Goal: Contribute content: Contribute content

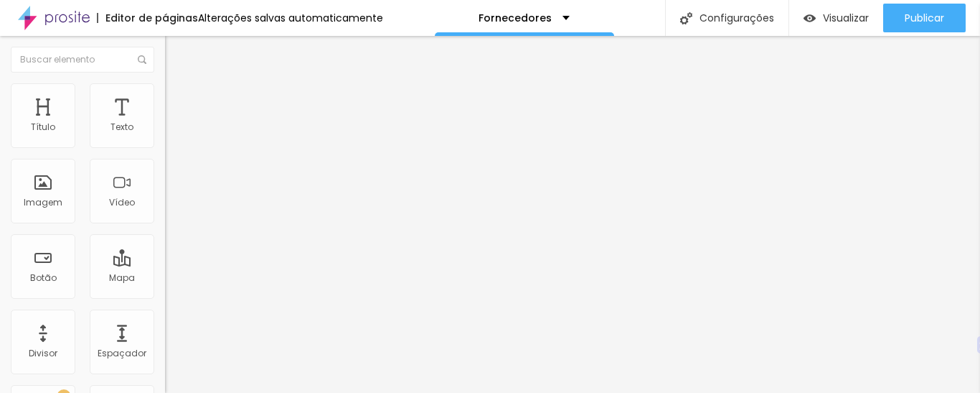
click at [165, 135] on input "text" at bounding box center [251, 128] width 172 height 14
paste input "[URL][DOMAIN_NAME]"
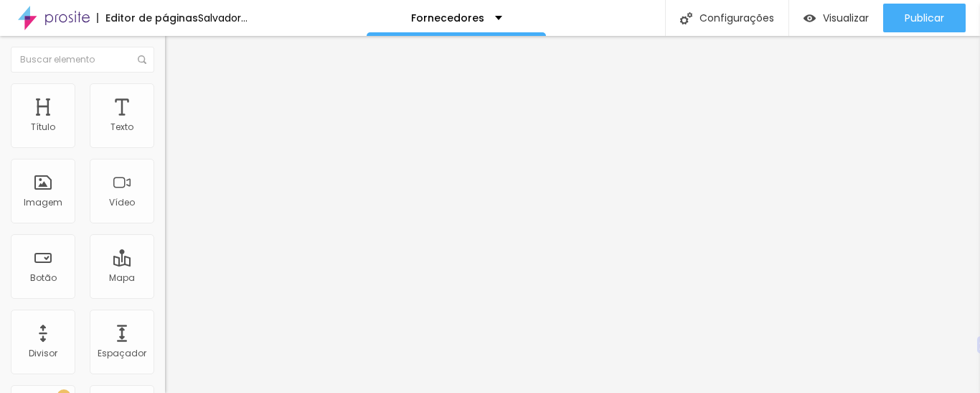
type input "[URL][DOMAIN_NAME]"
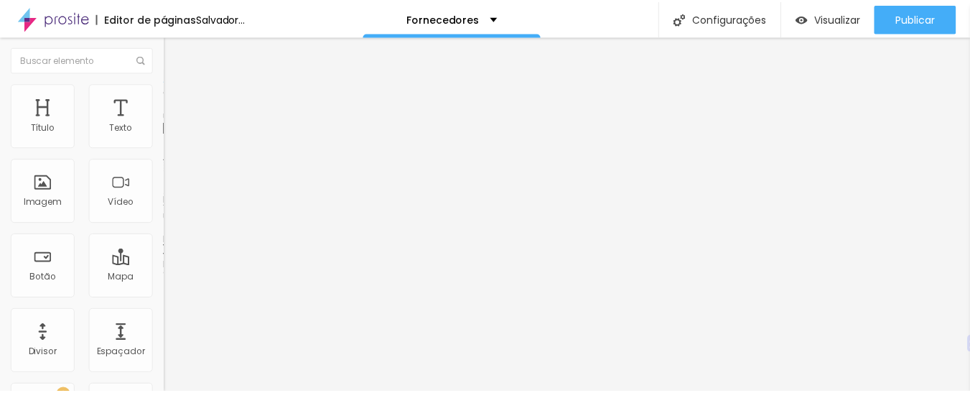
scroll to position [0, 0]
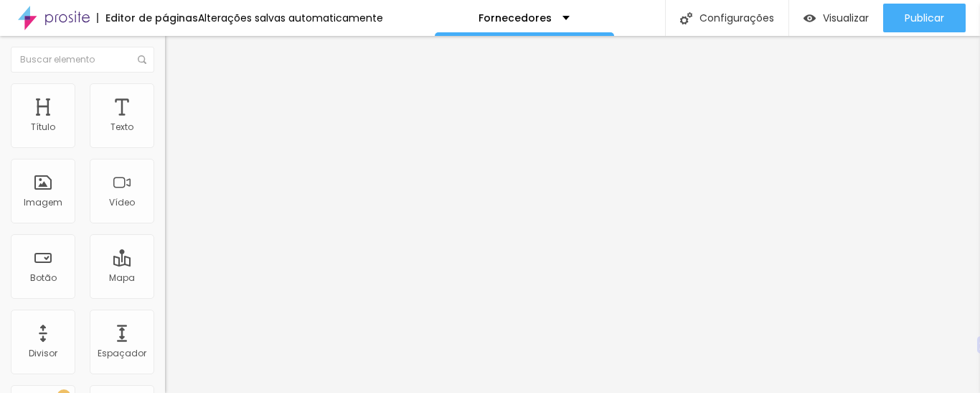
click at [165, 215] on font "16:9 de largura" at bounding box center [197, 208] width 65 height 12
click at [205, 263] on font "9:16" at bounding box center [213, 256] width 17 height 12
click at [165, 98] on img at bounding box center [171, 104] width 13 height 13
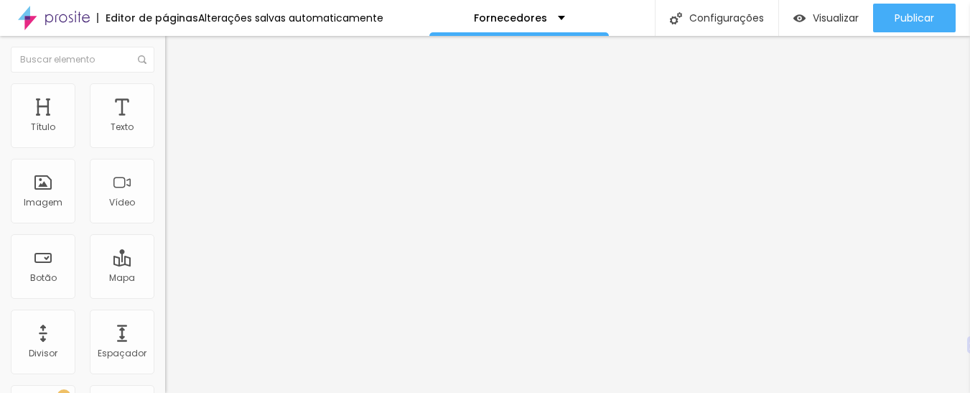
click at [165, 91] on img at bounding box center [171, 89] width 13 height 13
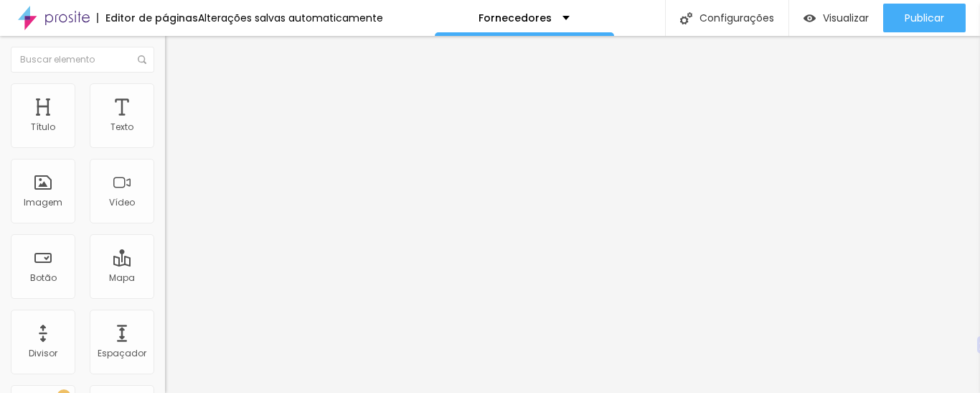
type input "98"
type input "97"
type input "96"
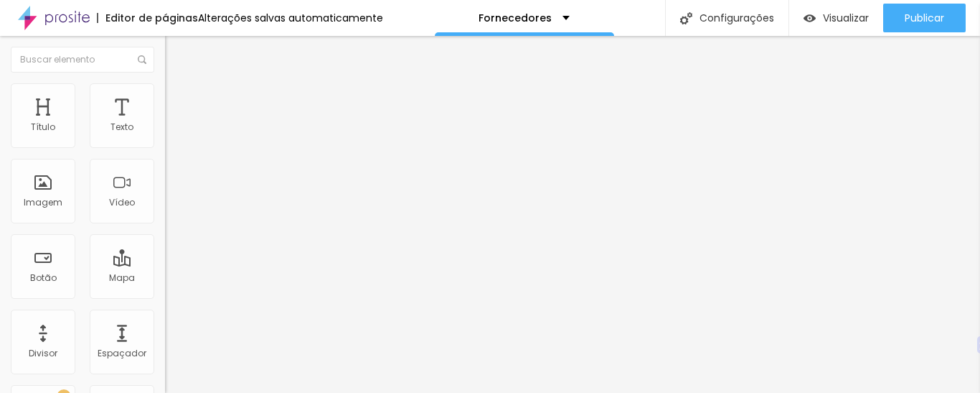
type input "96"
type input "95"
type input "94"
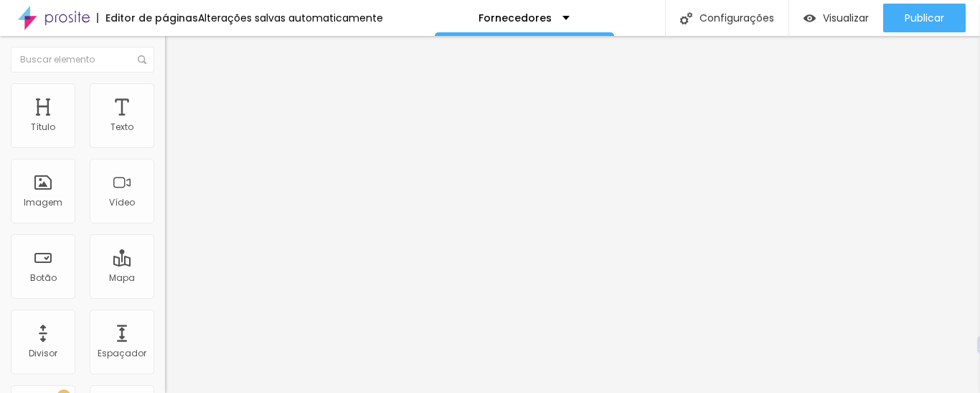
type input "93"
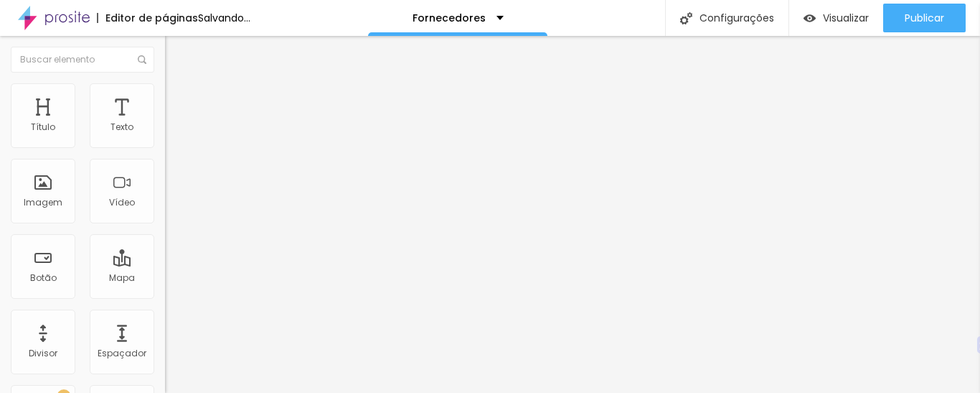
type input "91"
type input "90"
type input "89"
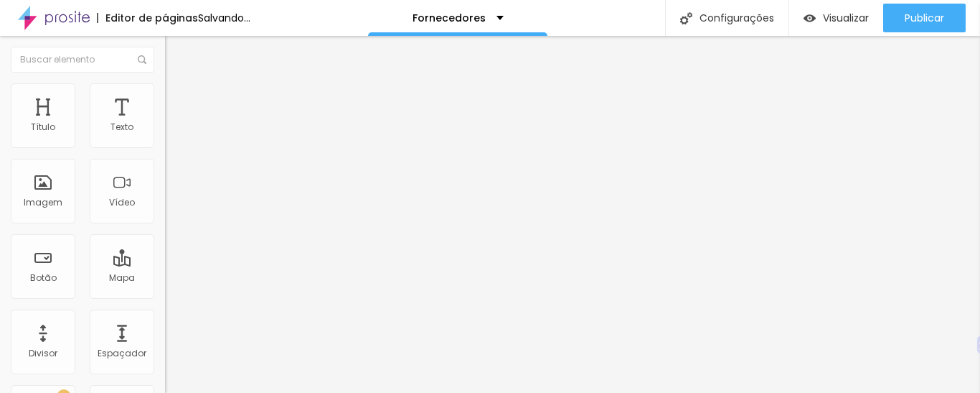
type input "89"
type input "88"
type input "87"
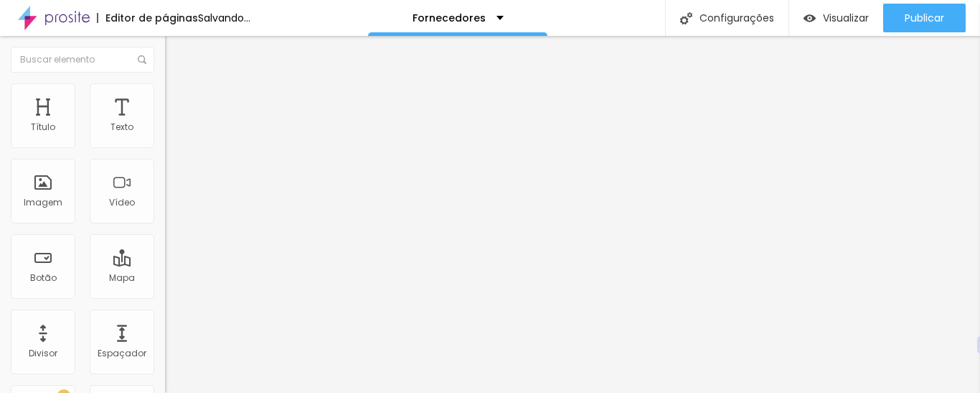
type input "86"
type input "85"
type input "84"
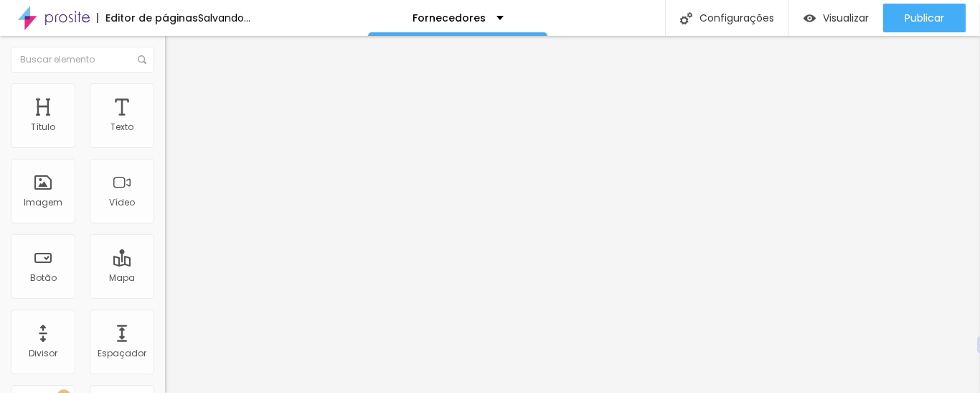
type input "84"
type input "83"
type input "82"
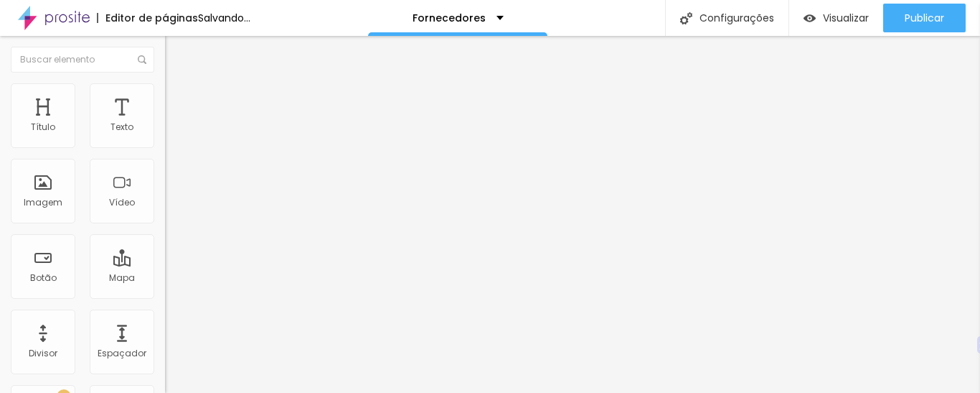
type input "81"
type input "80"
type input "79"
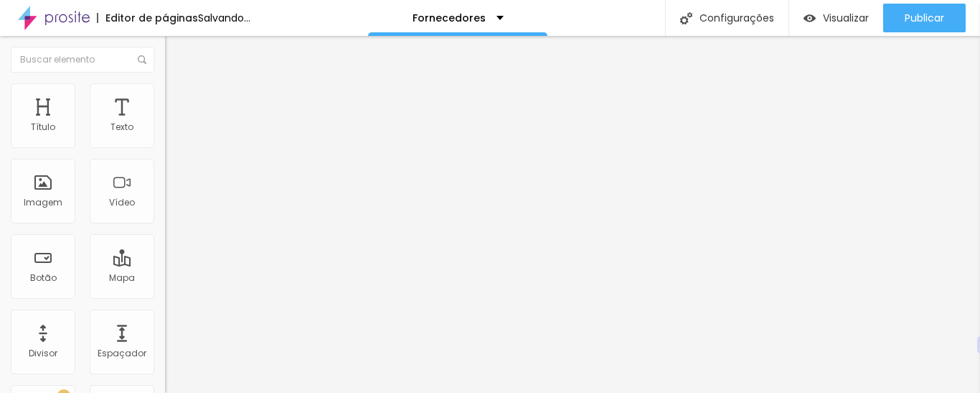
type input "79"
type input "77"
type input "75"
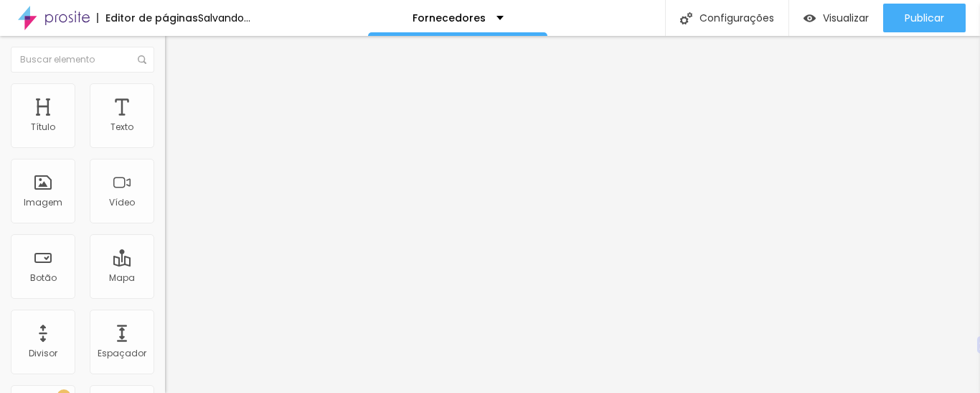
type input "74"
type input "73"
type input "71"
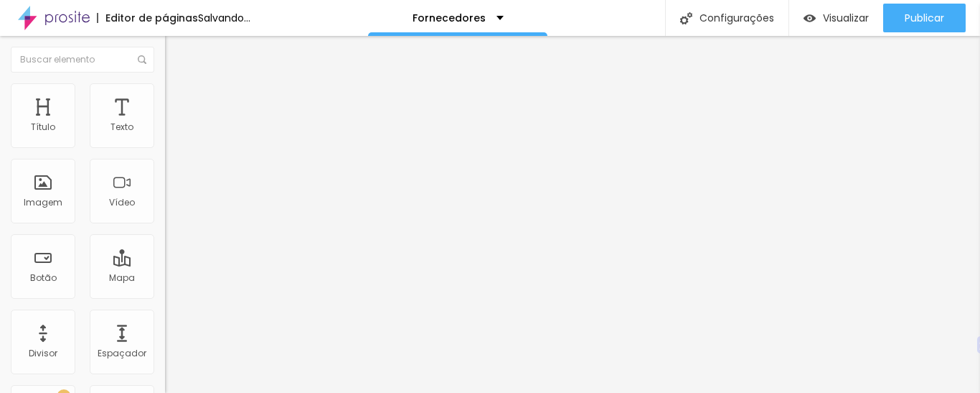
type input "71"
type input "68"
type input "65"
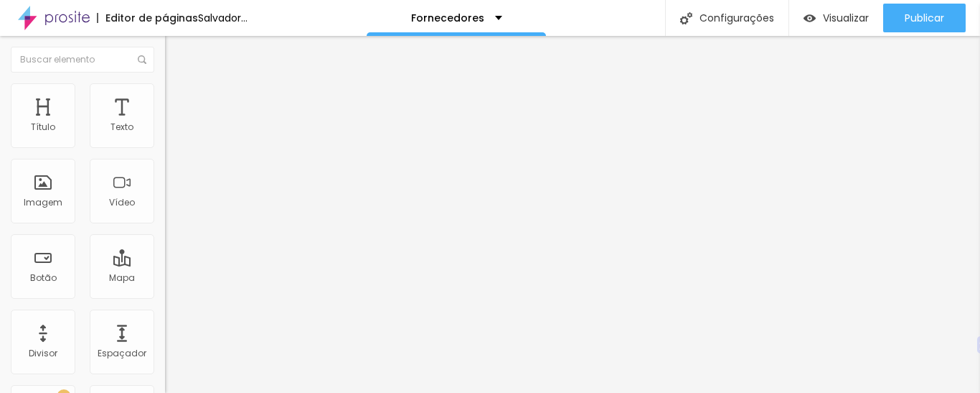
type input "63"
type input "61"
type input "53"
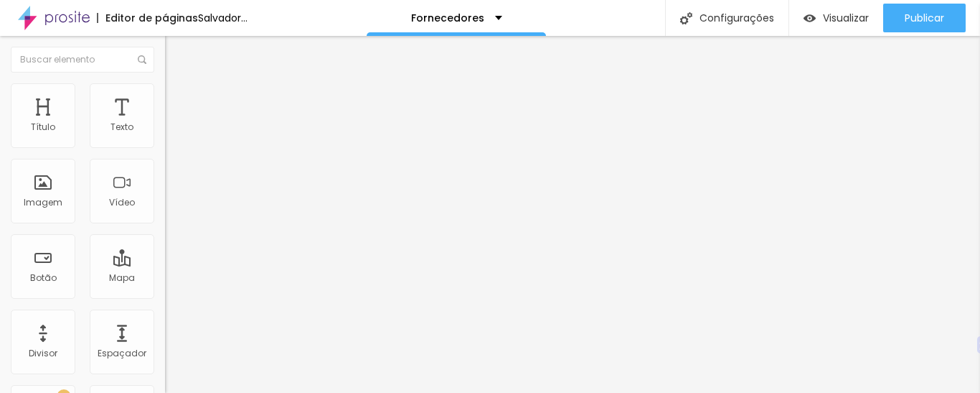
type input "53"
type input "51"
type input "50"
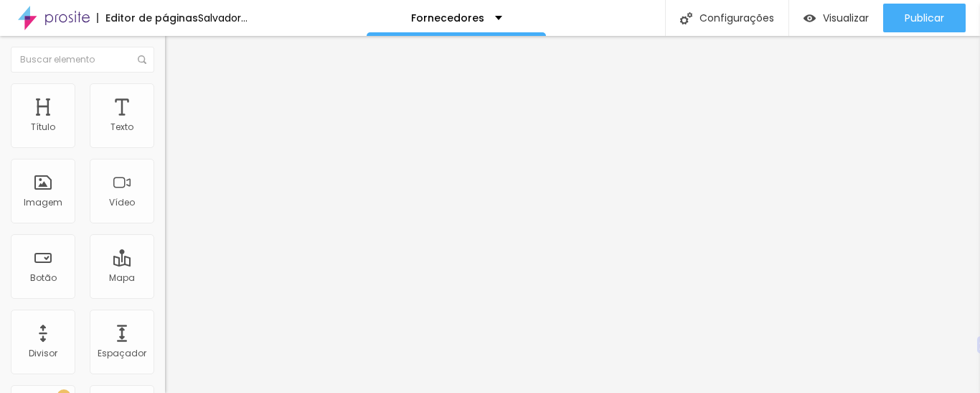
type input "49"
type input "48"
type input "46"
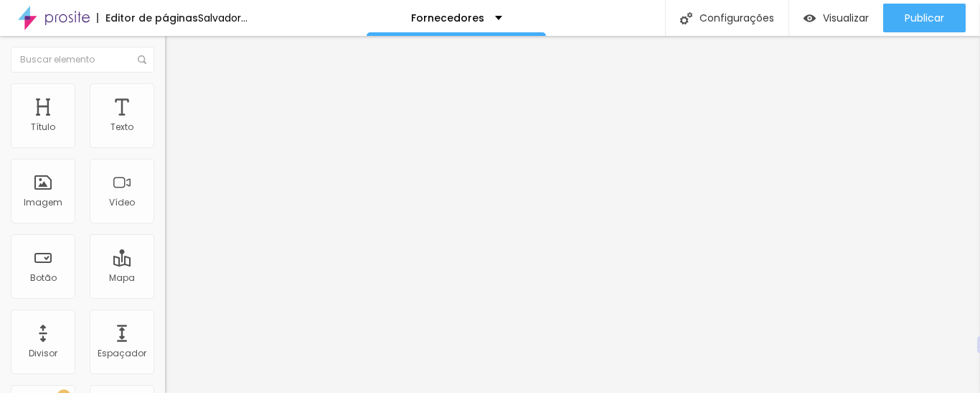
type input "46"
type input "44"
type input "43"
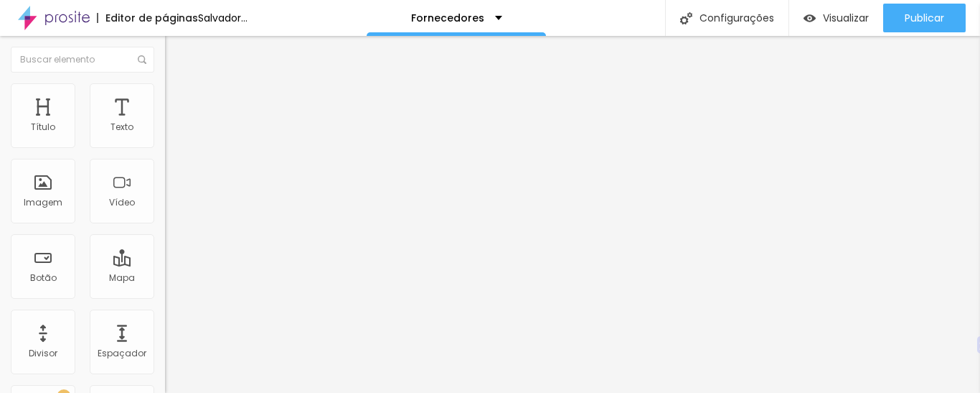
type input "41"
type input "40"
type input "39"
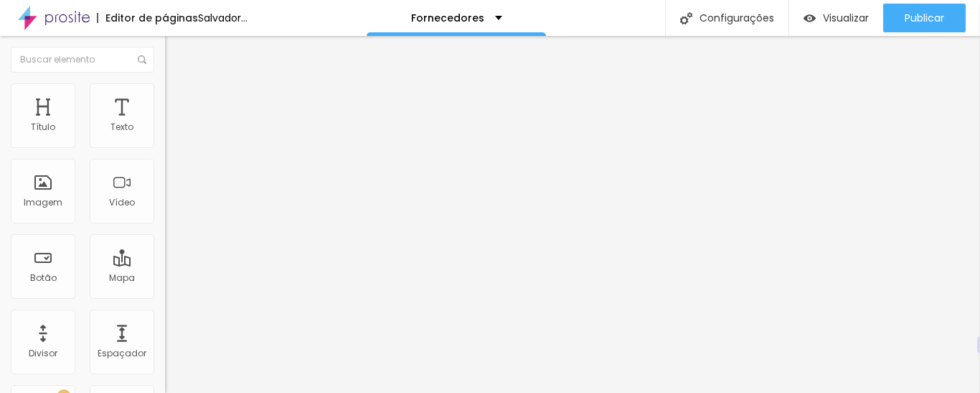
type input "39"
type input "37"
type input "36"
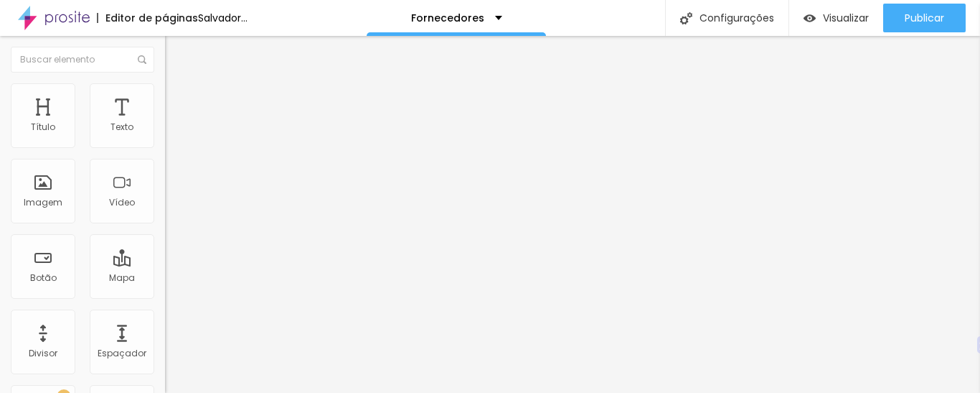
type input "35"
type input "33"
type input "31"
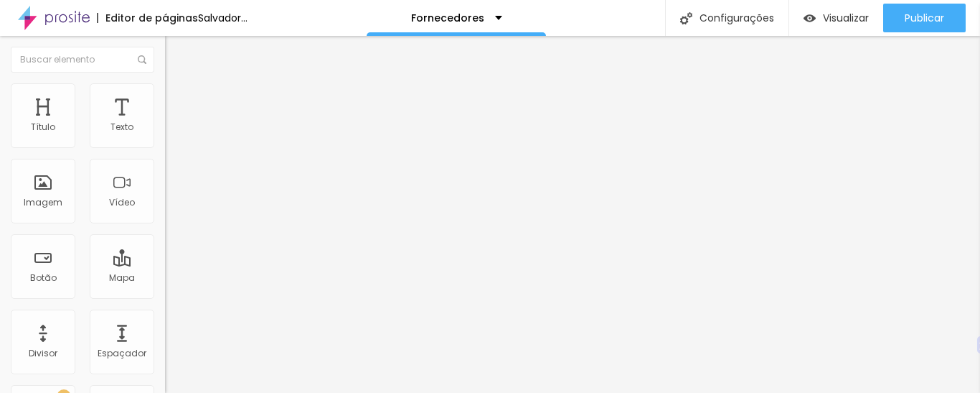
type input "31"
type input "30"
drag, startPoint x: 151, startPoint y: 156, endPoint x: 0, endPoint y: 156, distance: 150.7
type input "30"
click at [165, 147] on input "range" at bounding box center [211, 141] width 93 height 11
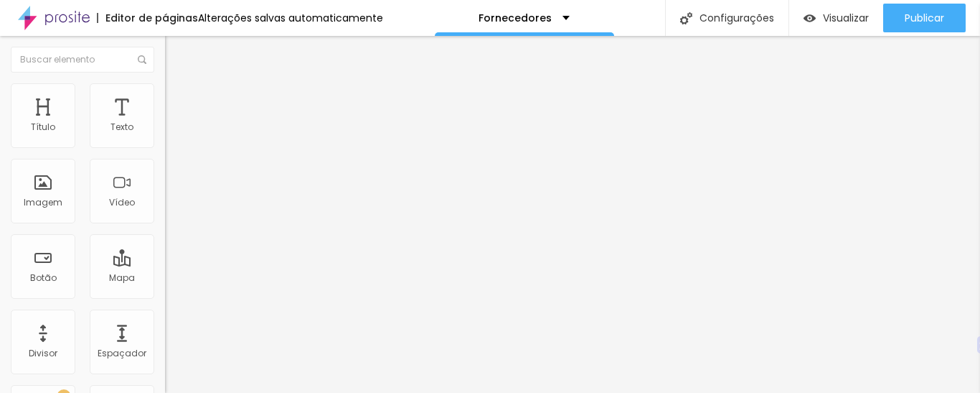
click at [165, 83] on li "Conteúdo" at bounding box center [247, 76] width 165 height 14
click at [178, 101] on font "Avançado" at bounding box center [201, 107] width 47 height 12
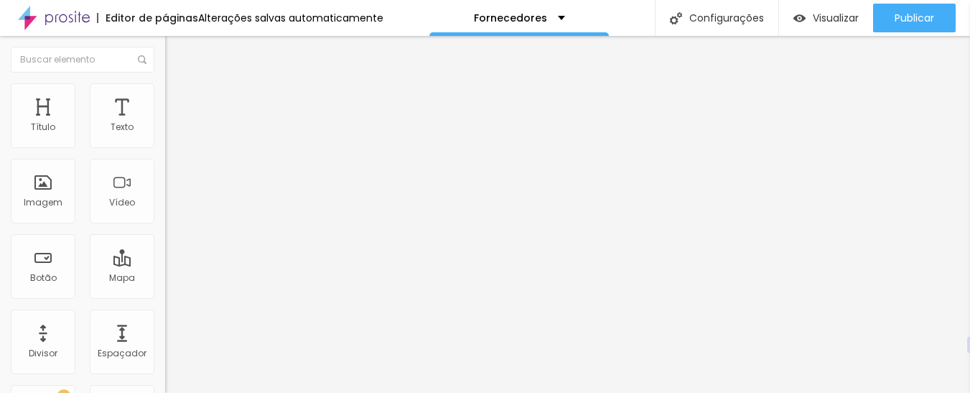
type input "7"
type input "6"
type input "1"
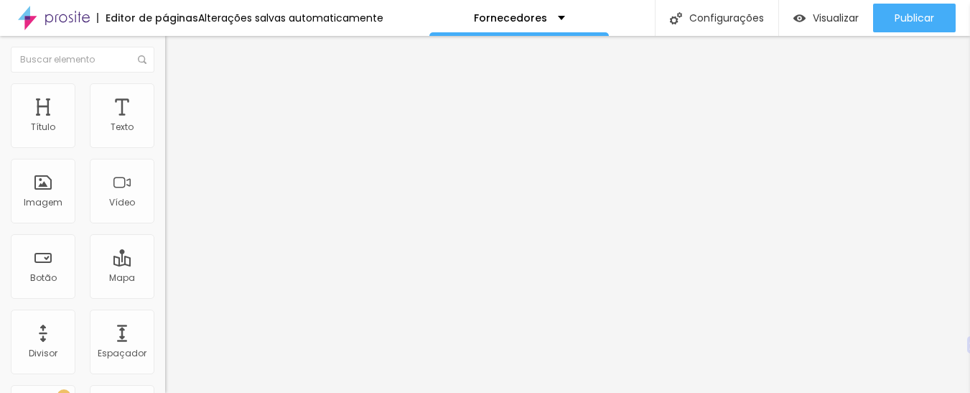
type input "1"
type input "0"
type input "15"
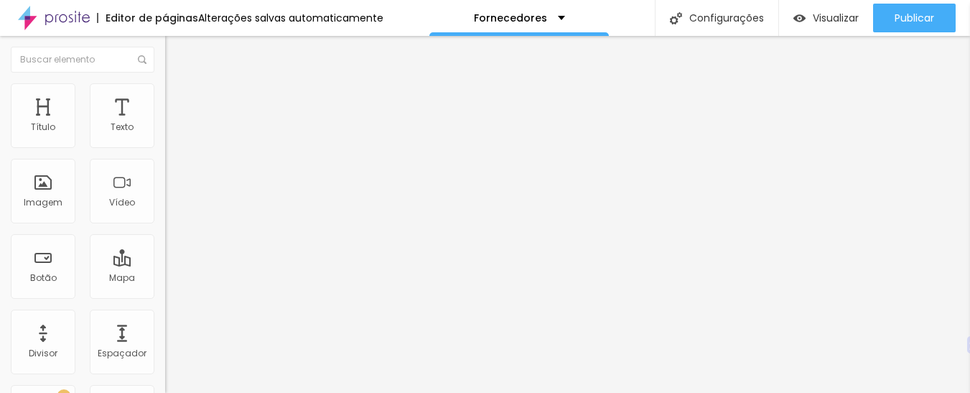
type input "27"
type input "28"
type input "30"
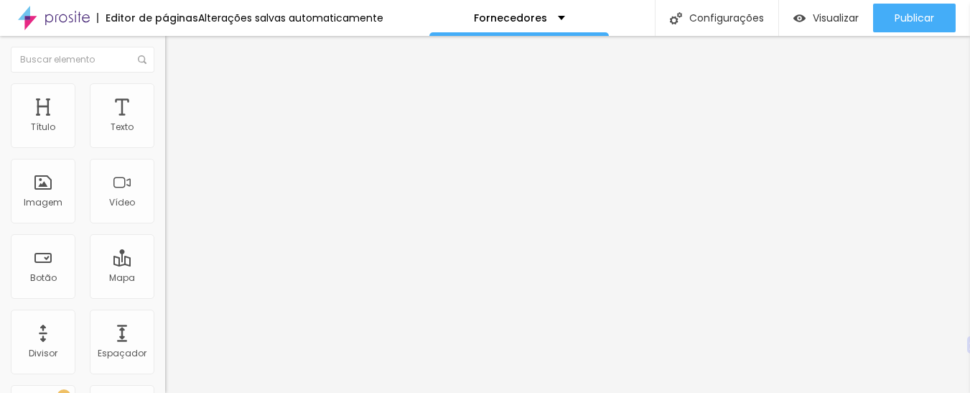
type input "30"
type input "31"
type input "34"
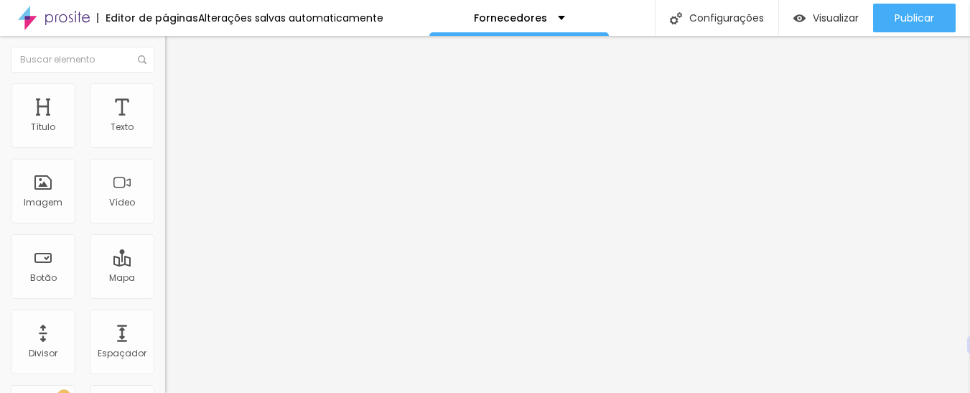
type input "35"
type input "37"
type input "41"
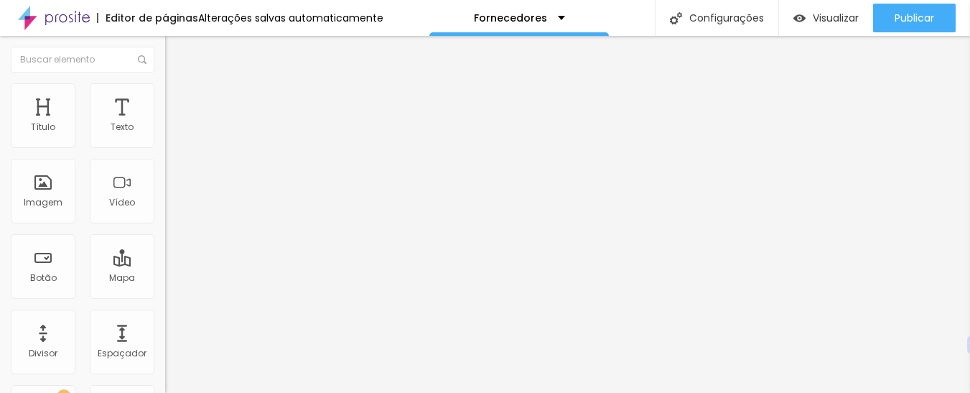
type input "41"
type input "42"
type input "44"
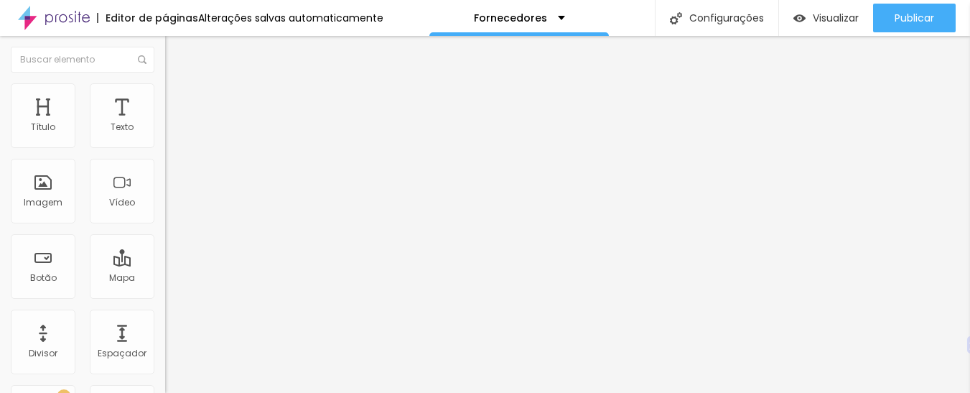
type input "48"
type input "49"
type input "50"
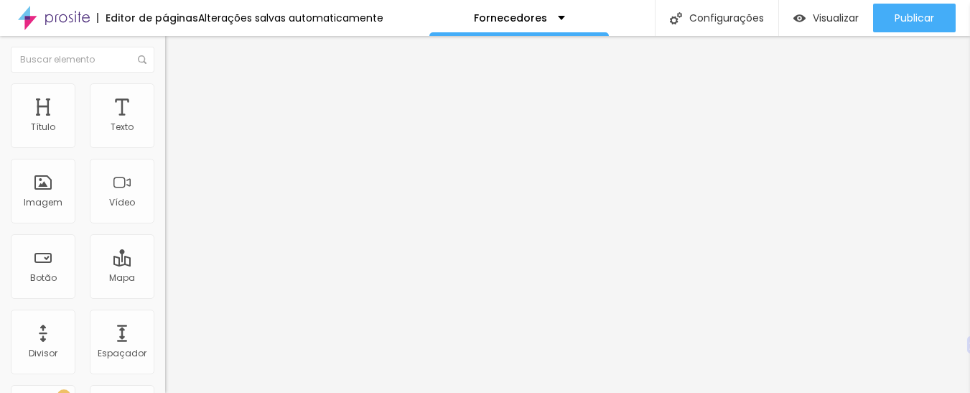
type input "50"
type input "51"
type input "53"
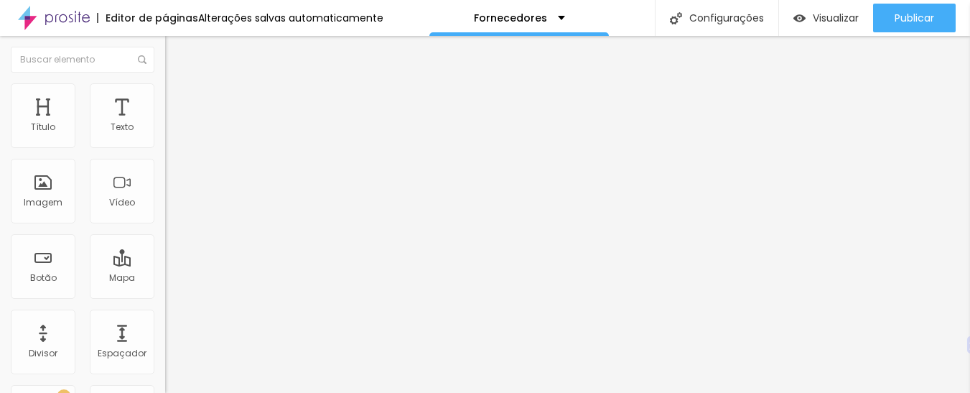
type input "54"
type input "56"
type input "58"
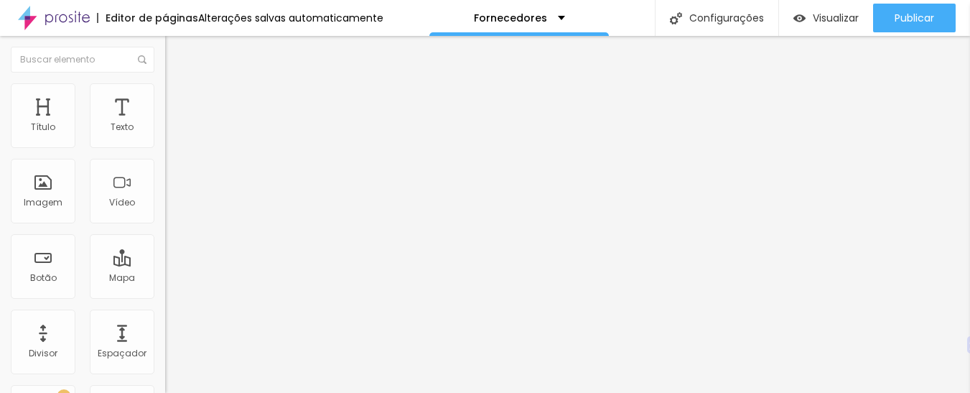
type input "58"
type input "59"
type input "60"
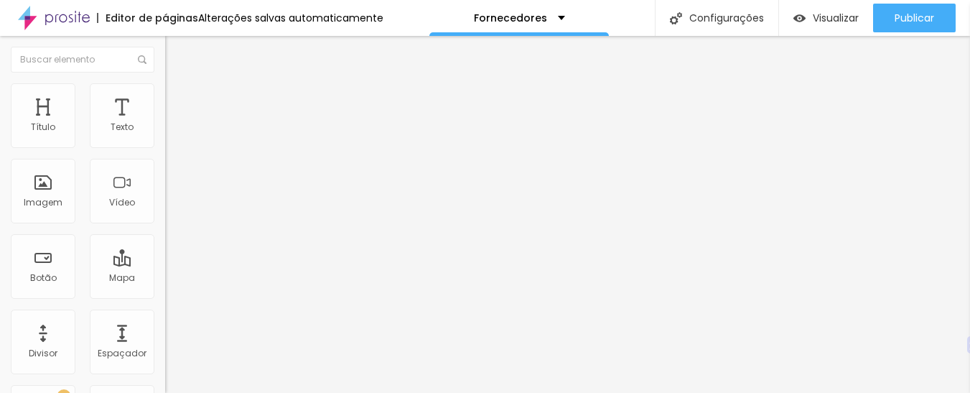
type input "61"
type input "63"
type input "64"
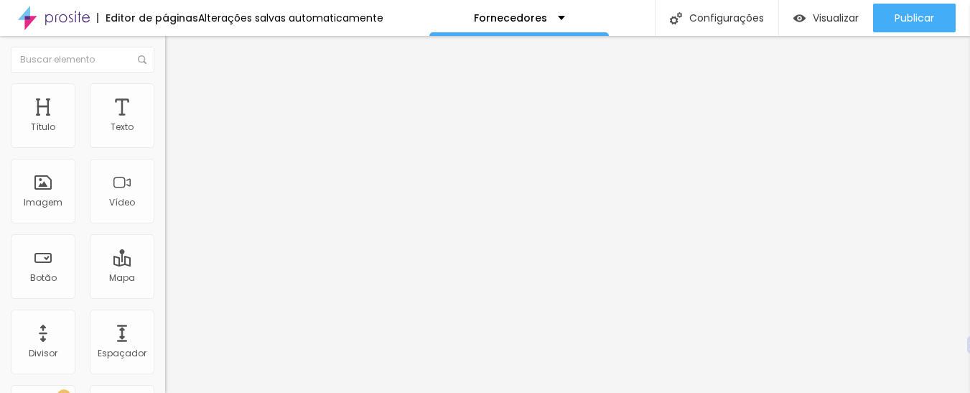
type input "64"
type input "66"
type input "67"
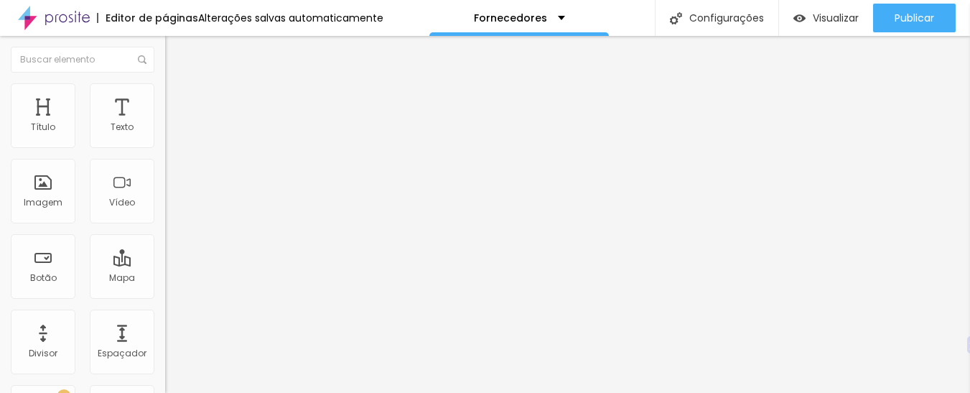
type input "68"
type input "58"
type input "52"
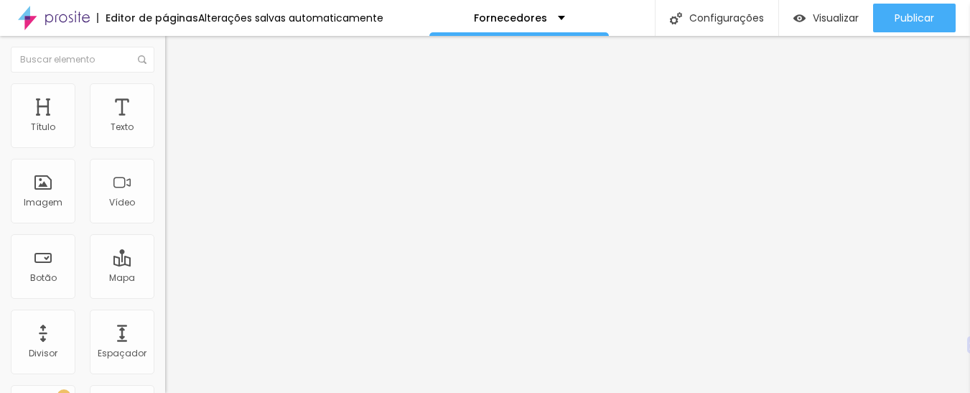
type input "52"
type input "31"
type input "15"
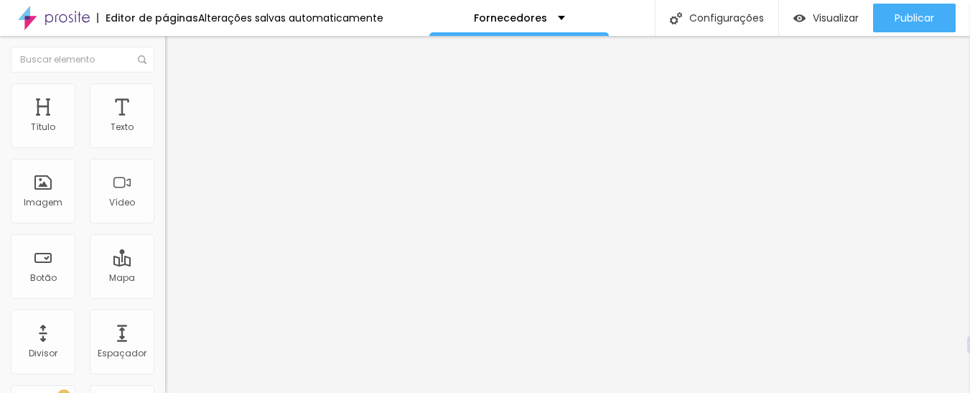
type input "9"
type input "1"
type input "0"
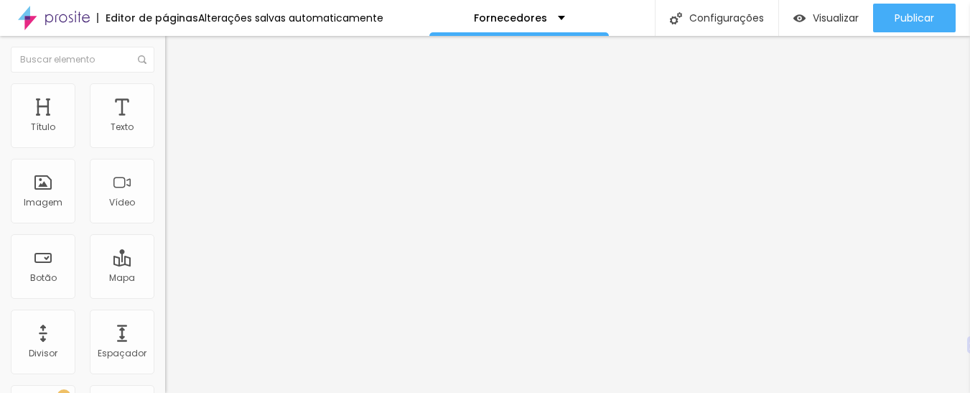
type input "0"
drag, startPoint x: 41, startPoint y: 139, endPoint x: 3, endPoint y: 139, distance: 38.0
type input "0"
click at [165, 278] on input "range" at bounding box center [211, 283] width 93 height 11
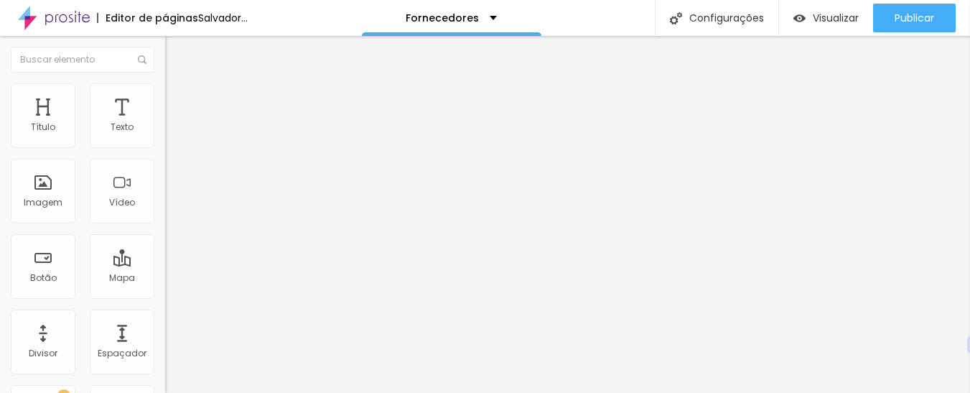
type input "9"
type input "2"
type input "0"
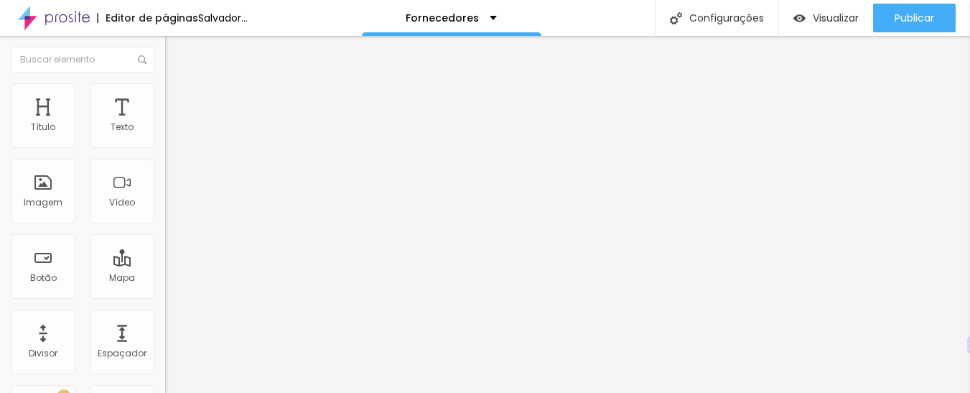
type input "0"
type input "5"
type input "10"
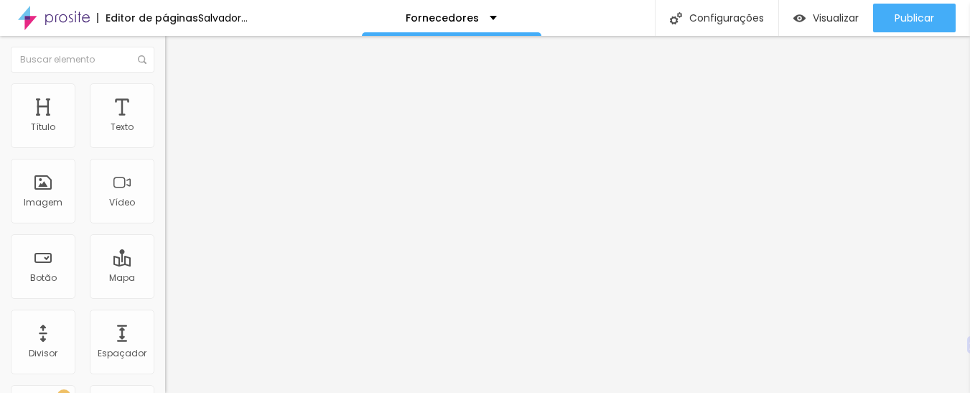
type input "18"
type input "25"
type input "31"
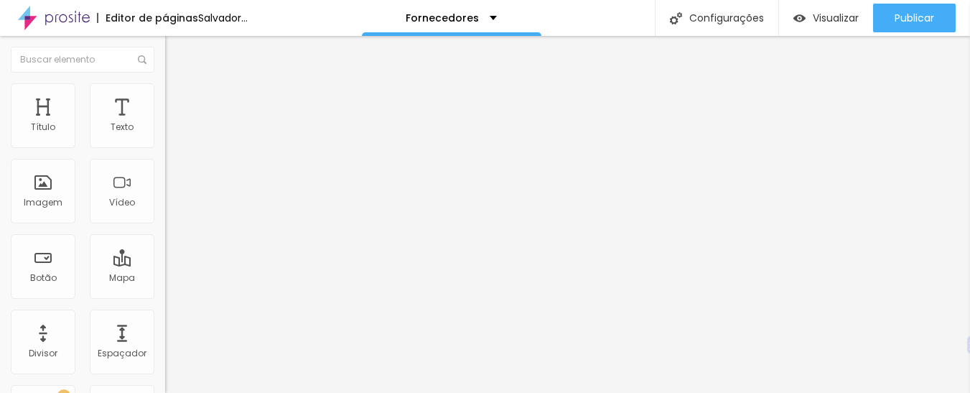
type input "31"
type input "35"
type input "38"
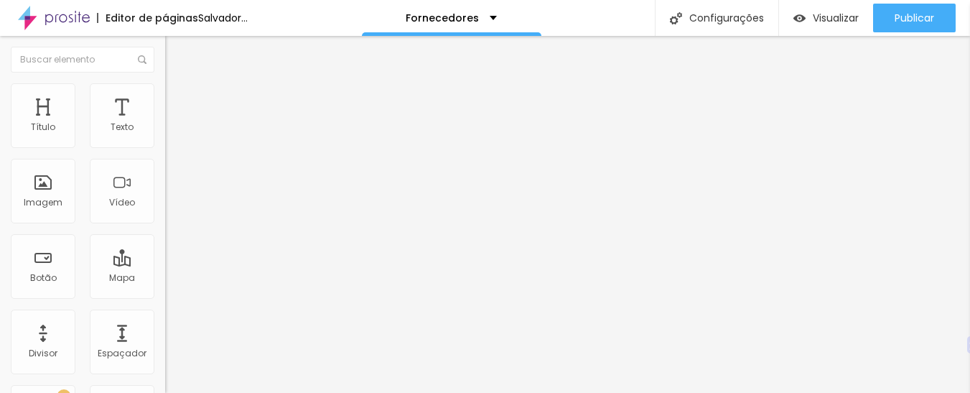
type input "44"
type input "48"
type input "53"
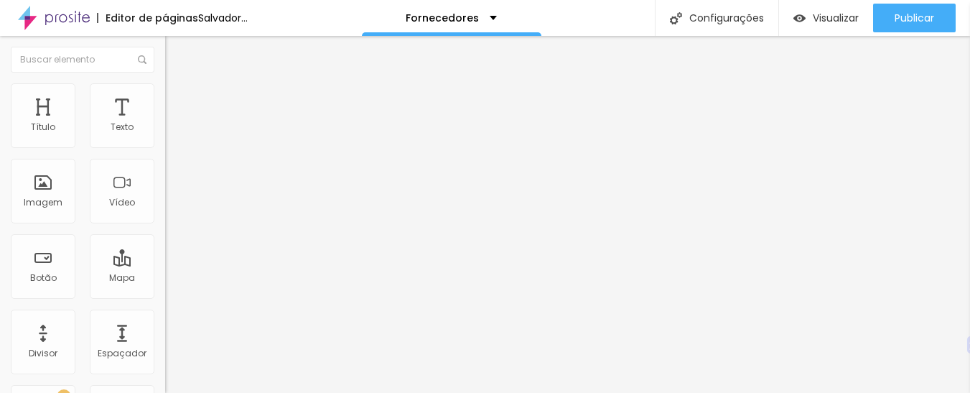
type input "53"
type input "57"
type input "60"
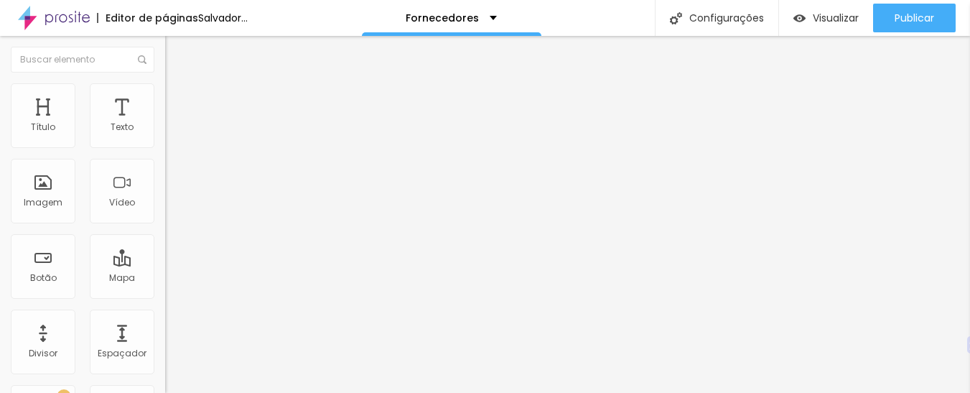
type input "62"
drag, startPoint x: 41, startPoint y: 169, endPoint x: 42, endPoint y: 180, distance: 10.8
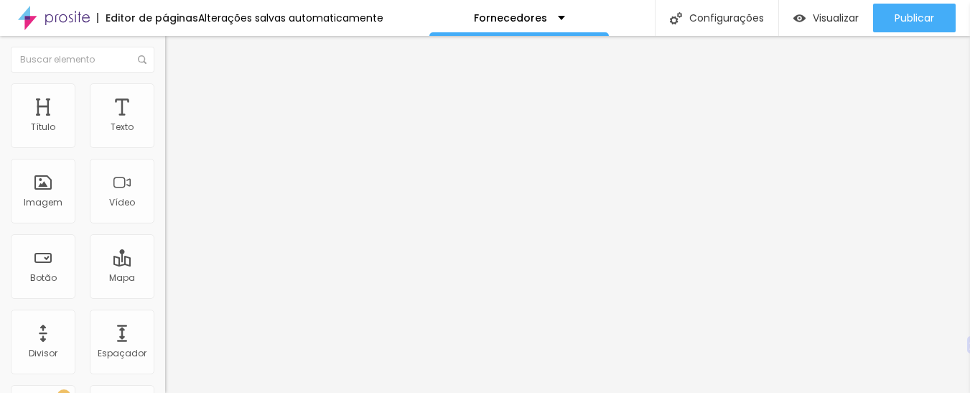
click at [165, 83] on img at bounding box center [171, 89] width 13 height 13
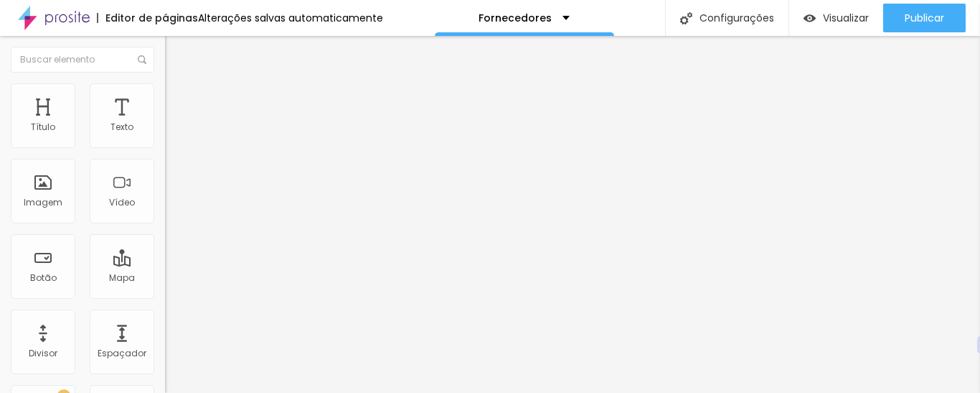
click at [178, 85] on font "Conteúdo" at bounding box center [200, 78] width 44 height 12
click at [165, 98] on img at bounding box center [171, 104] width 13 height 13
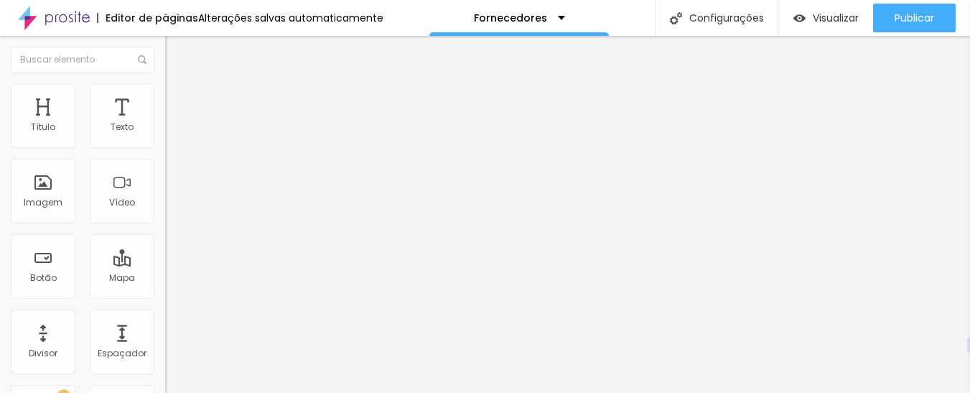
drag, startPoint x: 36, startPoint y: 141, endPoint x: 1, endPoint y: 138, distance: 35.3
click at [165, 278] on input "range" at bounding box center [211, 283] width 93 height 11
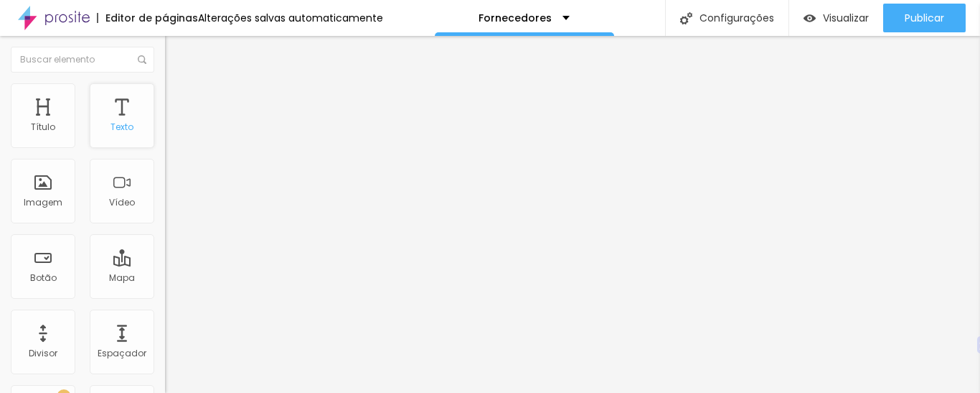
click at [133, 133] on div "Texto" at bounding box center [122, 115] width 65 height 65
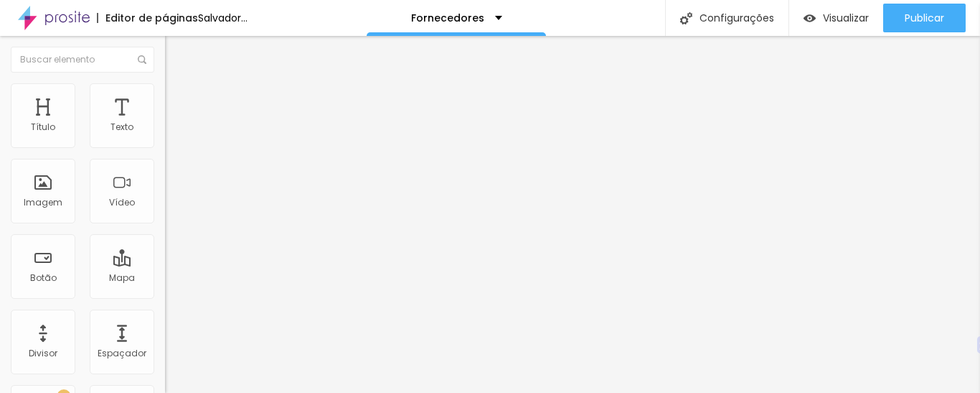
click at [165, 91] on img at bounding box center [171, 89] width 13 height 13
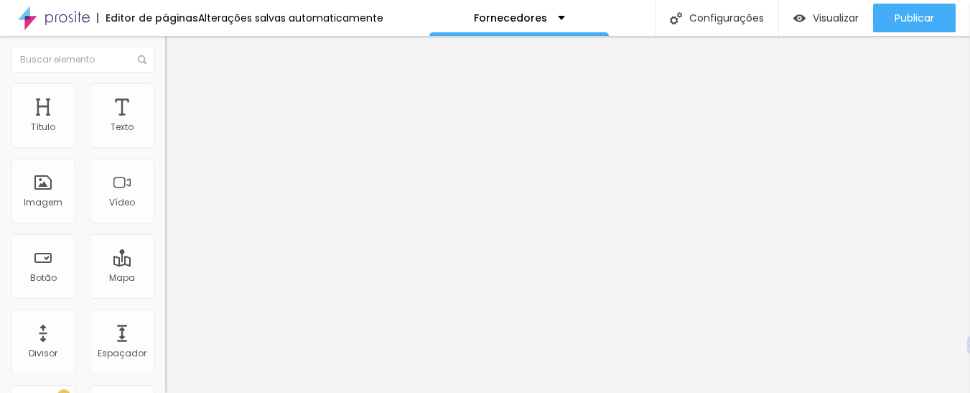
drag, startPoint x: 36, startPoint y: 138, endPoint x: 192, endPoint y: 124, distance: 156.3
click at [192, 264] on input "range" at bounding box center [211, 269] width 93 height 11
click at [165, 90] on li "Avançado" at bounding box center [247, 90] width 165 height 14
click at [165, 79] on li "Estilo" at bounding box center [247, 76] width 165 height 14
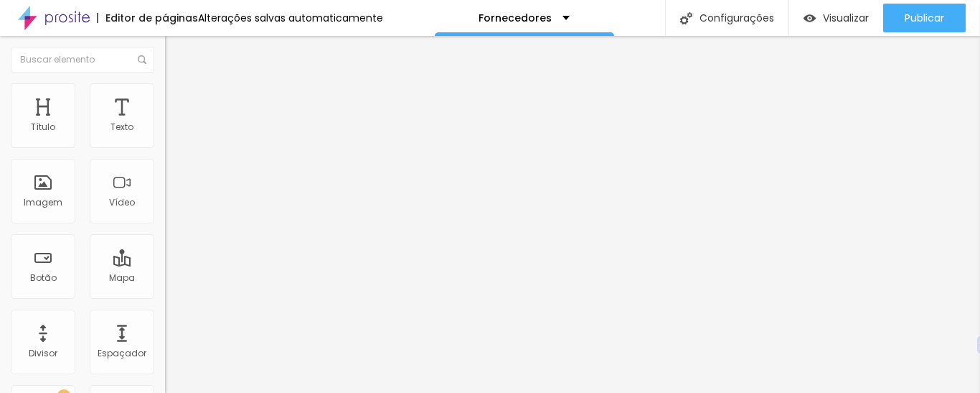
click at [165, 83] on li "Avançado" at bounding box center [247, 90] width 165 height 14
click at [165, 98] on img at bounding box center [171, 104] width 13 height 13
drag, startPoint x: 58, startPoint y: 147, endPoint x: 55, endPoint y: 139, distance: 9.1
click at [165, 278] on div at bounding box center [247, 284] width 165 height 13
click at [165, 278] on input "range" at bounding box center [211, 283] width 93 height 11
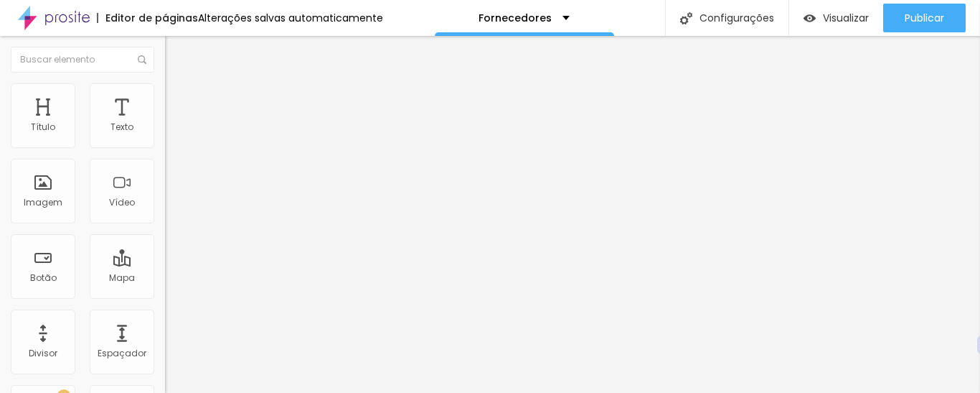
click at [165, 82] on img at bounding box center [171, 75] width 13 height 13
click at [165, 90] on li "Estilo" at bounding box center [247, 90] width 165 height 14
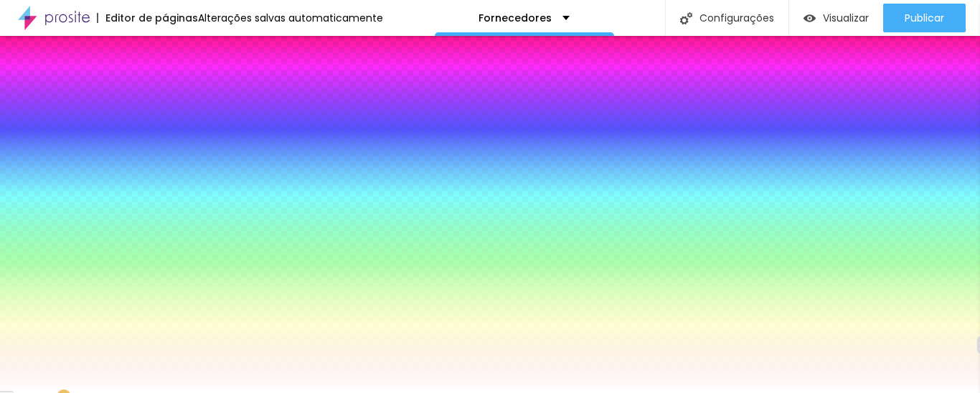
click at [165, 98] on li "Avançado" at bounding box center [247, 105] width 165 height 14
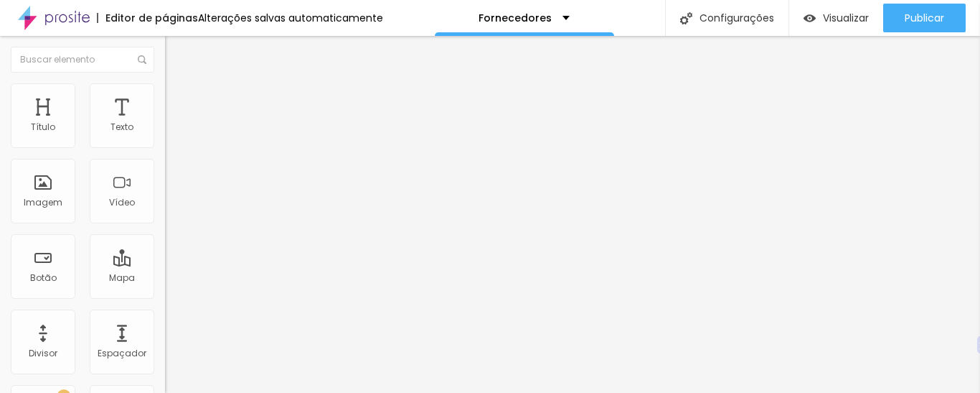
click at [176, 55] on img "button" at bounding box center [181, 52] width 11 height 11
click at [165, 98] on img at bounding box center [171, 104] width 13 height 13
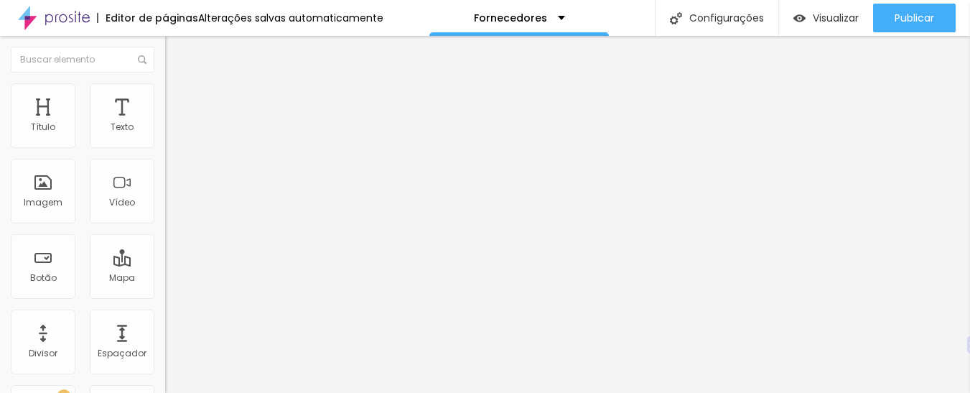
scroll to position [1, 0]
click at [178, 99] on font "Estilo" at bounding box center [189, 93] width 22 height 12
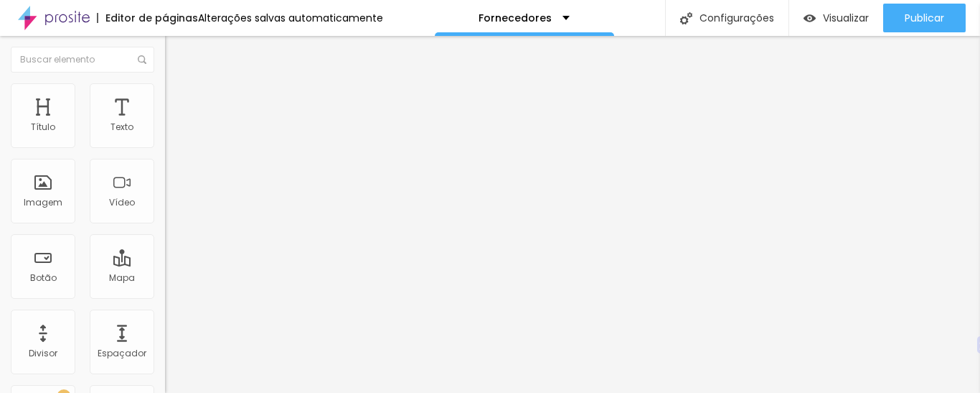
drag, startPoint x: 18, startPoint y: 154, endPoint x: 46, endPoint y: 160, distance: 28.7
click at [165, 147] on input "range" at bounding box center [211, 141] width 93 height 11
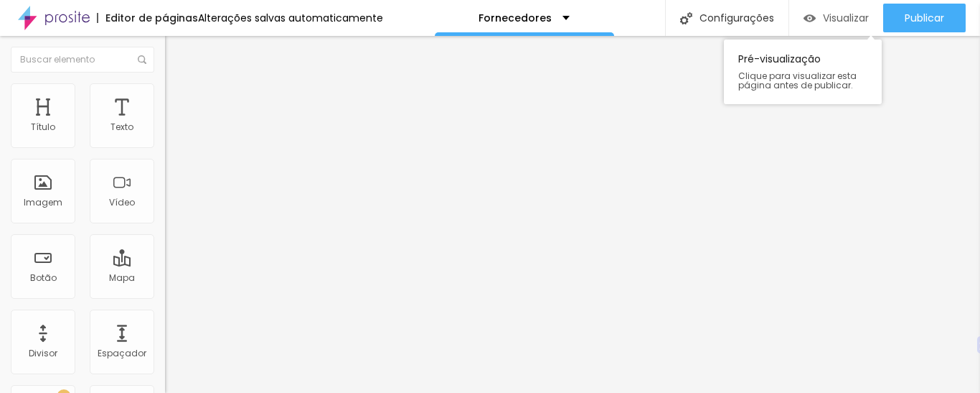
click at [864, 22] on font "Visualizar" at bounding box center [846, 18] width 46 height 14
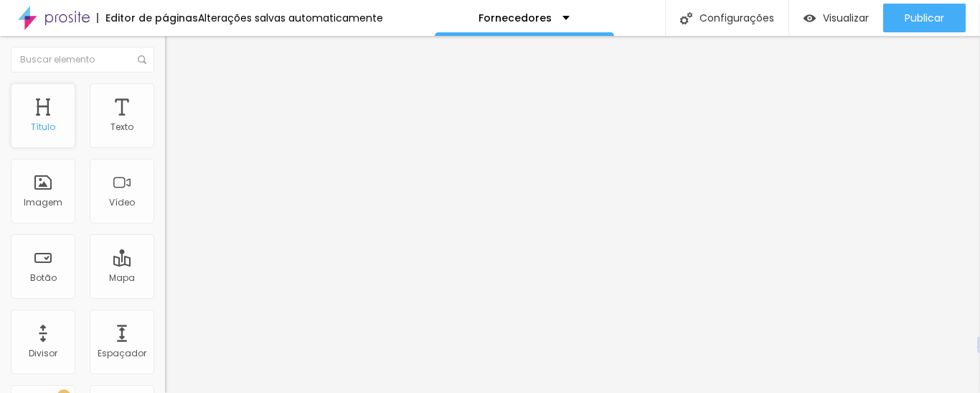
click at [46, 117] on div "Título" at bounding box center [43, 115] width 65 height 65
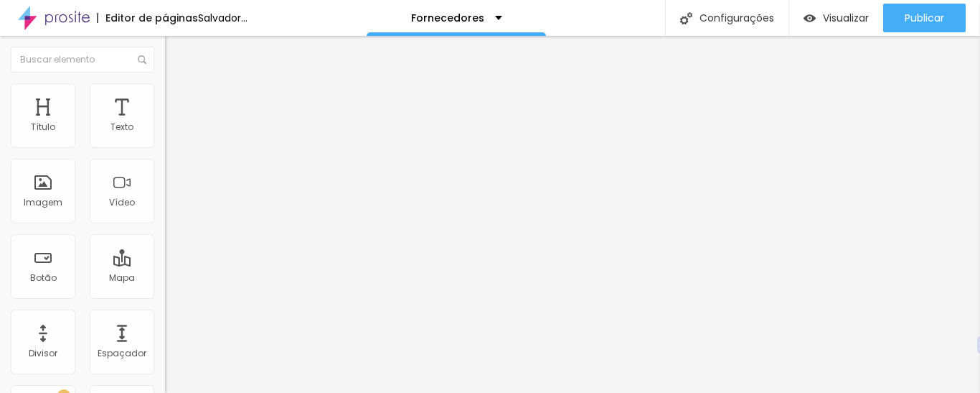
click at [165, 91] on li "Avançado" at bounding box center [247, 90] width 165 height 14
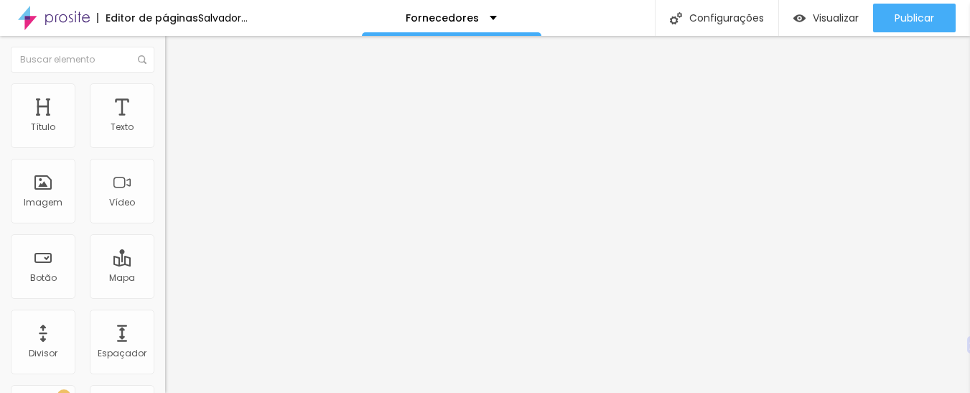
click at [165, 83] on li "Estilo" at bounding box center [247, 76] width 165 height 14
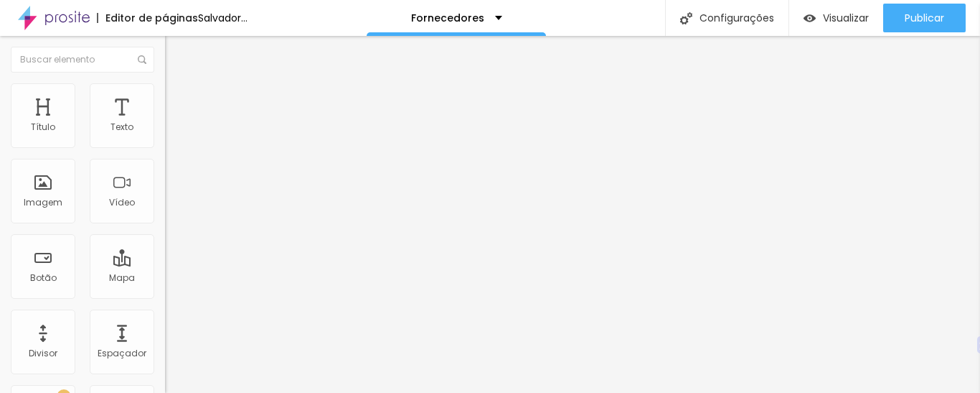
click at [178, 99] on font "Avançado" at bounding box center [201, 93] width 47 height 12
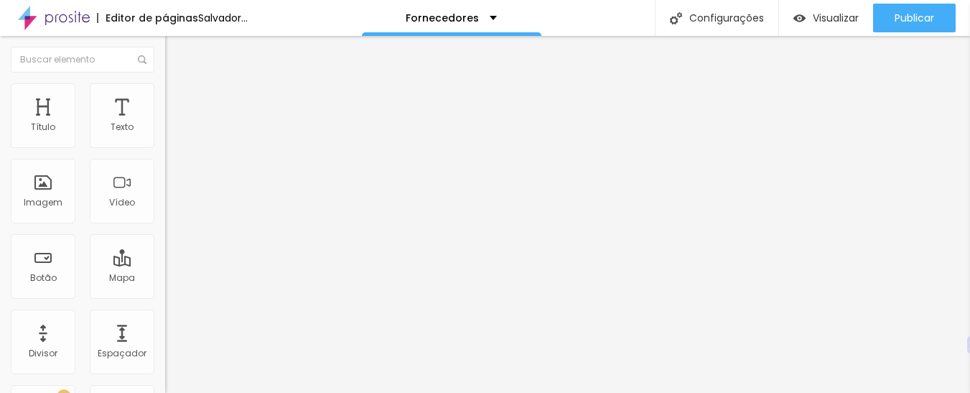
click at [176, 47] on img "button" at bounding box center [181, 52] width 11 height 11
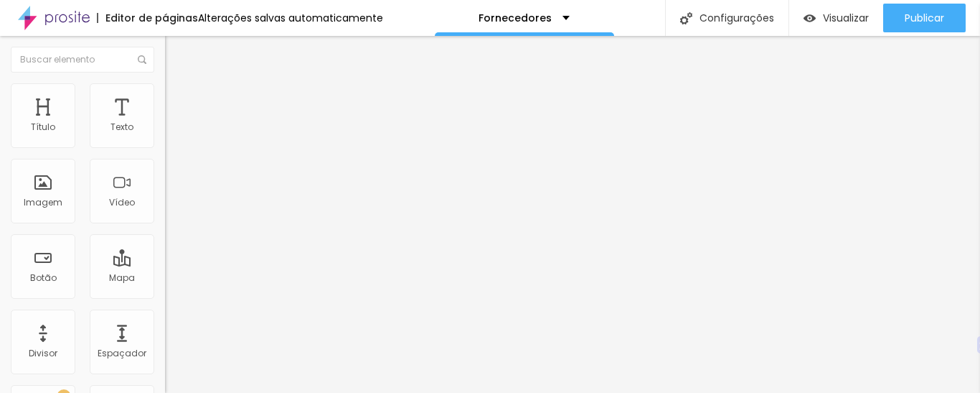
click at [165, 84] on li "Avançado" at bounding box center [247, 90] width 165 height 14
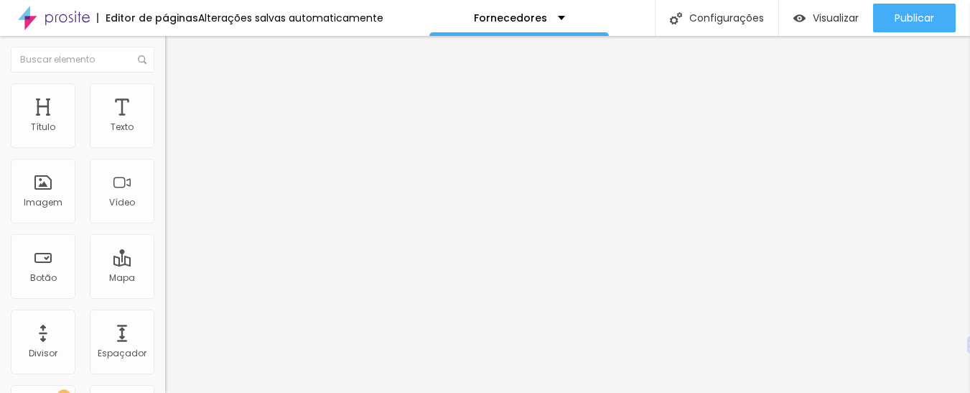
click at [165, 93] on ul "Estilo Avançado" at bounding box center [247, 83] width 165 height 29
click at [165, 83] on li "Estilo" at bounding box center [247, 76] width 165 height 14
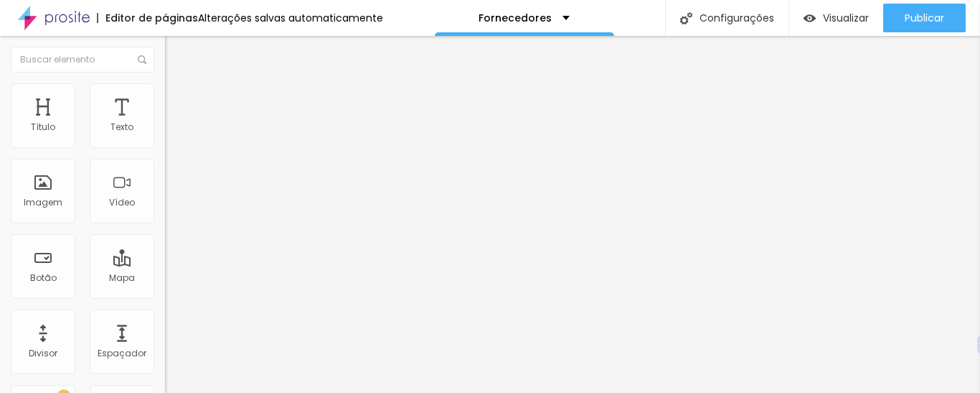
click at [165, 136] on font "Título 2" at bounding box center [188, 127] width 47 height 18
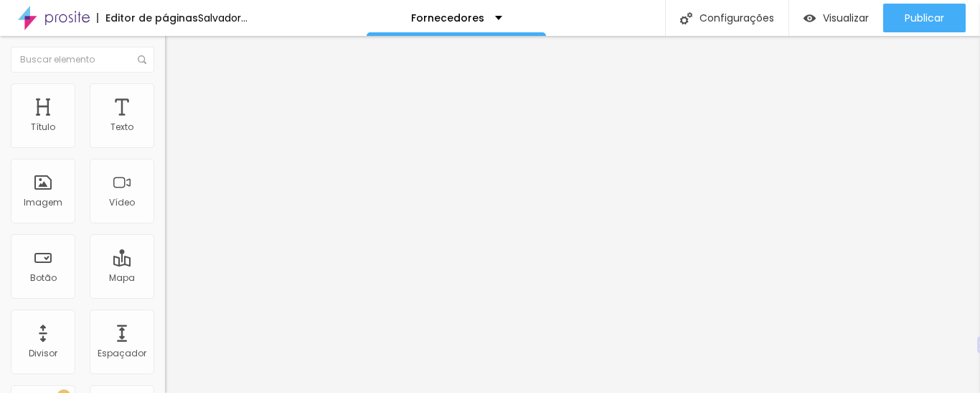
click at [165, 123] on font "Título 1" at bounding box center [189, 113] width 48 height 20
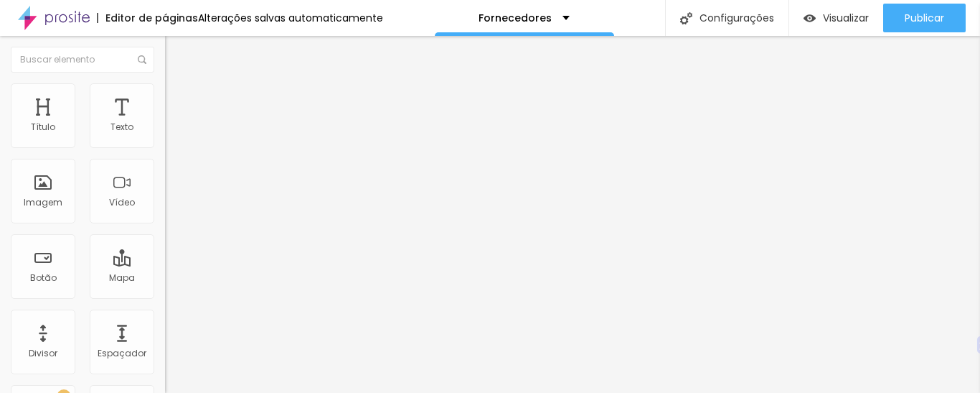
click at [171, 208] on icon "button" at bounding box center [175, 203] width 9 height 9
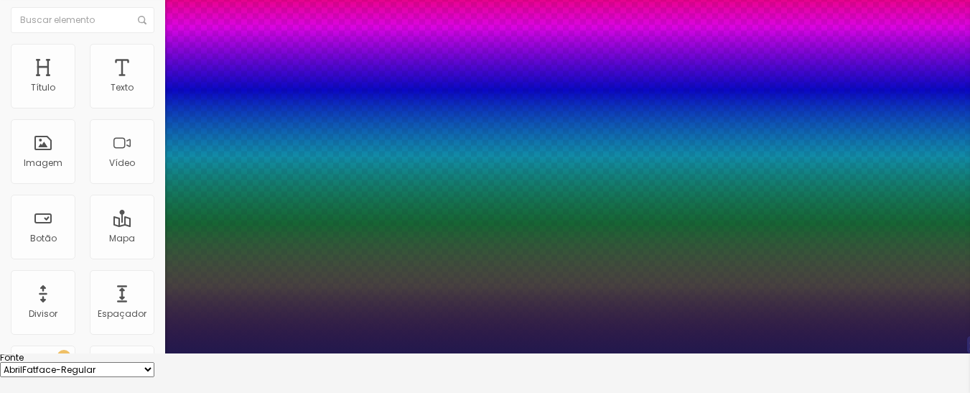
scroll to position [39, 0]
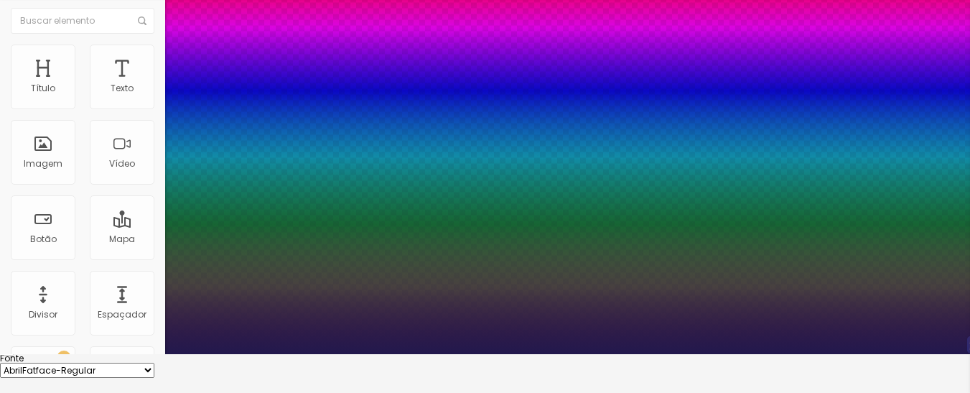
drag, startPoint x: 192, startPoint y: 369, endPoint x: 222, endPoint y: 370, distance: 30.1
click at [393, 354] on div at bounding box center [485, 354] width 970 height 0
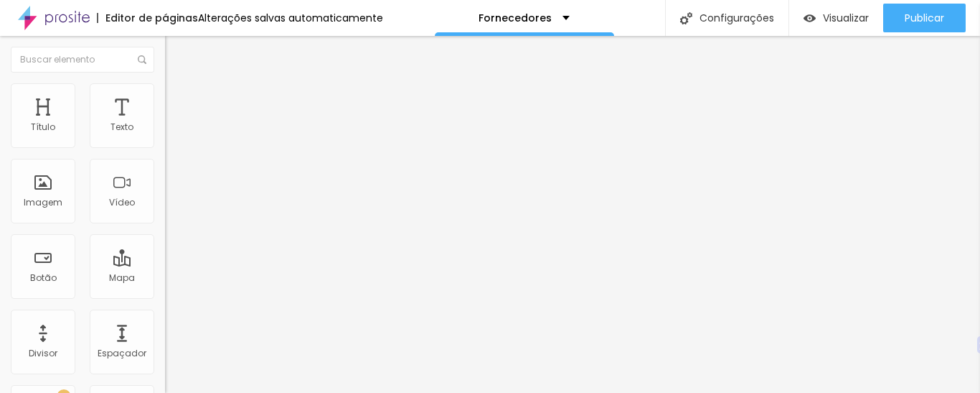
click at [165, 83] on img at bounding box center [171, 89] width 13 height 13
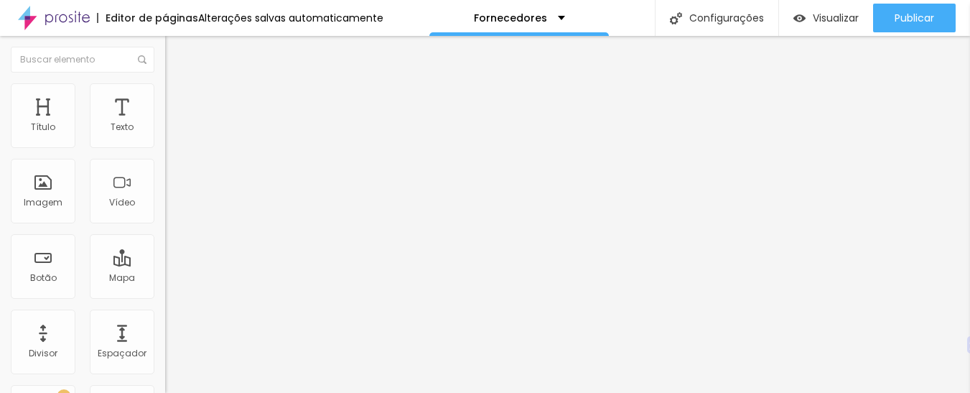
click at [165, 83] on li "Estilo" at bounding box center [247, 76] width 165 height 14
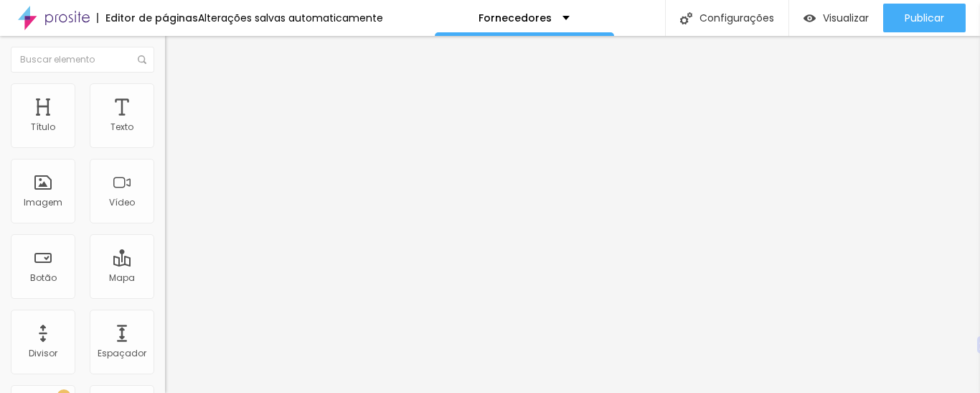
click at [171, 208] on icon "button" at bounding box center [175, 203] width 9 height 9
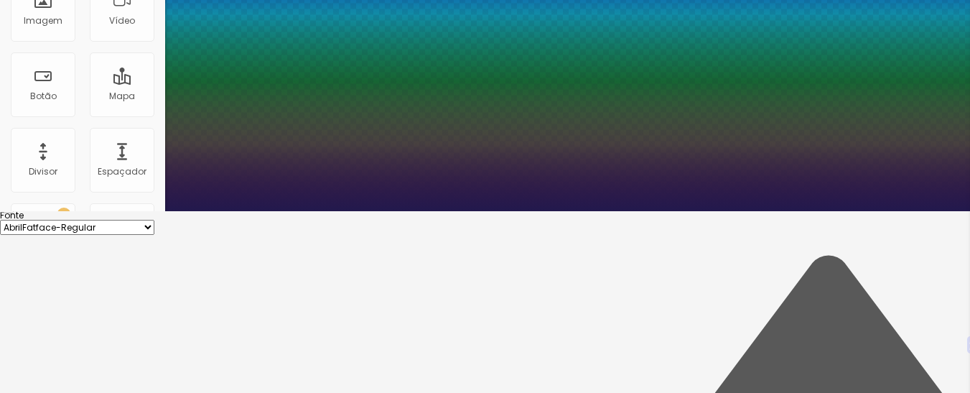
scroll to position [182, 0]
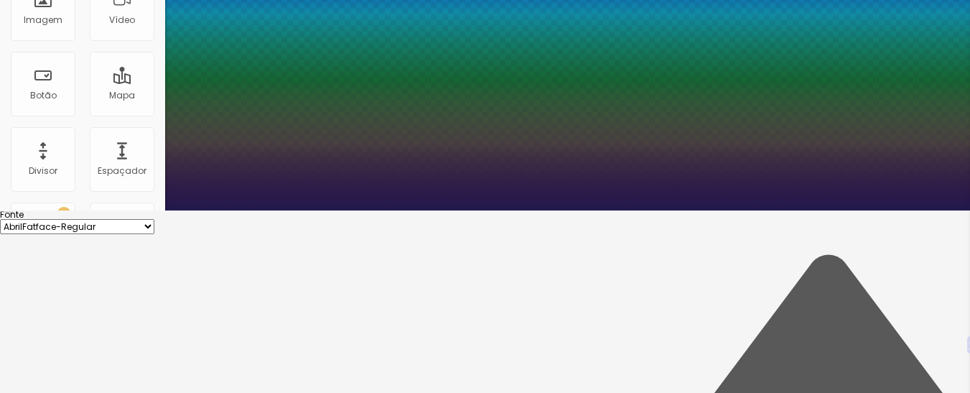
drag, startPoint x: 220, startPoint y: 222, endPoint x: 237, endPoint y: 225, distance: 16.8
click at [641, 210] on div at bounding box center [485, 210] width 970 height 0
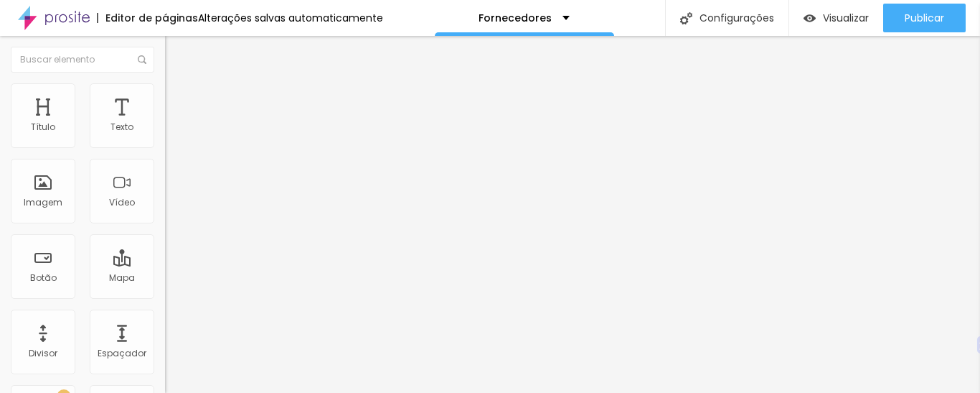
click at [165, 98] on img at bounding box center [171, 104] width 13 height 13
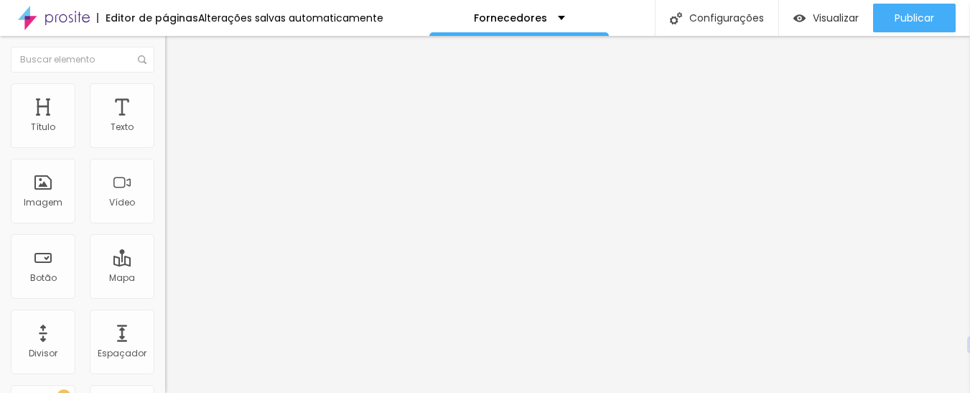
click at [165, 83] on img at bounding box center [171, 89] width 13 height 13
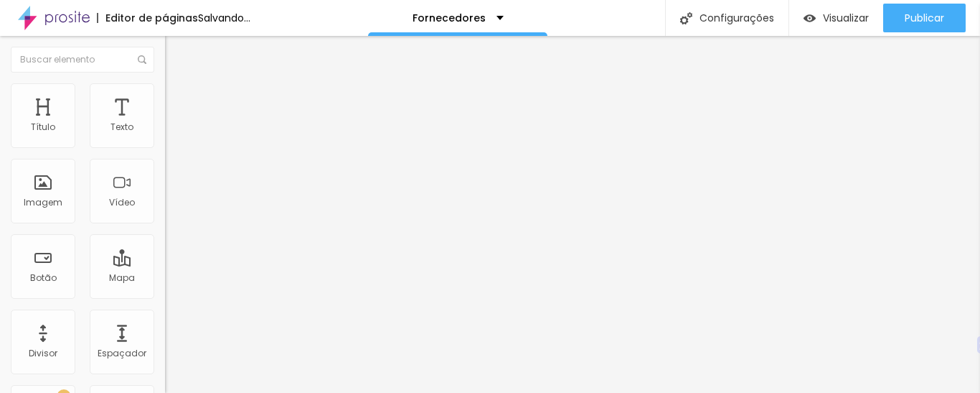
drag, startPoint x: 45, startPoint y: 149, endPoint x: 92, endPoint y: 155, distance: 47.0
click at [165, 147] on input "range" at bounding box center [211, 141] width 93 height 11
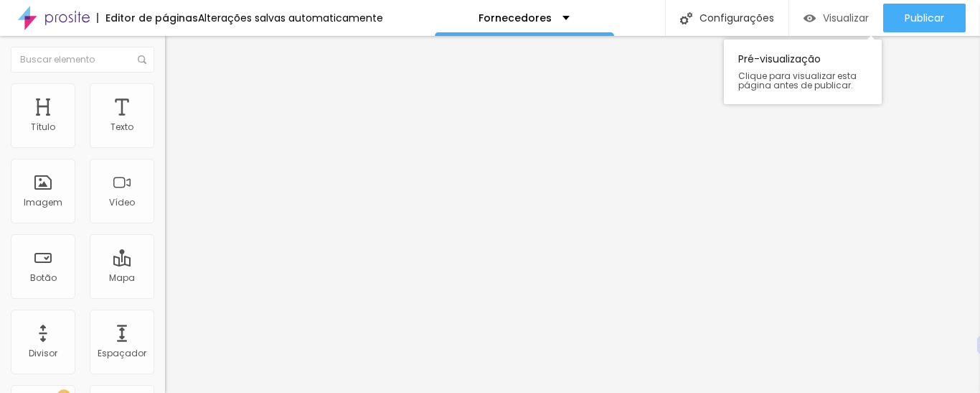
click at [857, 19] on font "Visualizar" at bounding box center [846, 18] width 46 height 14
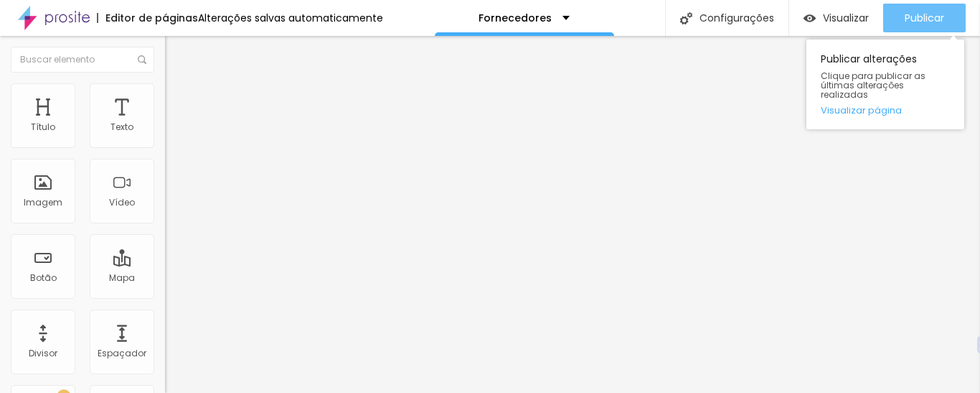
click at [905, 18] on font "Publicar" at bounding box center [924, 18] width 39 height 14
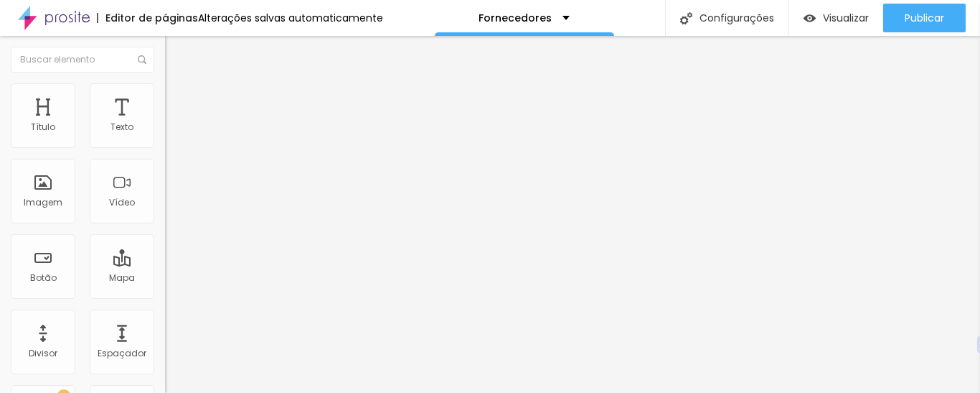
click at [165, 83] on li "Conteúdo" at bounding box center [247, 76] width 165 height 14
click at [165, 270] on div at bounding box center [247, 270] width 165 height 0
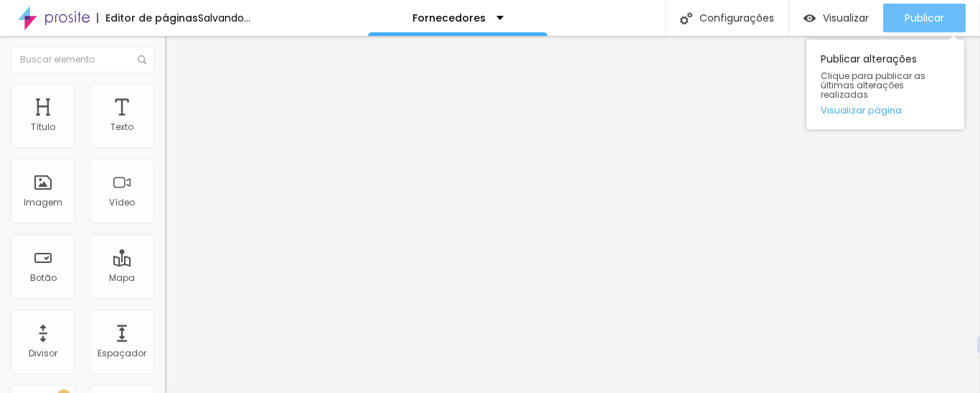
click at [921, 14] on font "Publicar" at bounding box center [924, 18] width 39 height 14
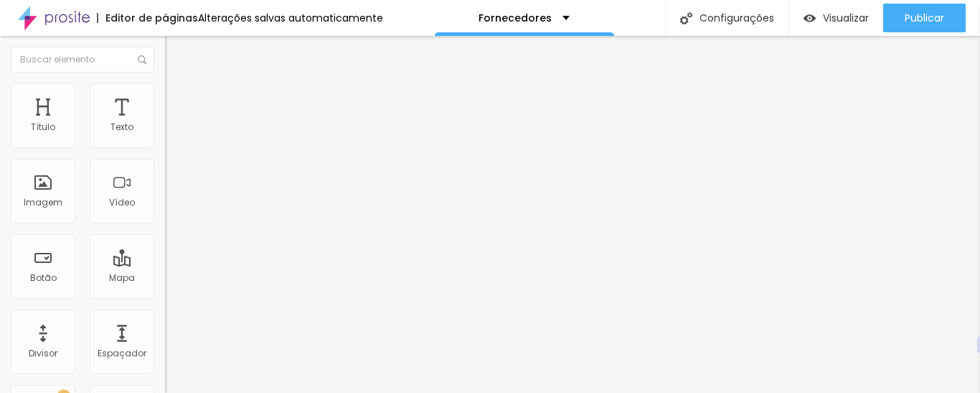
click at [165, 91] on img at bounding box center [171, 89] width 13 height 13
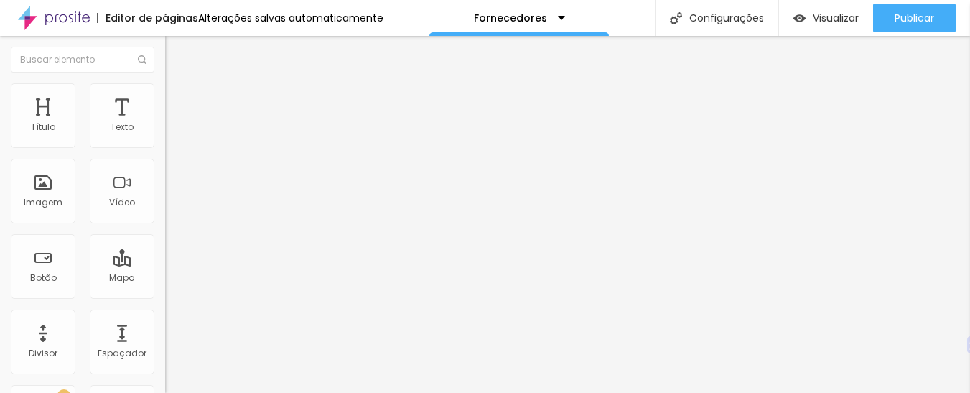
drag, startPoint x: 43, startPoint y: 141, endPoint x: 227, endPoint y: 146, distance: 184.5
click at [227, 264] on input "range" at bounding box center [211, 269] width 93 height 11
drag, startPoint x: 42, startPoint y: 169, endPoint x: 98, endPoint y: 178, distance: 55.9
drag, startPoint x: 98, startPoint y: 166, endPoint x: 31, endPoint y: 167, distance: 66.8
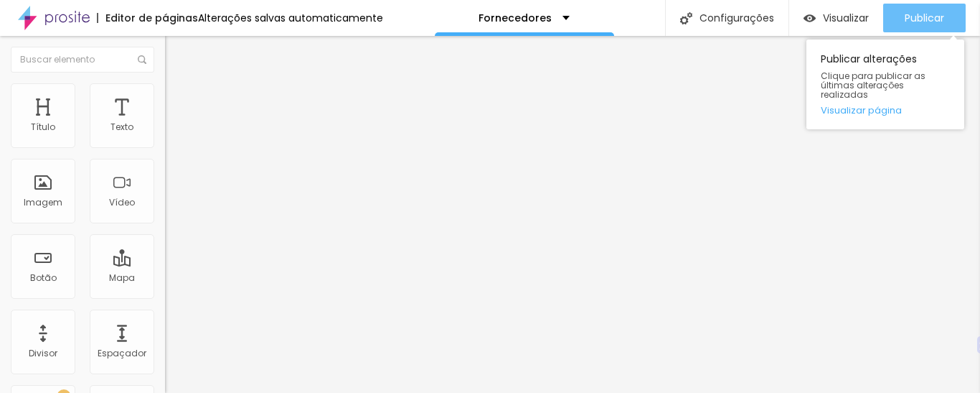
click at [919, 11] on font "Publicar" at bounding box center [924, 18] width 39 height 14
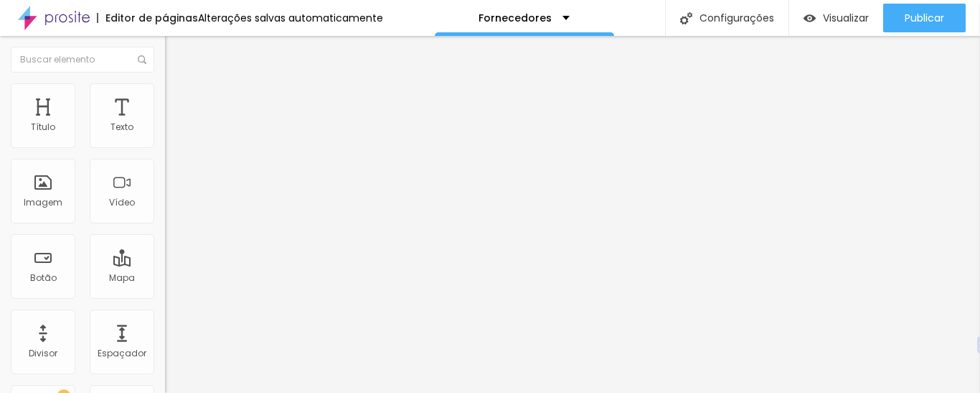
click at [165, 83] on li "Estilo" at bounding box center [247, 90] width 165 height 14
drag, startPoint x: 92, startPoint y: 158, endPoint x: 62, endPoint y: 156, distance: 30.2
click at [165, 147] on input "range" at bounding box center [211, 141] width 93 height 11
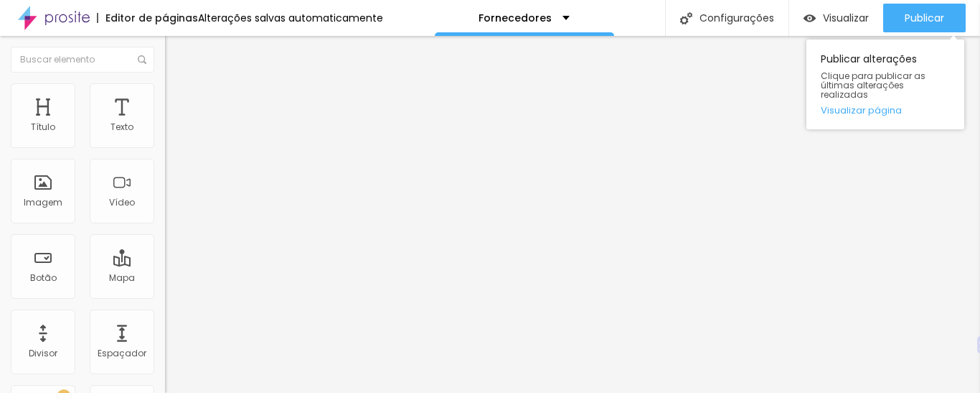
click at [920, 3] on div "Publicar Publicar alterações Clique para publicar as últimas alterações realiza…" at bounding box center [924, 18] width 83 height 36
click at [920, 11] on font "Publicar" at bounding box center [924, 18] width 39 height 14
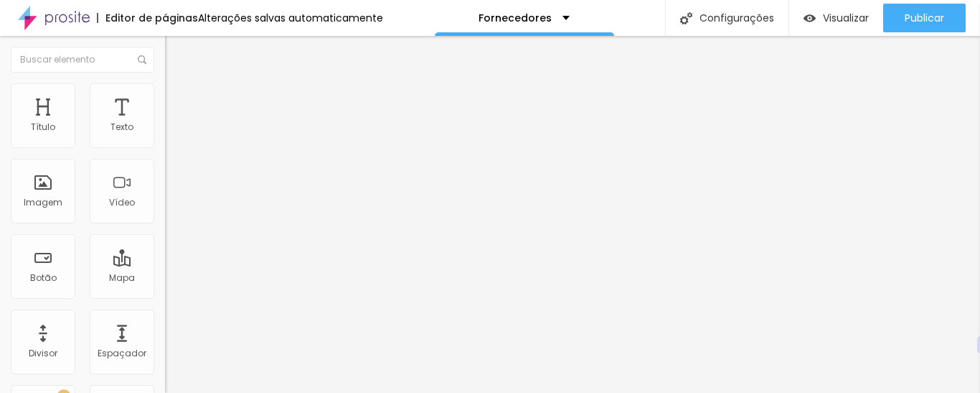
click at [165, 98] on li "Avançado" at bounding box center [247, 105] width 165 height 14
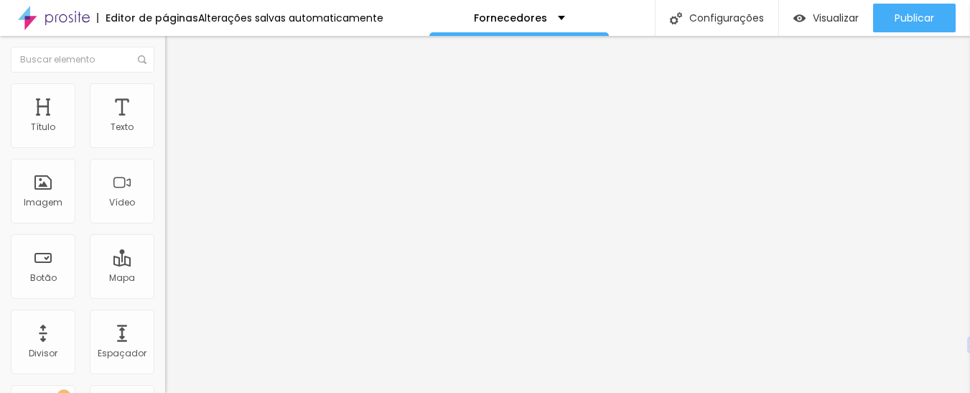
click at [165, 82] on img at bounding box center [171, 75] width 13 height 13
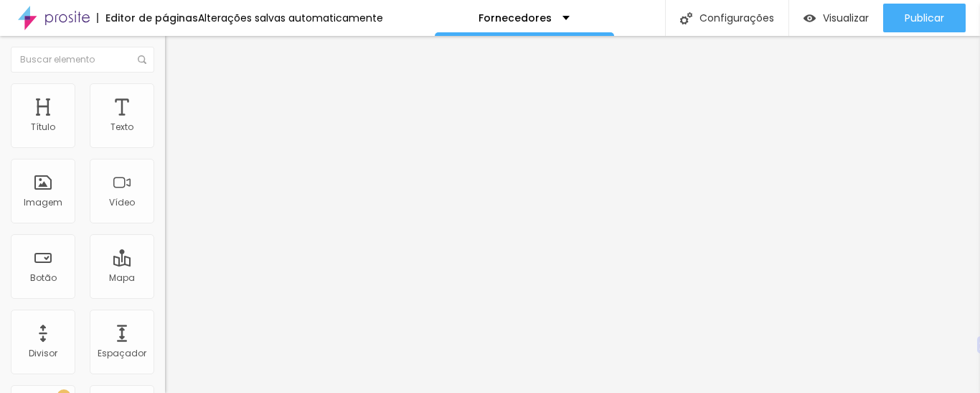
click at [165, 88] on li "Estilo" at bounding box center [247, 90] width 165 height 14
click at [165, 82] on img at bounding box center [171, 75] width 13 height 13
click at [165, 172] on img at bounding box center [170, 166] width 10 height 10
click at [113, 126] on font "Texto" at bounding box center [122, 127] width 23 height 12
click at [57, 124] on div "Título" at bounding box center [43, 115] width 65 height 65
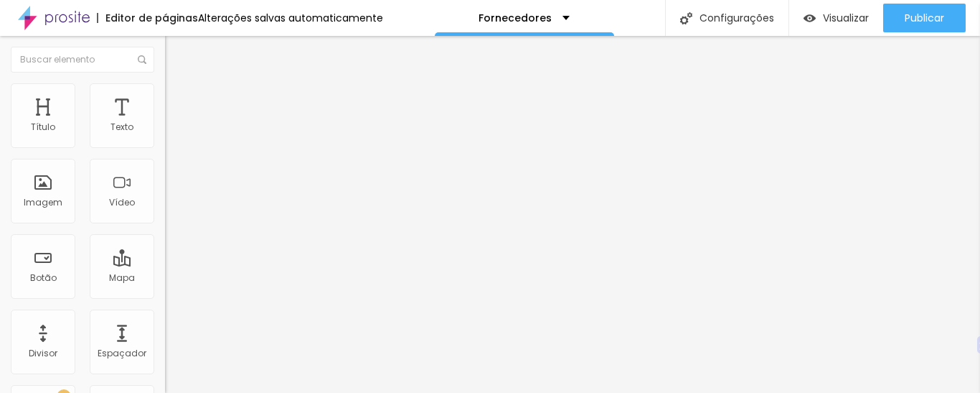
click at [178, 99] on font "Avançado" at bounding box center [201, 93] width 47 height 12
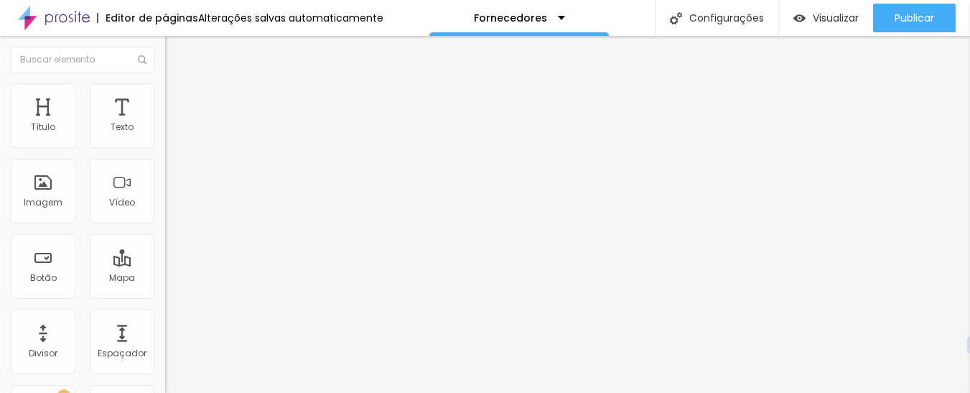
drag, startPoint x: 110, startPoint y: 142, endPoint x: 146, endPoint y: 135, distance: 36.6
click at [165, 264] on input "range" at bounding box center [211, 269] width 93 height 11
drag, startPoint x: 30, startPoint y: 168, endPoint x: 17, endPoint y: 166, distance: 13.1
click at [165, 82] on img at bounding box center [171, 75] width 13 height 13
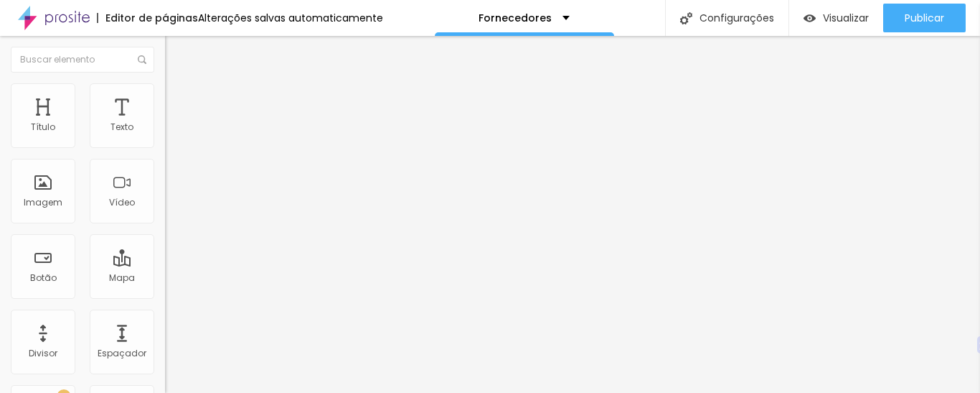
click at [165, 212] on button "button" at bounding box center [175, 204] width 20 height 15
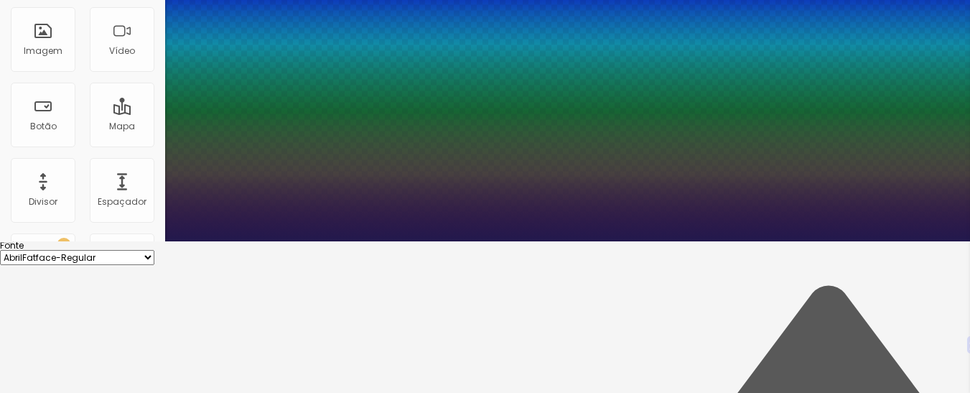
scroll to position [152, 0]
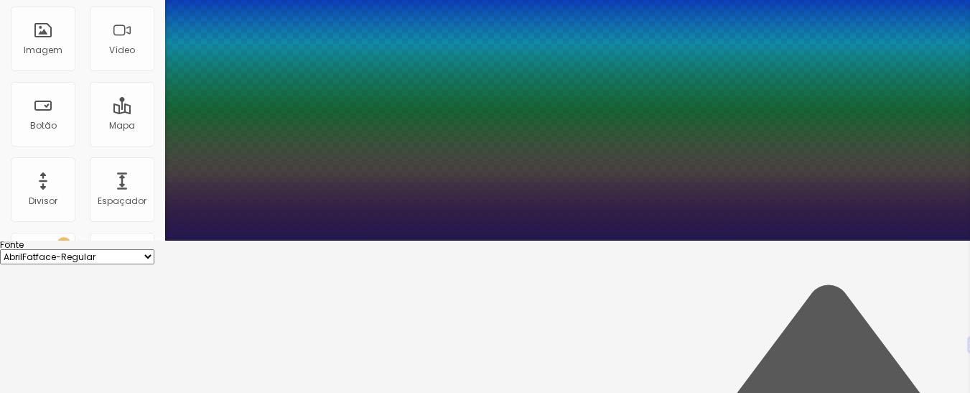
click at [453, 240] on div at bounding box center [485, 240] width 970 height 0
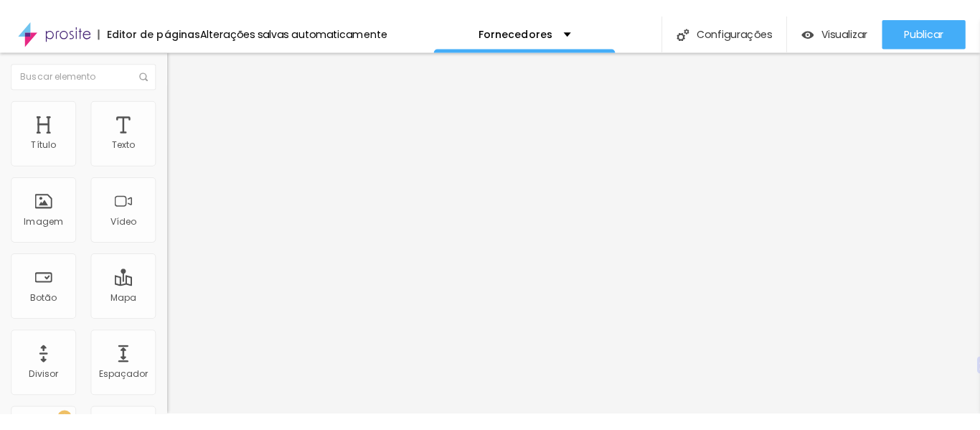
scroll to position [0, 0]
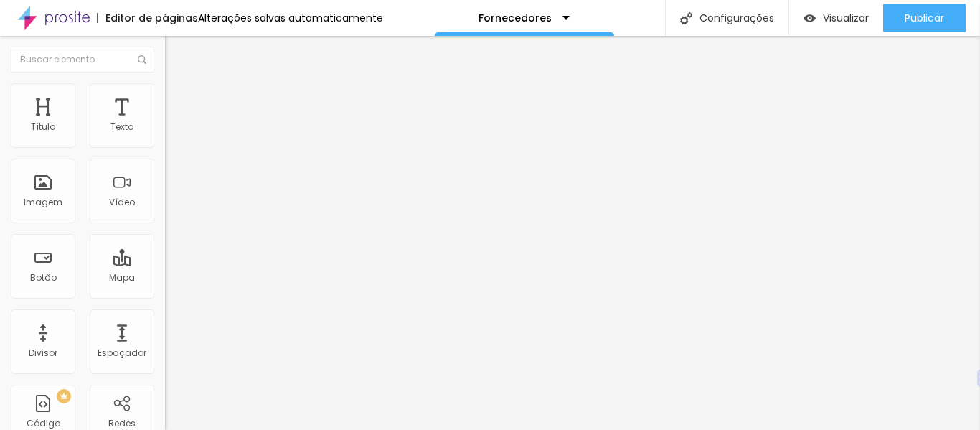
click at [165, 135] on input "Todos os modelos" at bounding box center [251, 128] width 172 height 14
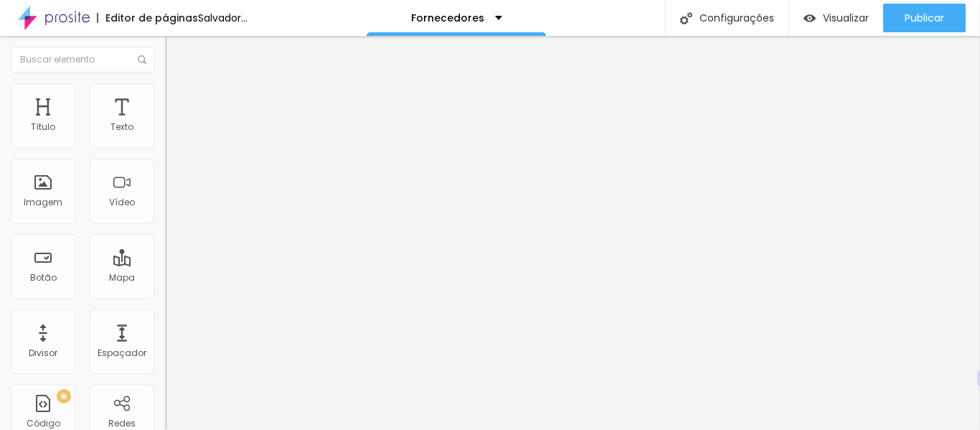
click at [165, 135] on input "Todos os modelos" at bounding box center [251, 128] width 172 height 14
drag, startPoint x: 119, startPoint y: 158, endPoint x: 0, endPoint y: 161, distance: 119.2
click at [165, 161] on div "Texto Ver todos os modelos Alinhamento Tamanho Normal Pequeno Normal Grande Lin…" at bounding box center [247, 216] width 165 height 209
click at [165, 224] on span "Normal" at bounding box center [181, 220] width 32 height 12
click at [165, 257] on font "Grande" at bounding box center [182, 251] width 34 height 12
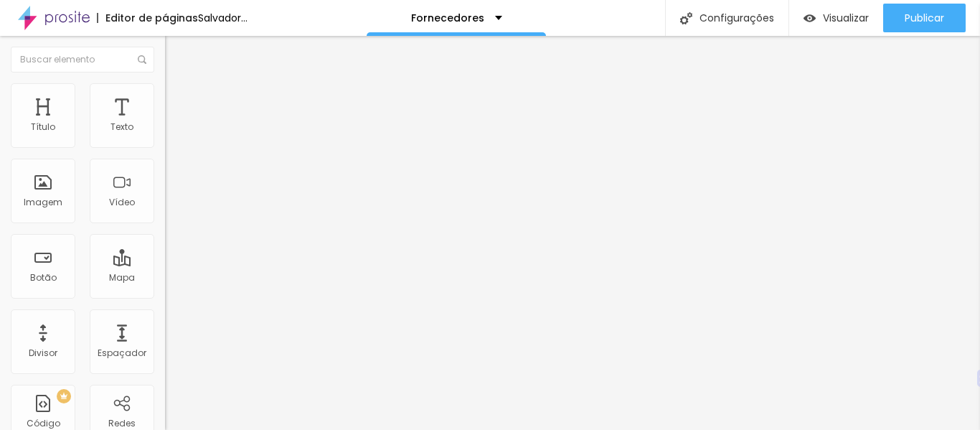
click at [165, 243] on span "Normal" at bounding box center [181, 237] width 32 height 12
click at [165, 93] on li "Estilo" at bounding box center [247, 90] width 165 height 14
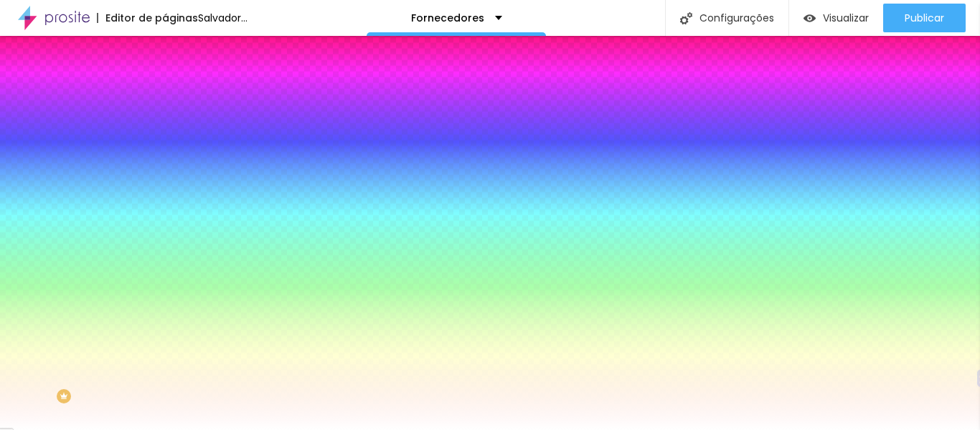
click at [165, 176] on button "button" at bounding box center [175, 183] width 20 height 15
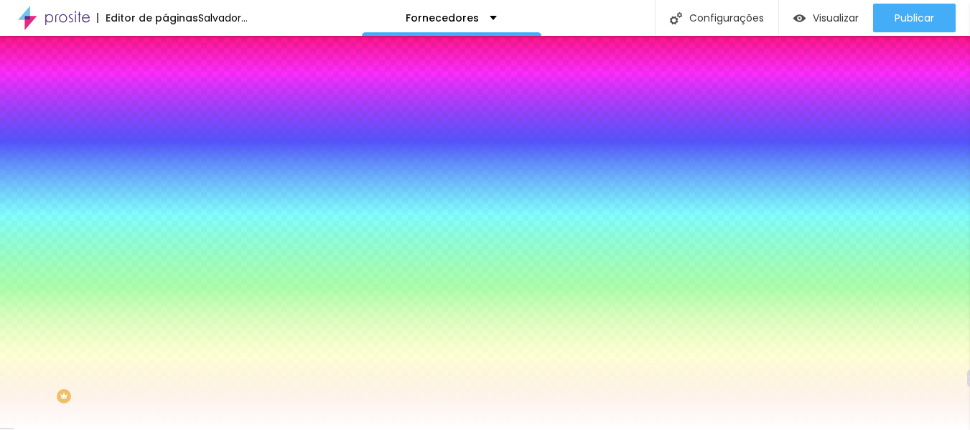
drag, startPoint x: 210, startPoint y: 278, endPoint x: 218, endPoint y: 278, distance: 8.6
drag, startPoint x: 217, startPoint y: 278, endPoint x: 210, endPoint y: 277, distance: 7.3
click at [192, 392] on div at bounding box center [485, 430] width 970 height 0
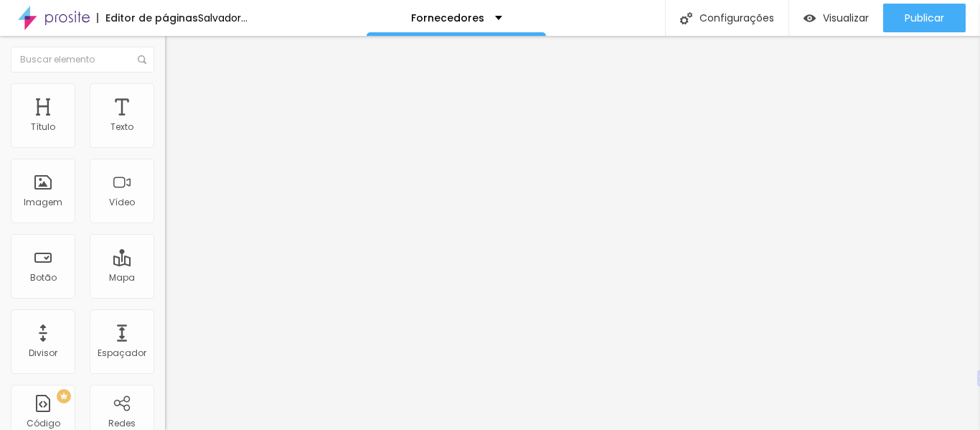
click at [165, 94] on li "Estilo" at bounding box center [247, 90] width 165 height 14
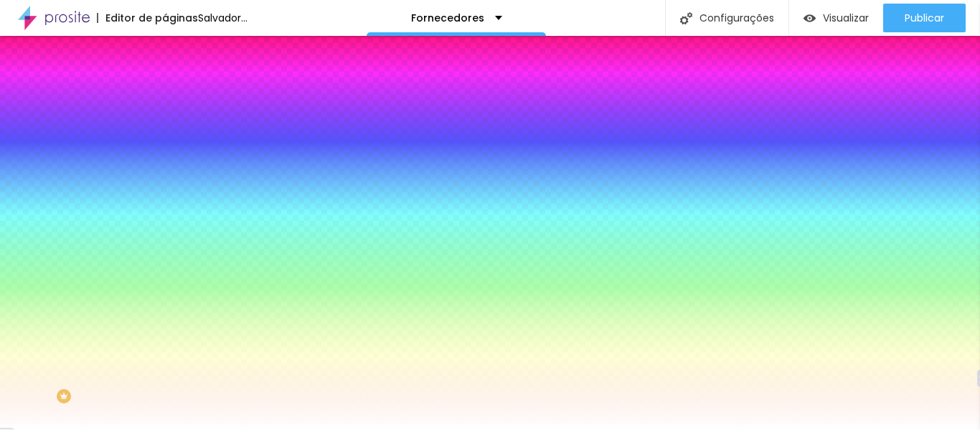
click at [165, 98] on img at bounding box center [171, 104] width 13 height 13
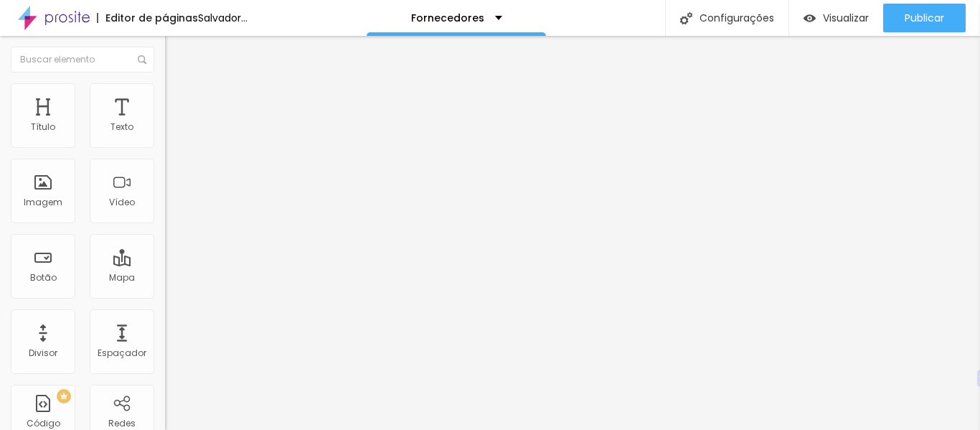
click at [165, 95] on li "Estilo" at bounding box center [247, 90] width 165 height 14
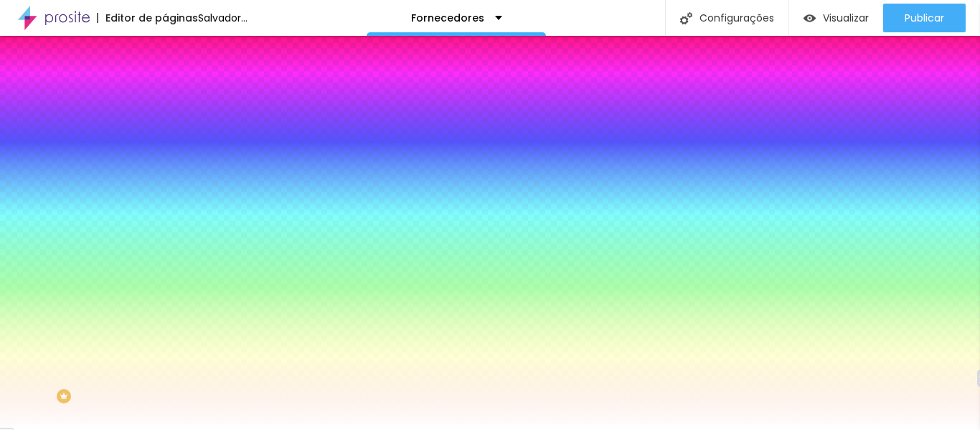
click at [165, 81] on img at bounding box center [171, 75] width 13 height 13
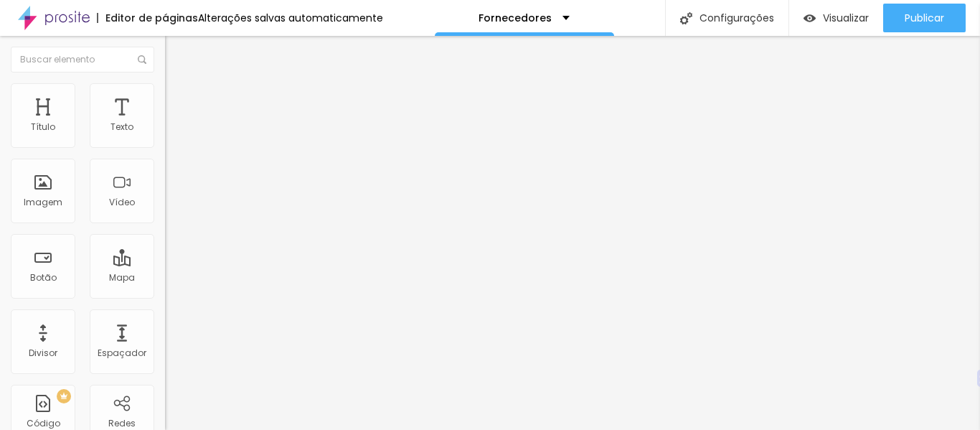
click at [165, 257] on img at bounding box center [168, 260] width 6 height 6
click at [165, 222] on span "Grande" at bounding box center [182, 220] width 34 height 12
click at [165, 243] on span "Normal" at bounding box center [181, 237] width 32 height 12
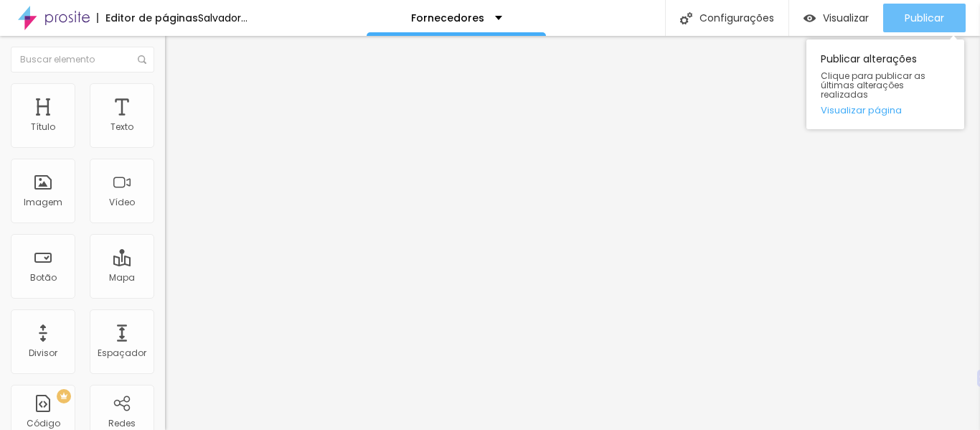
click at [921, 20] on font "Publicar" at bounding box center [924, 18] width 39 height 14
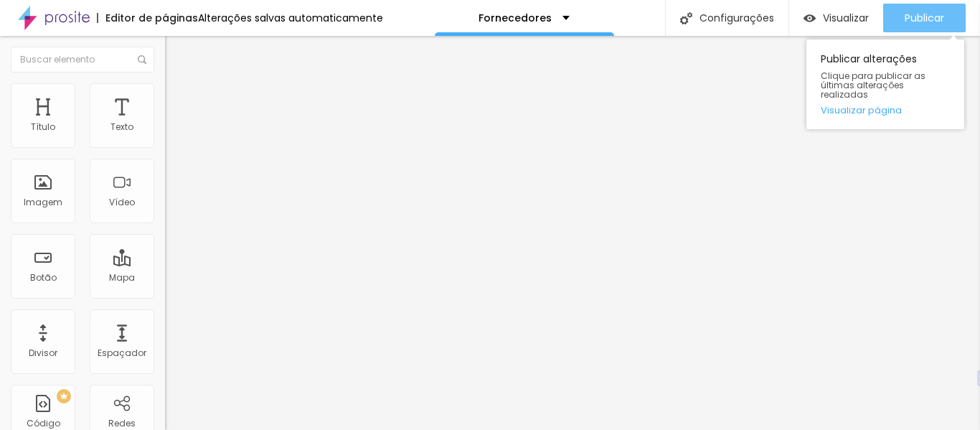
click at [909, 24] on font "Publicar" at bounding box center [924, 18] width 39 height 14
click at [889, 28] on button "Publicar" at bounding box center [924, 18] width 83 height 29
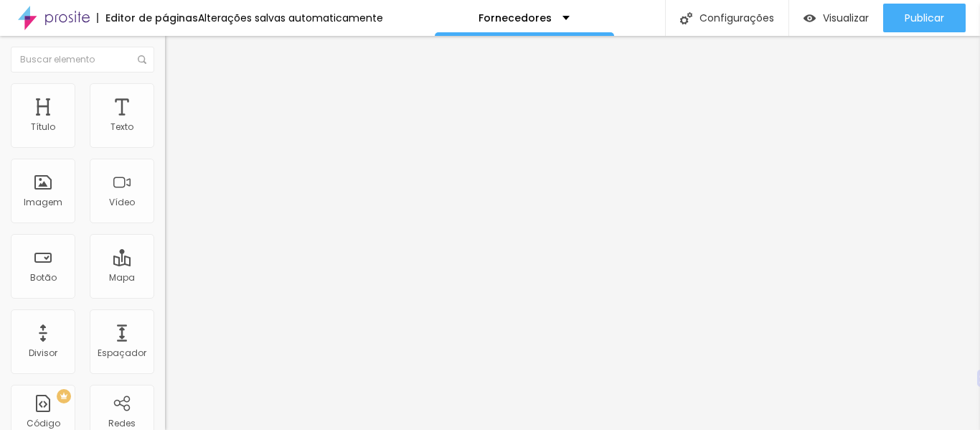
click at [165, 296] on input "[URL][DOMAIN_NAME]" at bounding box center [251, 288] width 172 height 14
paste input "B/2001/linha-standard"
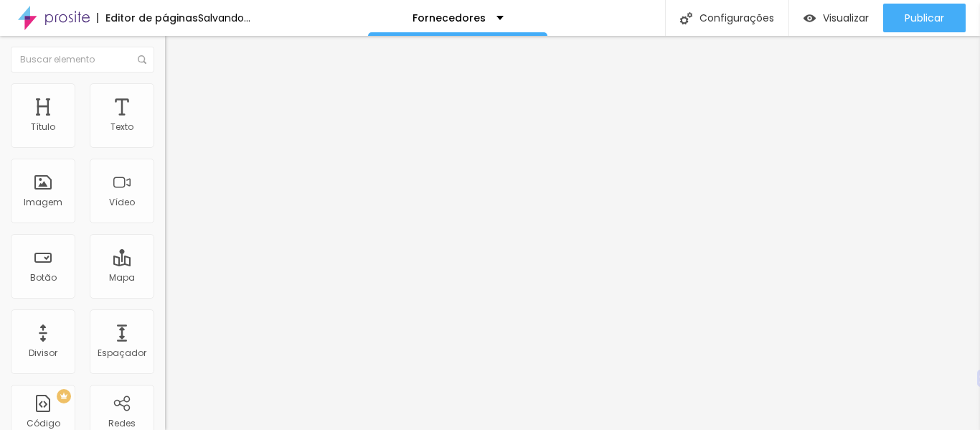
click at [165, 135] on input "Ver todos os modelos" at bounding box center [251, 128] width 172 height 14
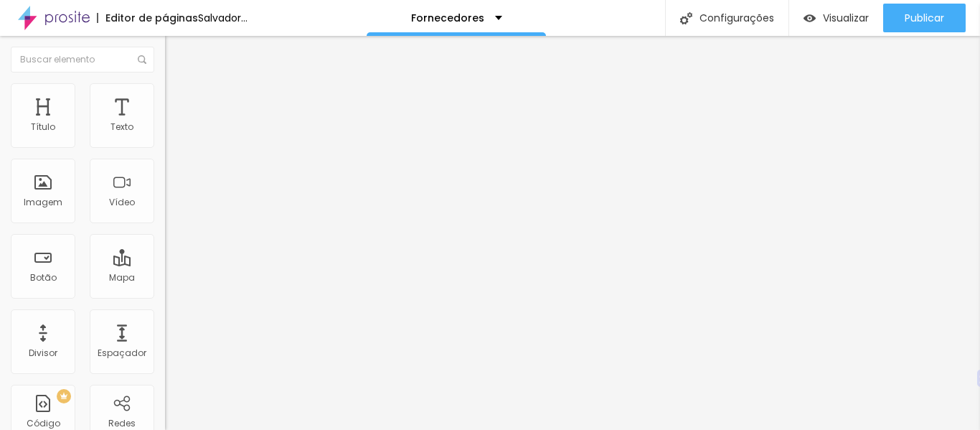
click at [165, 135] on input "Ver todos os modelos" at bounding box center [251, 128] width 172 height 14
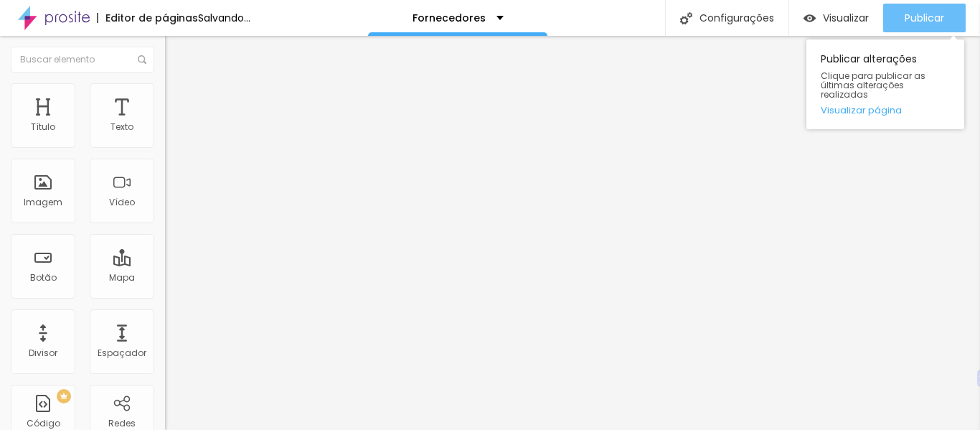
click at [902, 19] on button "Publicar" at bounding box center [924, 18] width 83 height 29
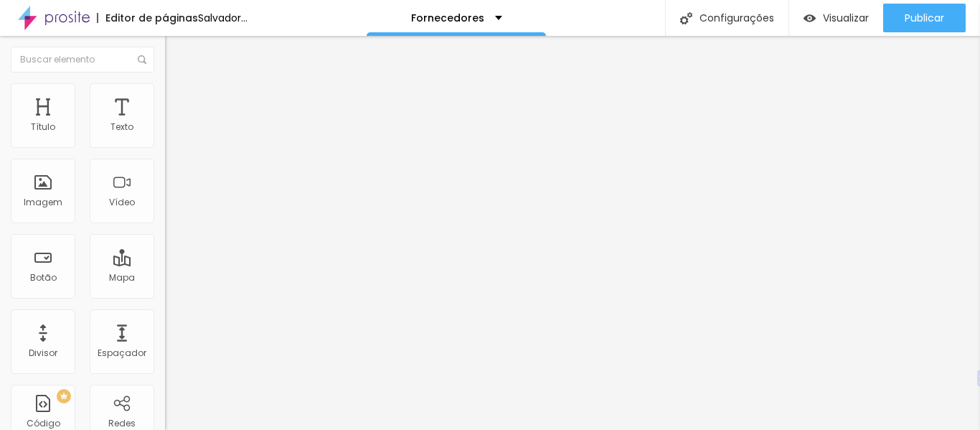
click at [165, 296] on input "[URL][DOMAIN_NAME]" at bounding box center [251, 288] width 172 height 14
paste input "B/2000/linha-premium"
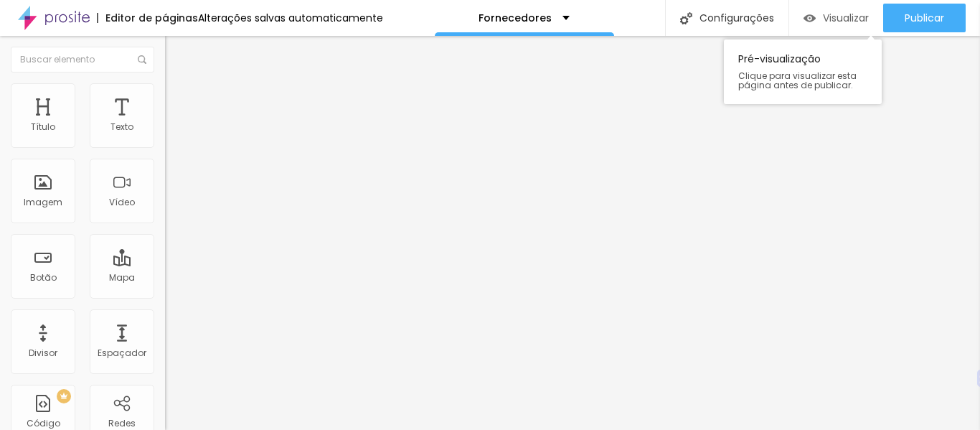
click at [842, 18] on font "Visualizar" at bounding box center [846, 18] width 46 height 14
click at [165, 91] on img at bounding box center [171, 89] width 13 height 13
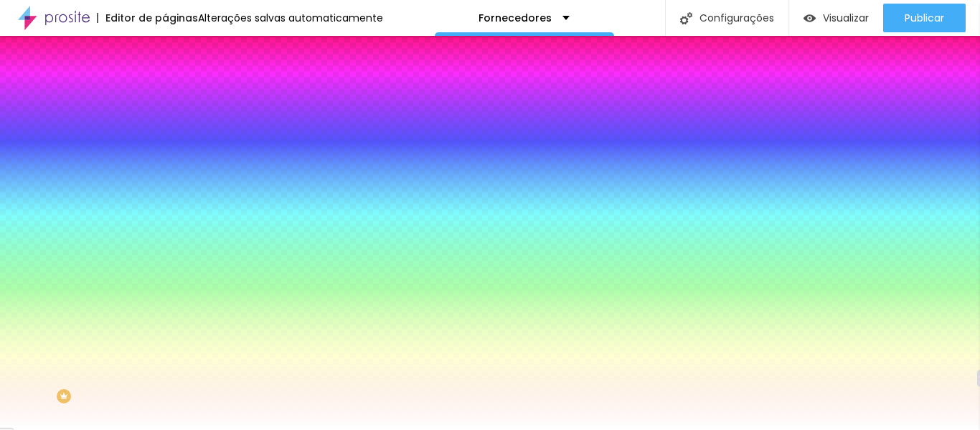
click at [165, 98] on img at bounding box center [171, 104] width 13 height 13
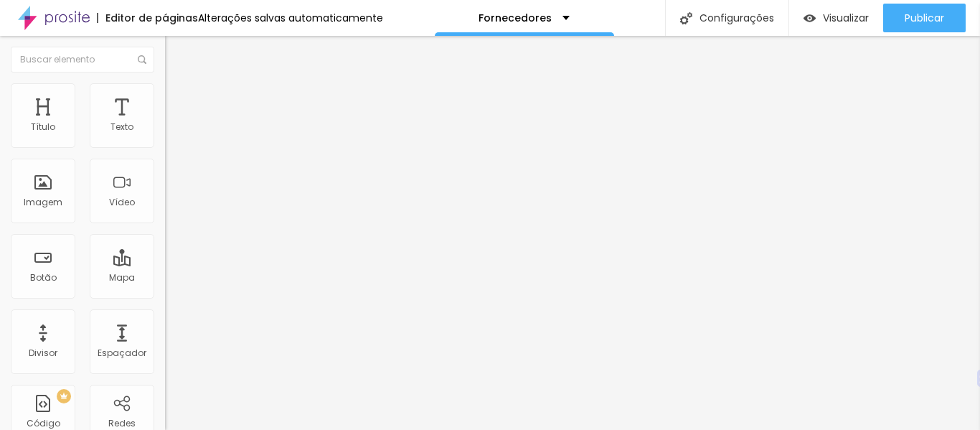
drag, startPoint x: 65, startPoint y: 140, endPoint x: 47, endPoint y: 141, distance: 18.0
click at [165, 278] on input "range" at bounding box center [211, 283] width 93 height 11
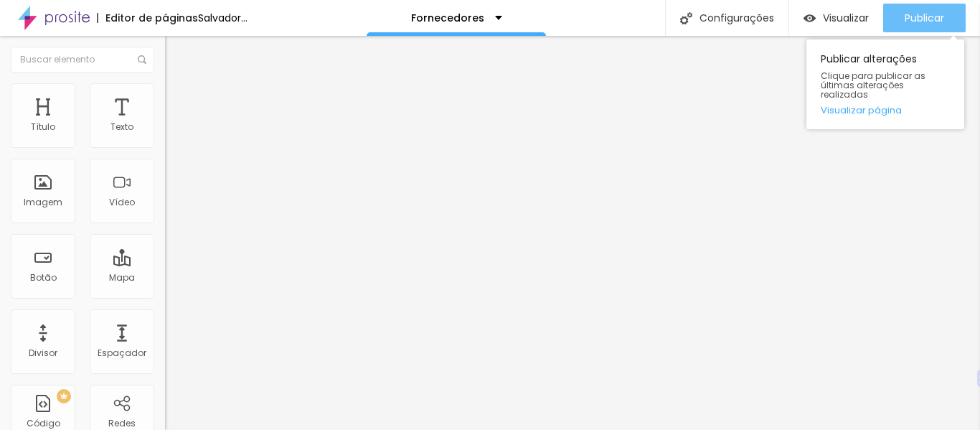
click at [913, 17] on font "Publicar" at bounding box center [924, 18] width 39 height 14
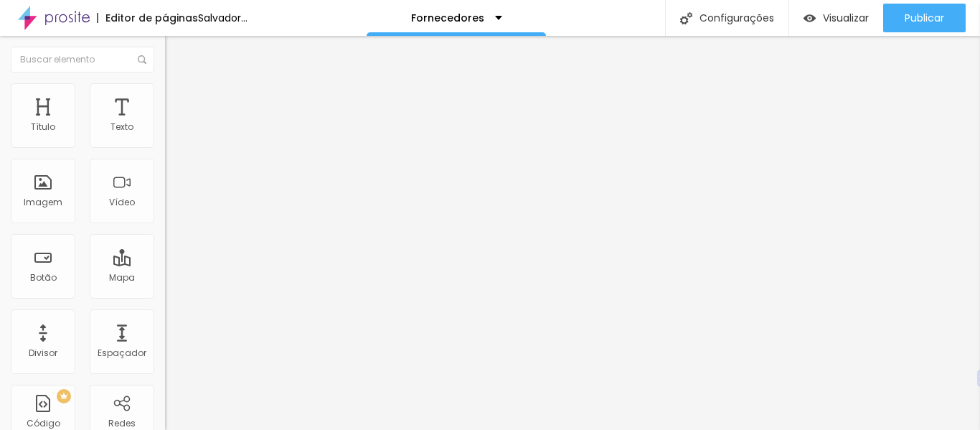
click at [165, 135] on input "Linha Premium" at bounding box center [251, 128] width 172 height 14
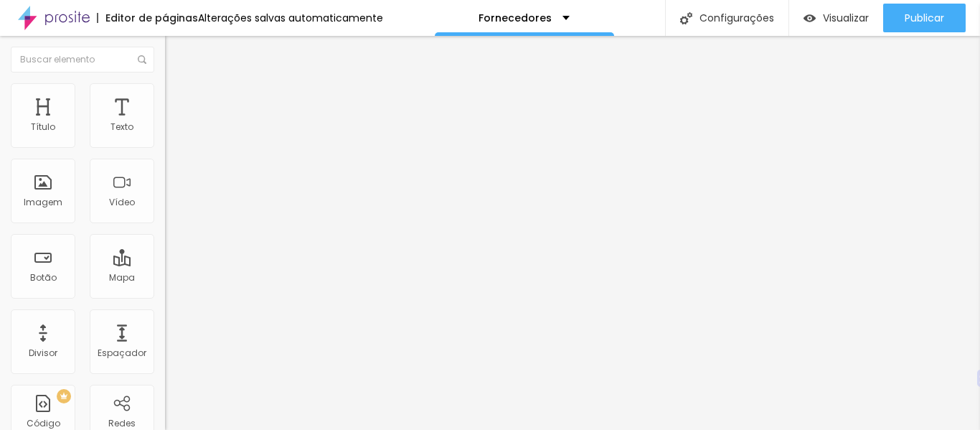
click at [165, 223] on span "Normal" at bounding box center [181, 220] width 32 height 12
click at [165, 257] on span "Grande" at bounding box center [182, 251] width 34 height 12
click at [165, 255] on div "Grande" at bounding box center [247, 249] width 165 height 14
click at [165, 243] on font "Normal" at bounding box center [181, 237] width 32 height 12
click at [165, 89] on img at bounding box center [171, 89] width 13 height 13
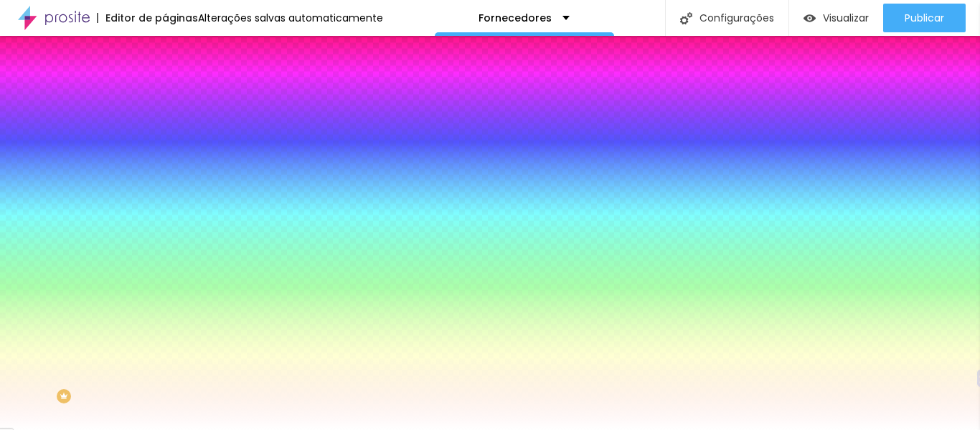
click at [165, 98] on li "Avançado" at bounding box center [247, 105] width 165 height 14
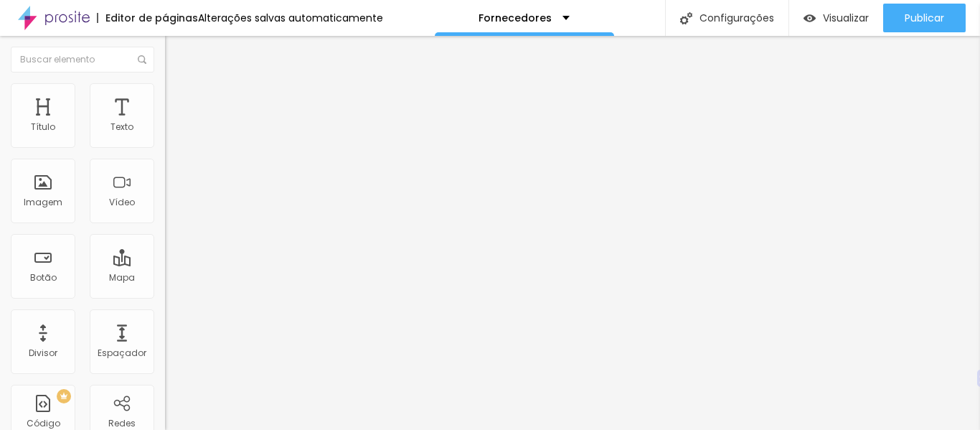
click at [178, 96] on font "Estilo" at bounding box center [189, 93] width 22 height 12
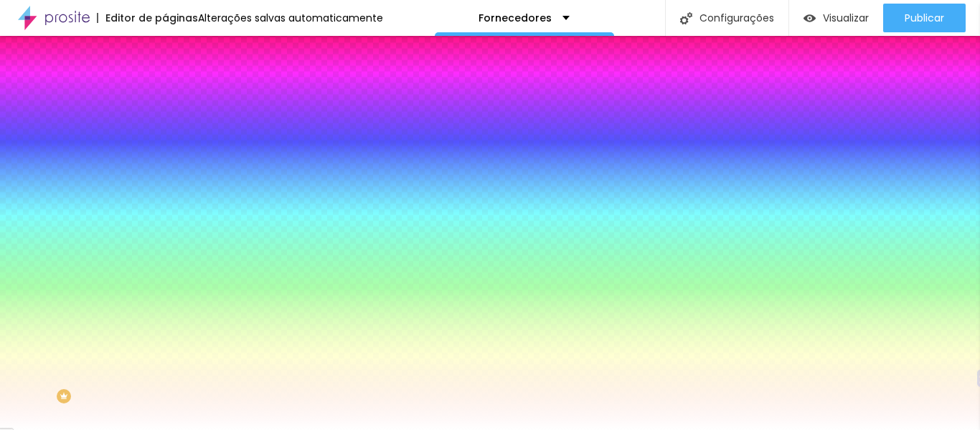
click at [165, 98] on img at bounding box center [171, 104] width 13 height 13
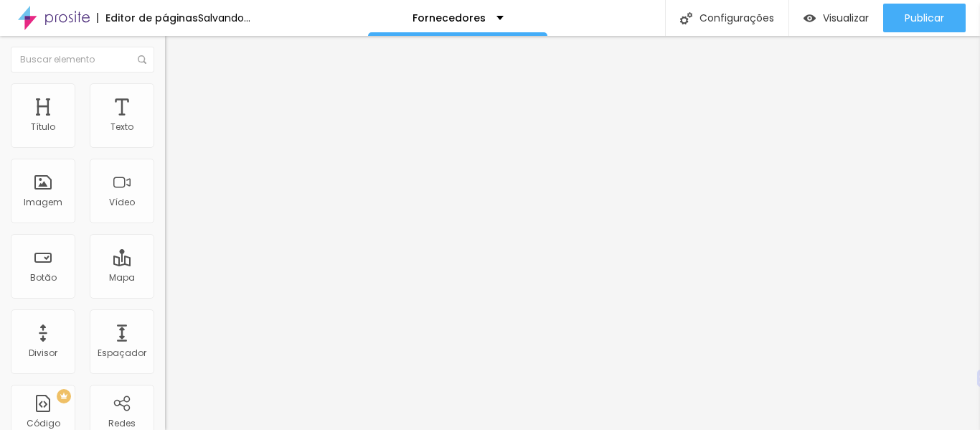
drag, startPoint x: 62, startPoint y: 140, endPoint x: 5, endPoint y: 143, distance: 56.8
click at [165, 278] on input "range" at bounding box center [211, 283] width 93 height 11
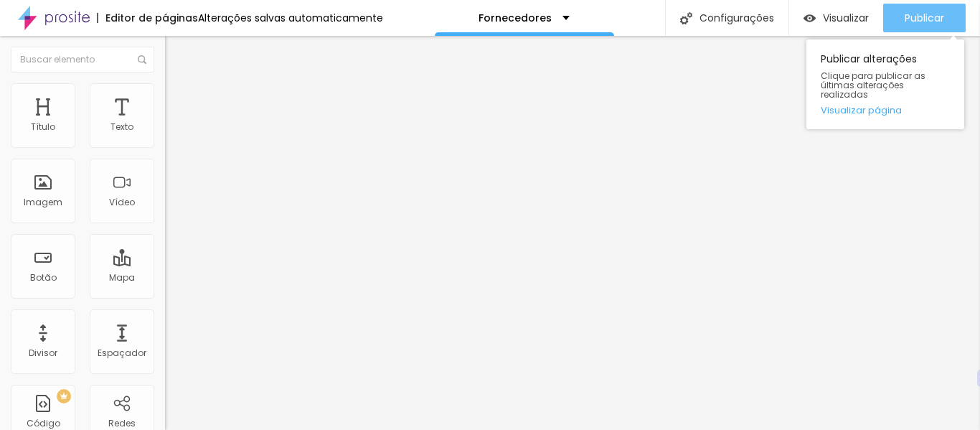
click at [914, 24] on font "Publicar" at bounding box center [924, 18] width 39 height 14
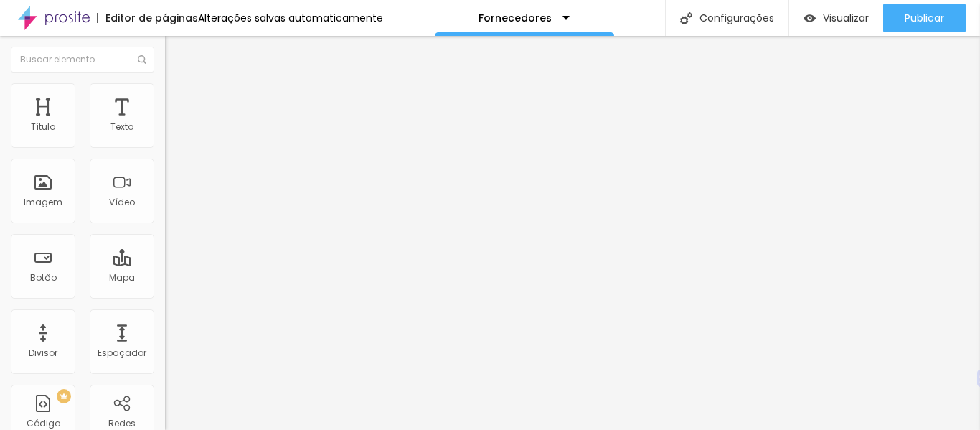
click at [165, 83] on img at bounding box center [171, 89] width 13 height 13
click at [165, 83] on li "Estilo" at bounding box center [247, 76] width 165 height 14
click at [165, 339] on input "range" at bounding box center [211, 344] width 93 height 11
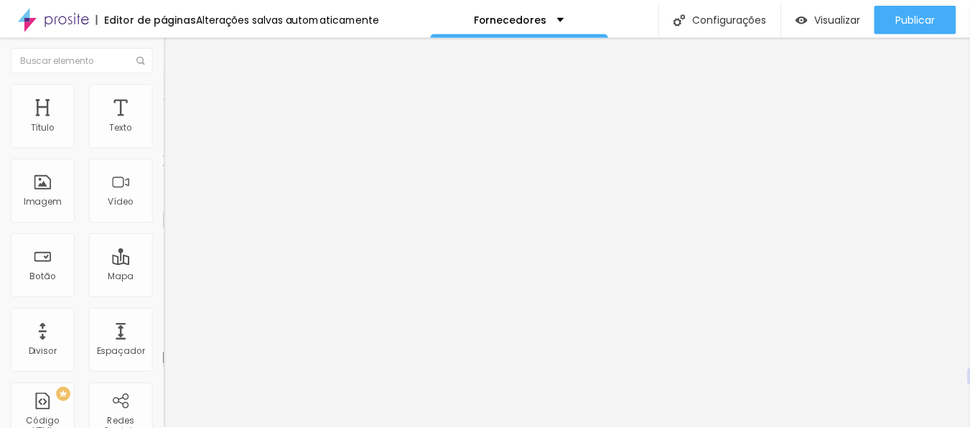
scroll to position [1, 0]
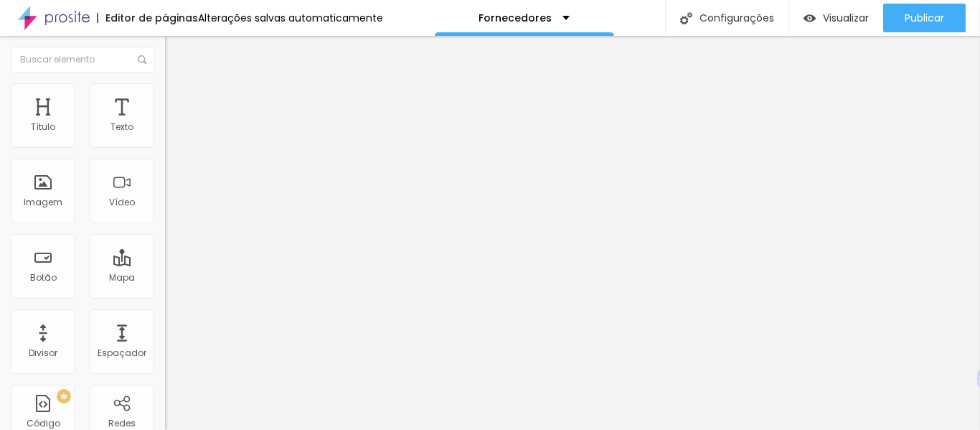
click at [165, 85] on img at bounding box center [171, 89] width 13 height 13
drag, startPoint x: 41, startPoint y: 169, endPoint x: 33, endPoint y: 172, distance: 8.7
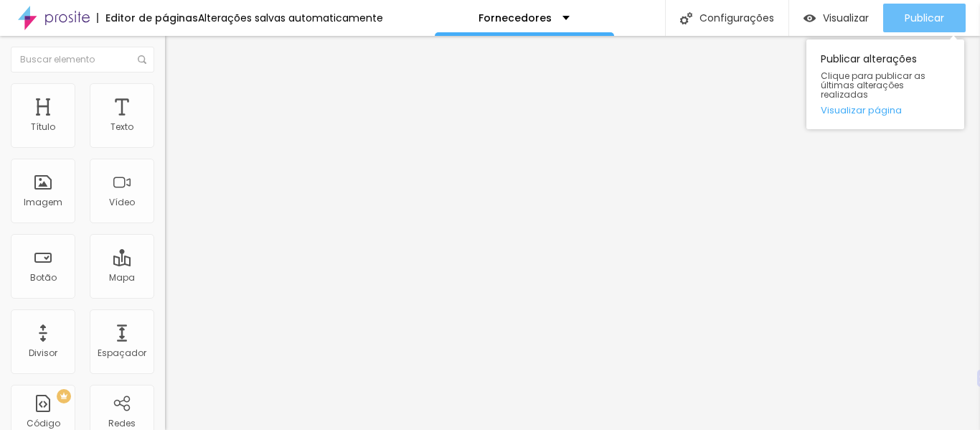
click at [905, 25] on div "Publicar" at bounding box center [924, 18] width 39 height 29
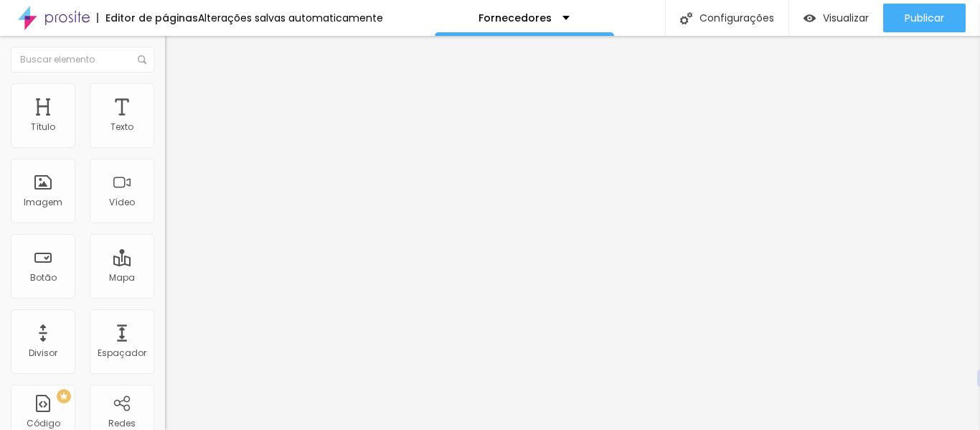
click at [165, 224] on span "Normal" at bounding box center [181, 220] width 32 height 12
click at [165, 235] on span "Pequeno" at bounding box center [184, 228] width 38 height 12
click at [165, 248] on font "Normal" at bounding box center [181, 242] width 32 height 12
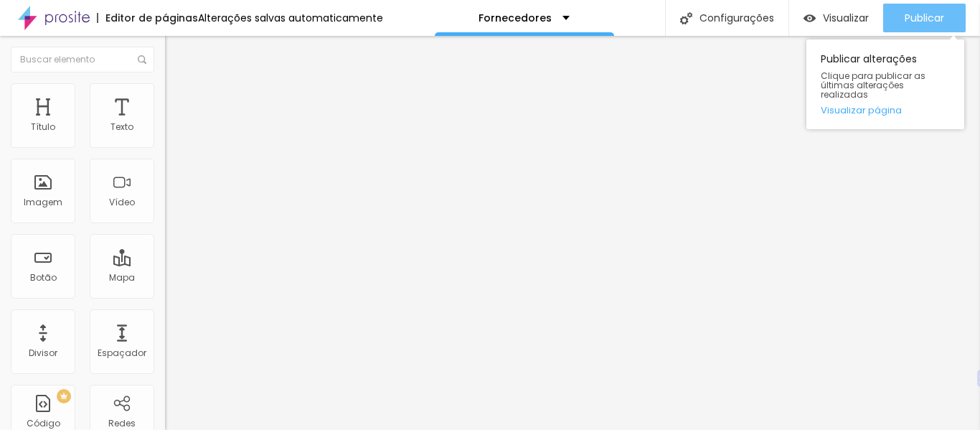
click at [919, 18] on font "Publicar" at bounding box center [924, 18] width 39 height 14
click at [954, 18] on button "Publicar" at bounding box center [924, 18] width 83 height 29
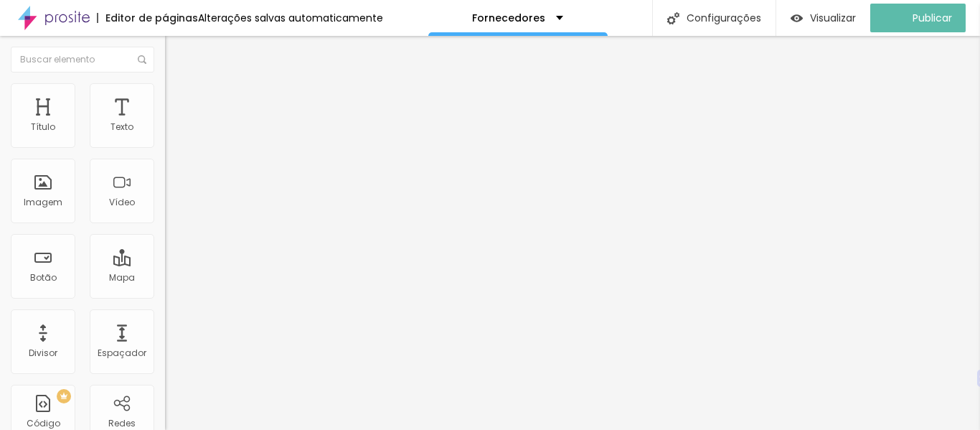
click at [176, 52] on img "button" at bounding box center [181, 52] width 11 height 11
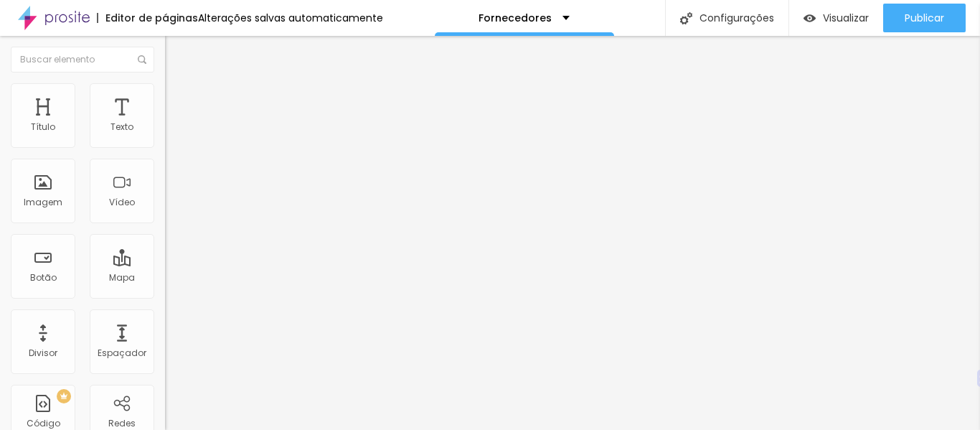
click at [165, 172] on img at bounding box center [170, 166] width 10 height 10
click at [165, 93] on img at bounding box center [171, 89] width 13 height 13
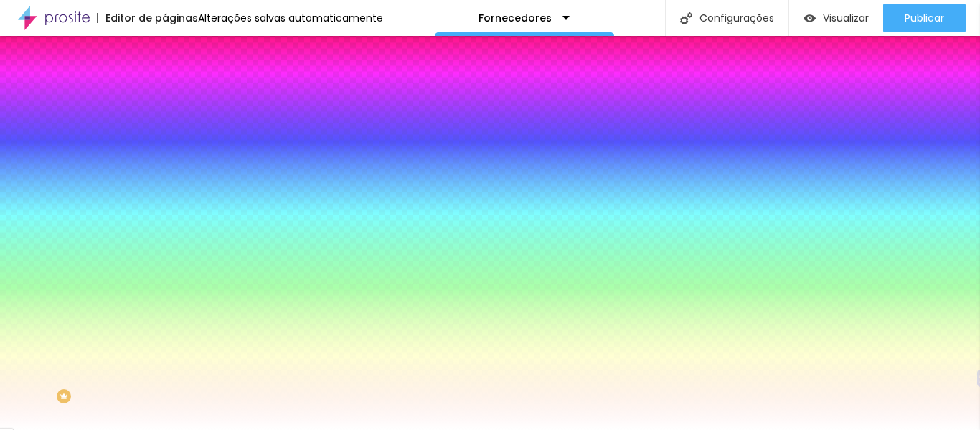
click at [165, 98] on img at bounding box center [171, 104] width 13 height 13
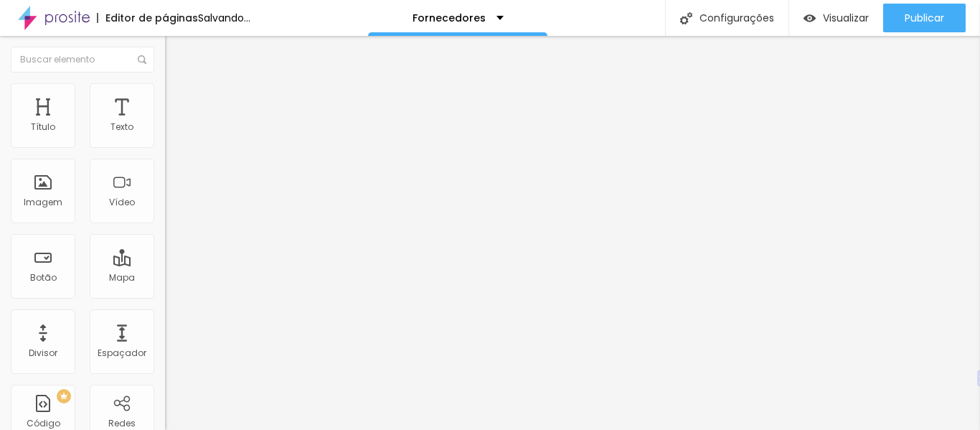
drag, startPoint x: 41, startPoint y: 169, endPoint x: 34, endPoint y: 187, distance: 18.4
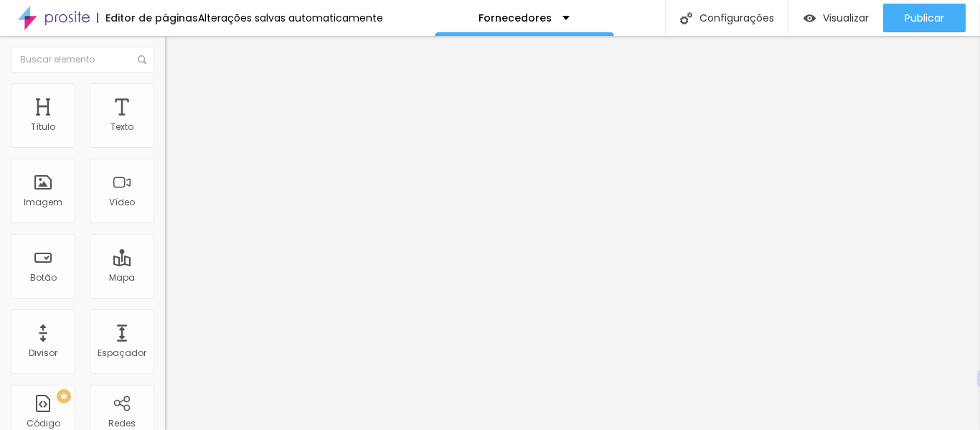
click at [165, 85] on li "Estilo" at bounding box center [247, 90] width 165 height 14
click at [165, 98] on li "Avançado" at bounding box center [247, 105] width 165 height 14
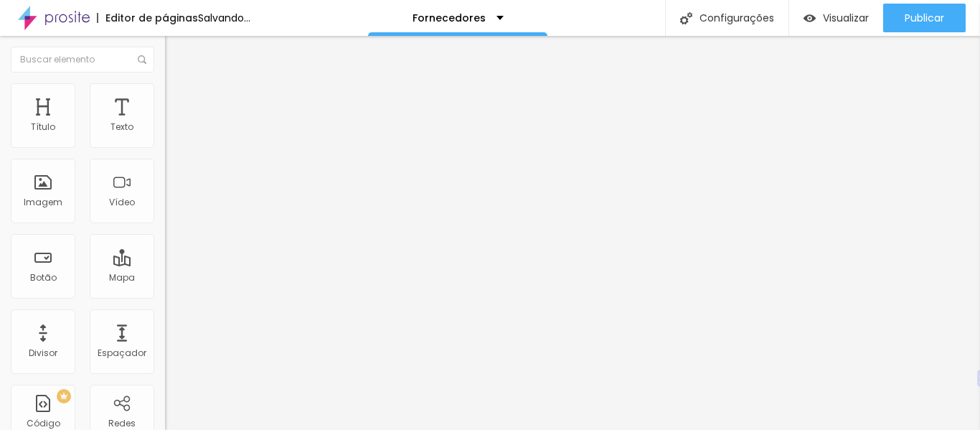
drag, startPoint x: 44, startPoint y: 141, endPoint x: 0, endPoint y: 152, distance: 45.3
click at [165, 278] on input "range" at bounding box center [211, 283] width 93 height 11
click at [165, 172] on img at bounding box center [170, 166] width 10 height 10
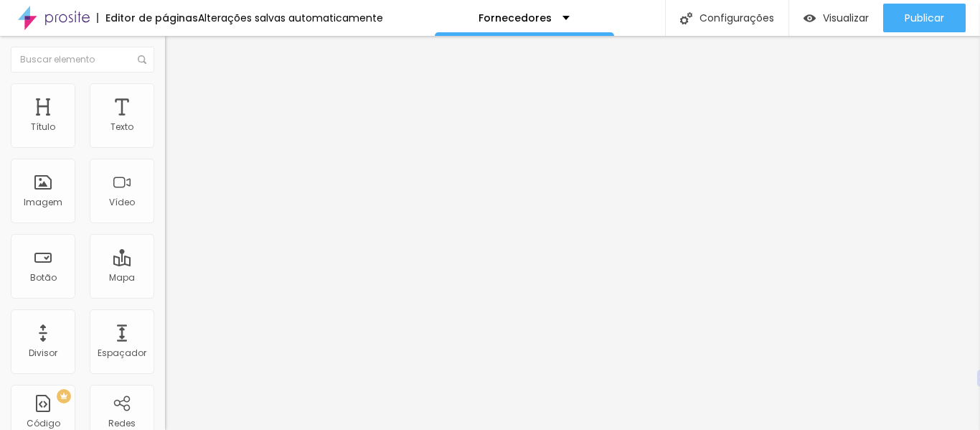
click at [165, 172] on img at bounding box center [170, 166] width 10 height 10
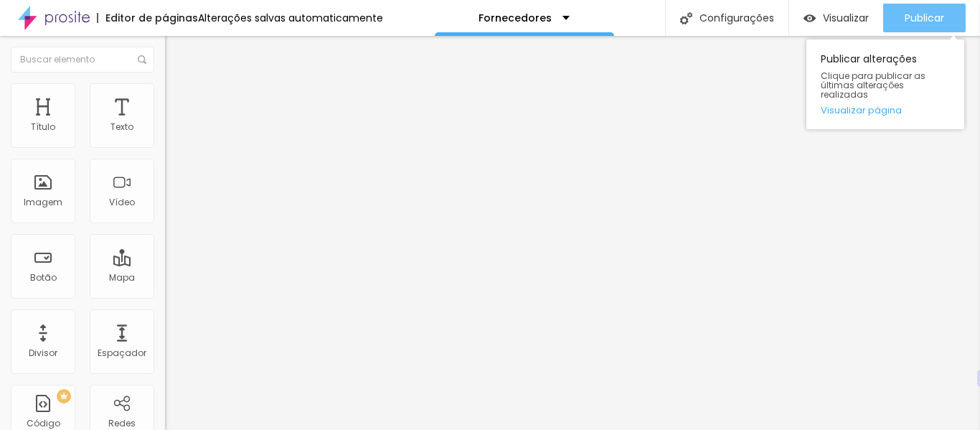
click at [935, 22] on font "Publicar" at bounding box center [924, 18] width 39 height 14
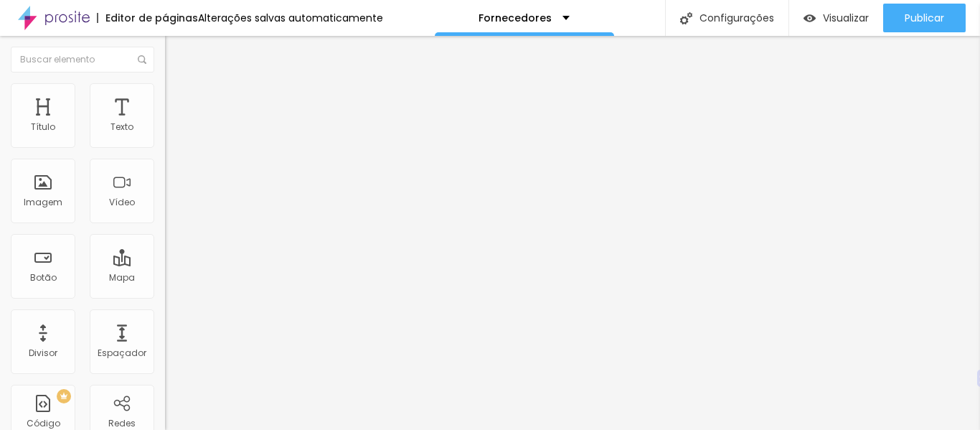
click at [165, 194] on div at bounding box center [247, 184] width 165 height 46
click at [165, 172] on img at bounding box center [170, 166] width 10 height 10
click at [165, 84] on img at bounding box center [171, 89] width 13 height 13
click at [178, 85] on font "Estilo" at bounding box center [189, 78] width 22 height 12
click at [171, 208] on icon "button" at bounding box center [175, 203] width 9 height 9
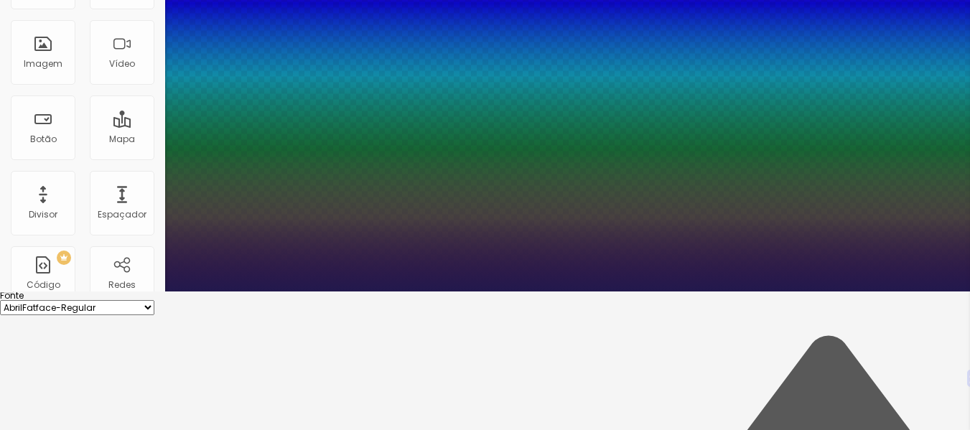
scroll to position [138, 0]
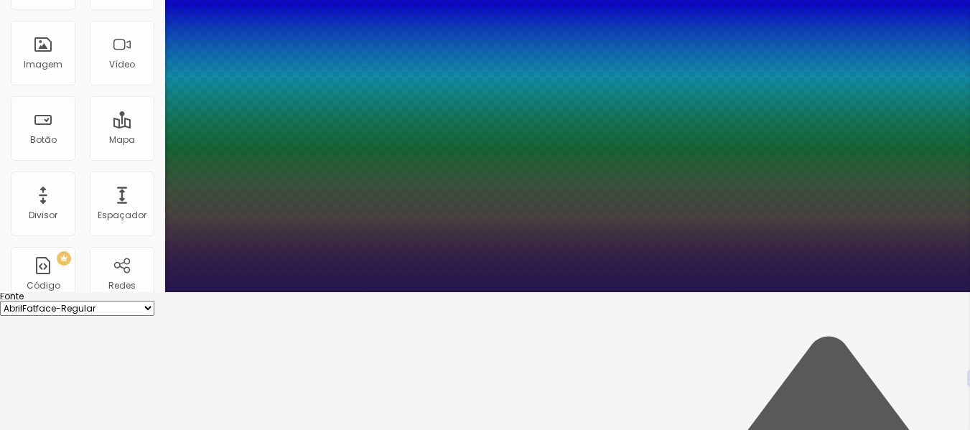
click at [85, 292] on div at bounding box center [485, 292] width 970 height 0
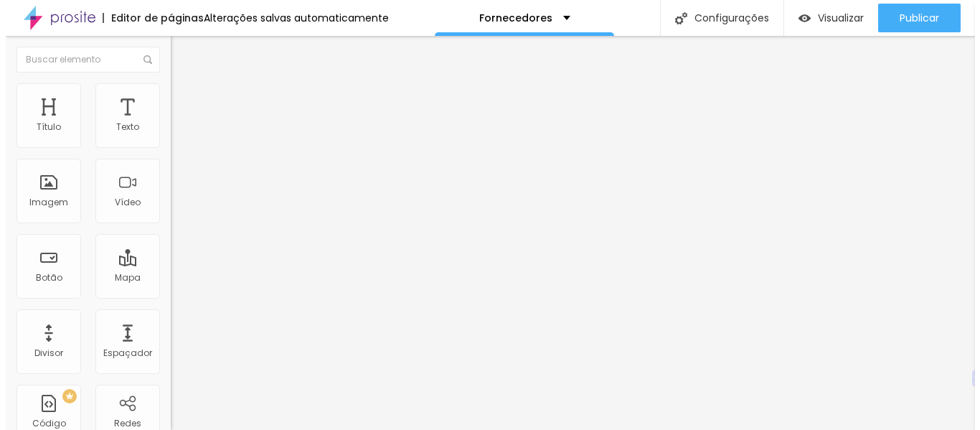
scroll to position [0, 0]
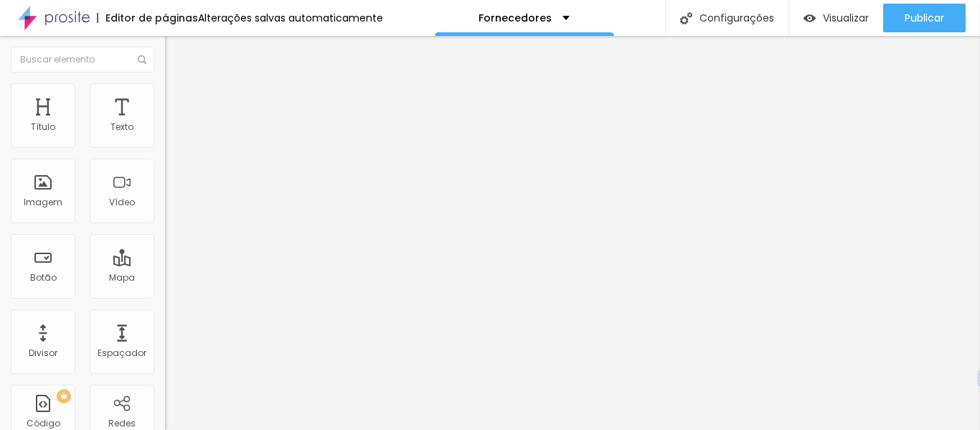
click at [165, 92] on img at bounding box center [171, 89] width 13 height 13
click at [165, 82] on img at bounding box center [171, 75] width 13 height 13
click at [178, 98] on font "Avançado" at bounding box center [201, 93] width 47 height 12
click at [165, 184] on div at bounding box center [247, 178] width 165 height 11
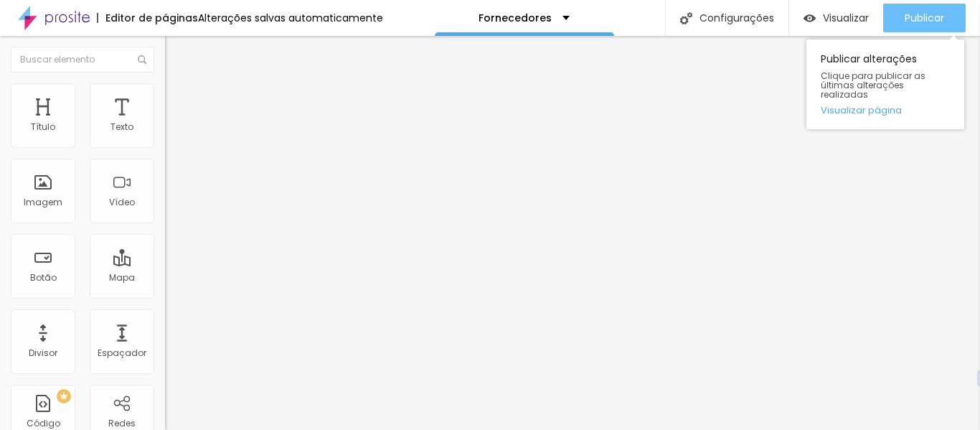
click at [892, 17] on button "Publicar" at bounding box center [924, 18] width 83 height 29
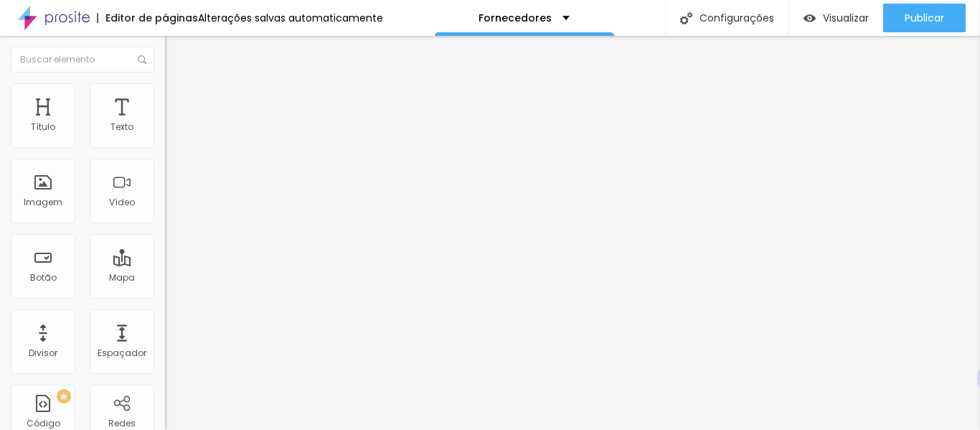
click at [165, 98] on li "Avançado" at bounding box center [247, 105] width 165 height 14
click at [165, 94] on li "Estilo" at bounding box center [247, 90] width 165 height 14
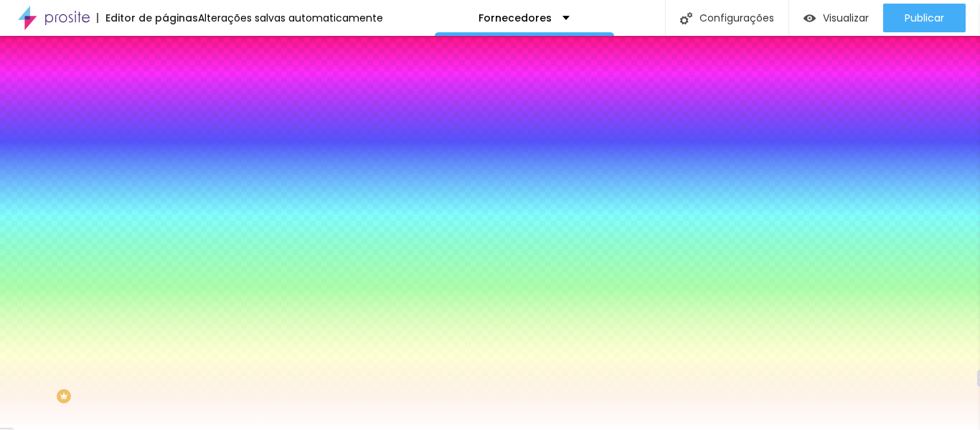
click at [165, 98] on li "Avançado" at bounding box center [247, 105] width 165 height 14
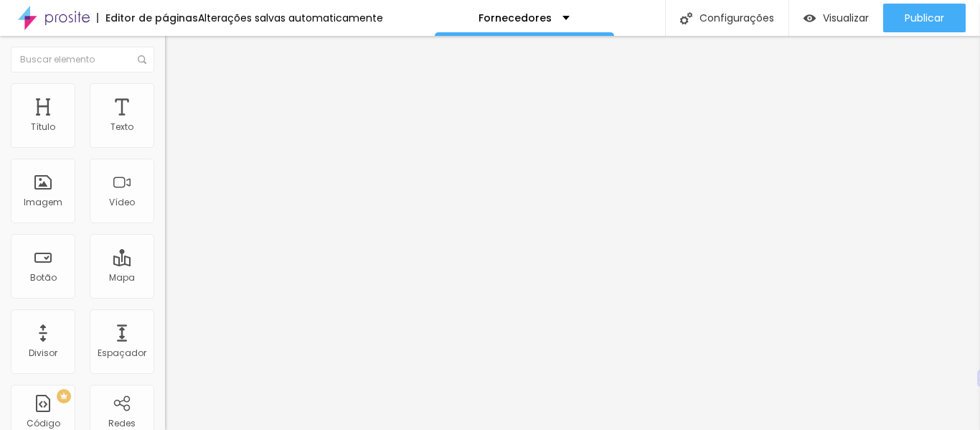
click at [165, 98] on li "Avançado" at bounding box center [247, 105] width 165 height 14
click at [165, 83] on img at bounding box center [171, 89] width 13 height 13
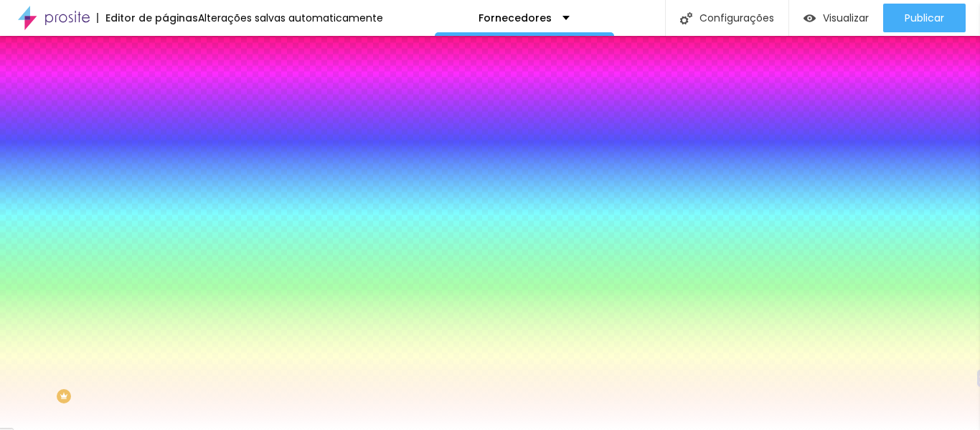
click at [165, 83] on li "Conteúdo" at bounding box center [247, 76] width 165 height 14
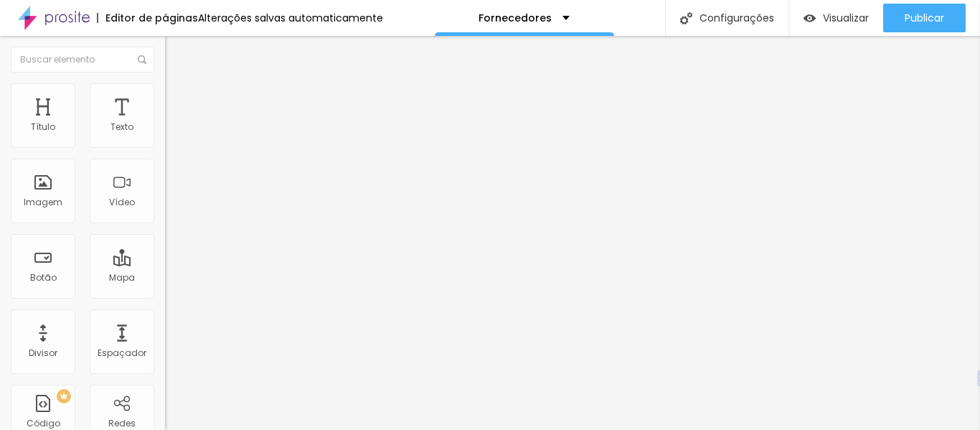
click at [165, 98] on li "Avançado" at bounding box center [247, 105] width 165 height 14
click at [165, 98] on img at bounding box center [171, 104] width 13 height 13
click at [165, 109] on li "Avançado" at bounding box center [247, 105] width 165 height 14
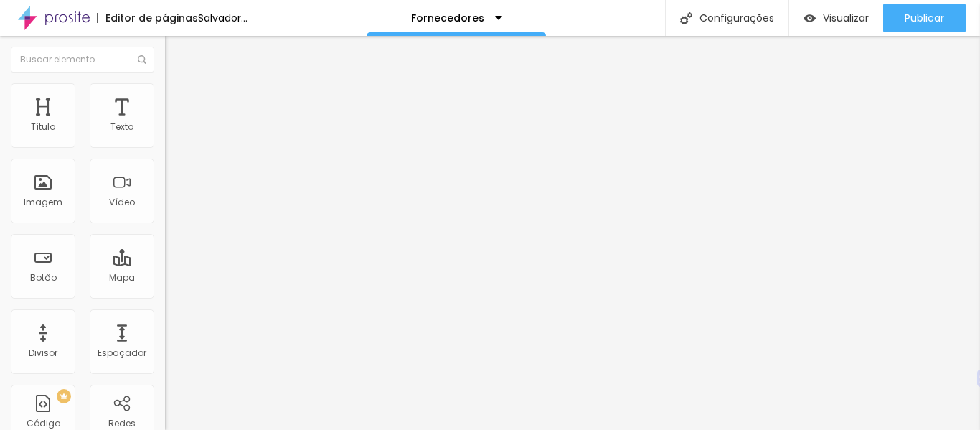
click at [165, 278] on input "range" at bounding box center [211, 283] width 93 height 11
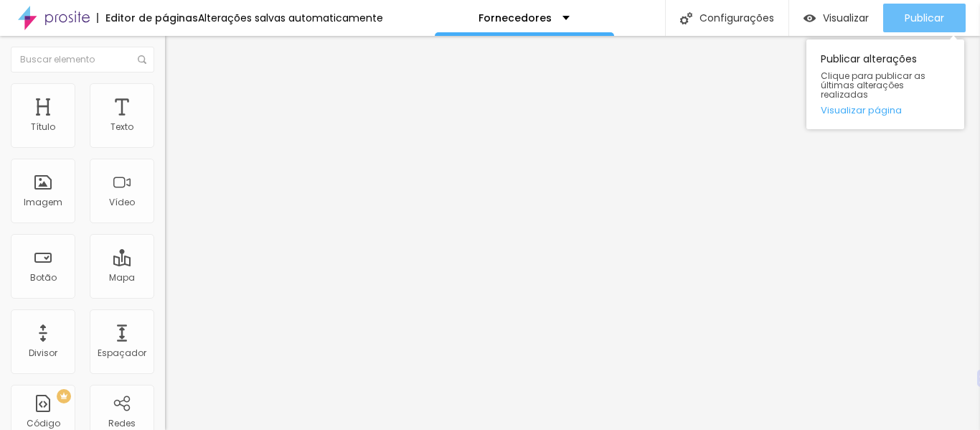
click at [930, 21] on font "Publicar" at bounding box center [924, 18] width 39 height 14
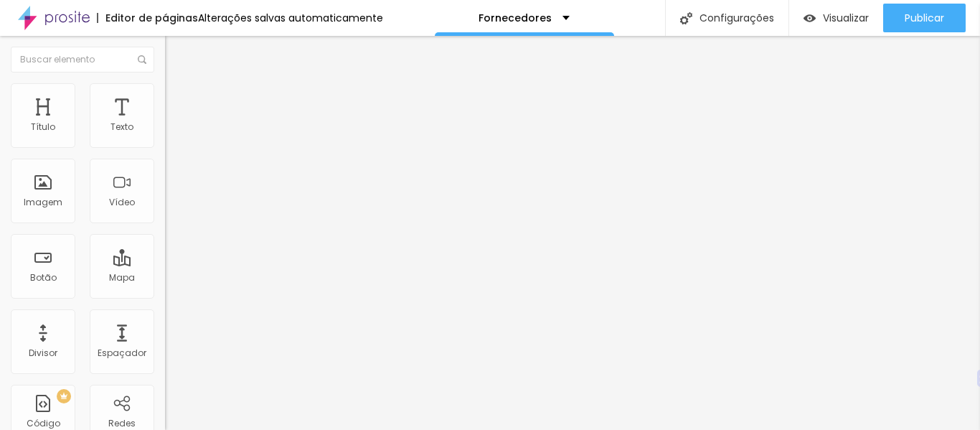
click at [165, 83] on img at bounding box center [171, 89] width 13 height 13
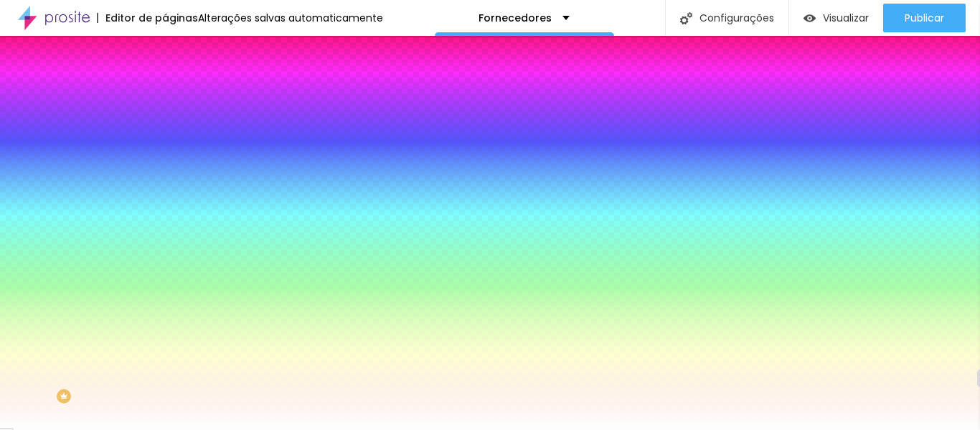
click at [165, 98] on li "Avançado" at bounding box center [247, 105] width 165 height 14
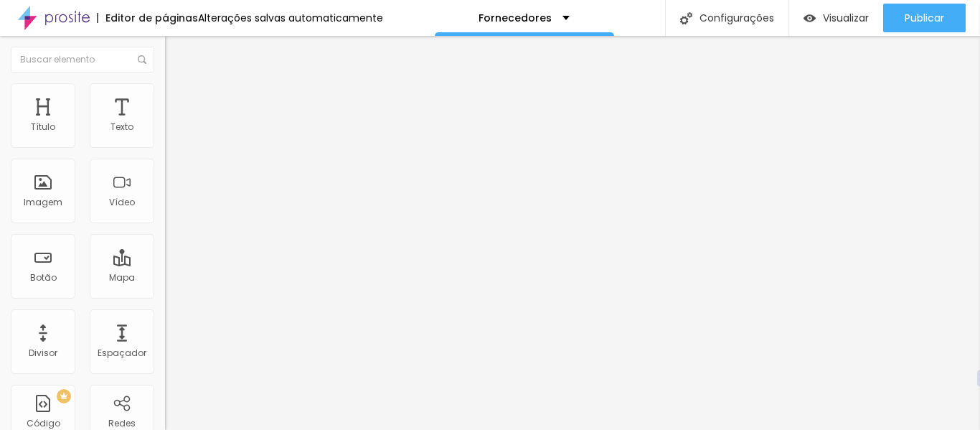
click at [165, 278] on input "range" at bounding box center [211, 283] width 93 height 11
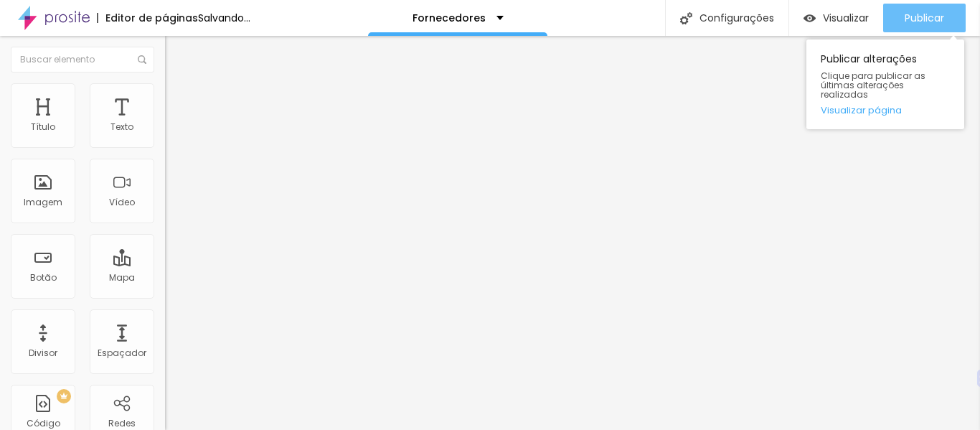
click at [933, 25] on div "Publicar" at bounding box center [924, 18] width 39 height 29
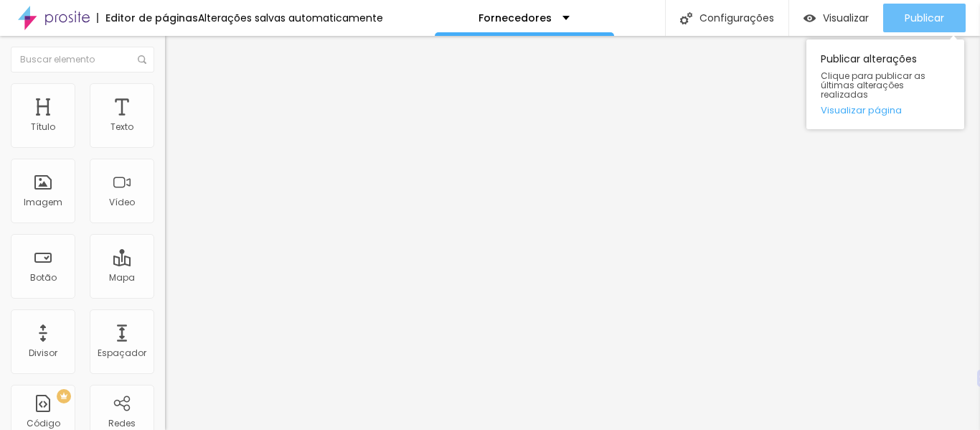
click at [911, 13] on font "Publicar" at bounding box center [924, 18] width 39 height 14
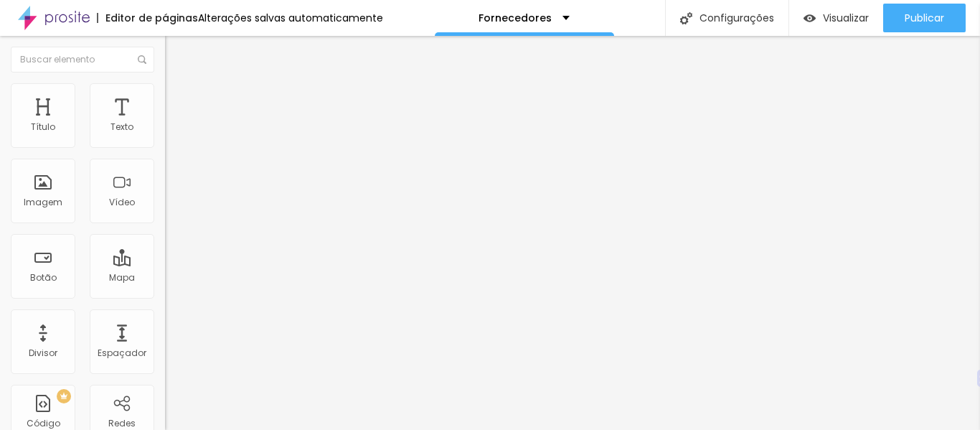
click at [165, 339] on input "range" at bounding box center [211, 344] width 93 height 11
drag, startPoint x: 69, startPoint y: 304, endPoint x: 75, endPoint y: 307, distance: 7.4
click at [165, 339] on input "range" at bounding box center [211, 344] width 93 height 11
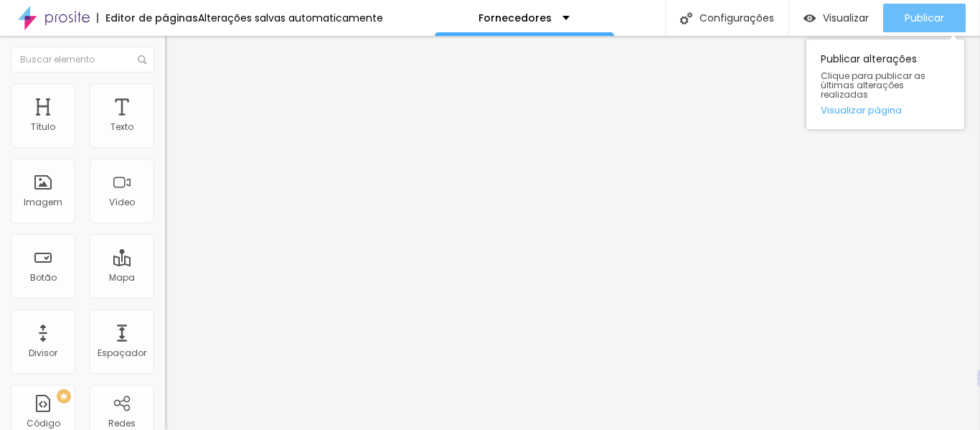
click at [951, 12] on button "Publicar" at bounding box center [924, 18] width 83 height 29
click at [931, 13] on font "Publicar" at bounding box center [924, 18] width 39 height 14
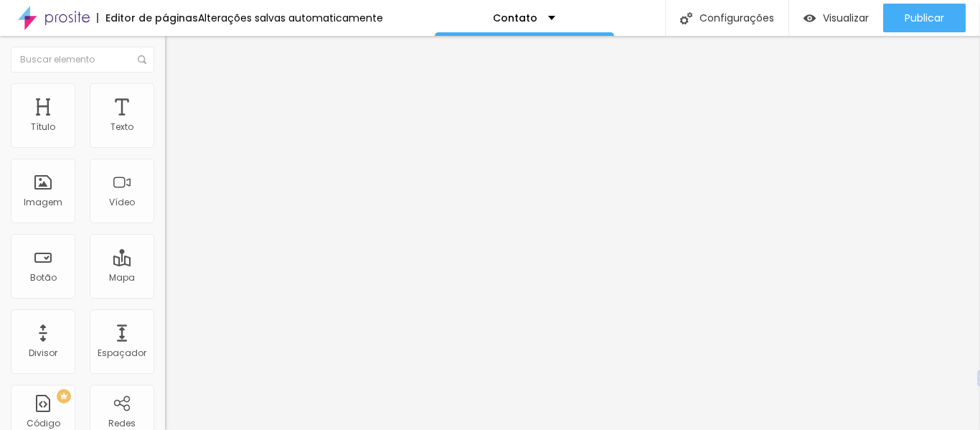
click at [165, 83] on img at bounding box center [171, 89] width 13 height 13
click at [178, 85] on font "Estilo" at bounding box center [189, 78] width 22 height 12
type input "17"
type input "18"
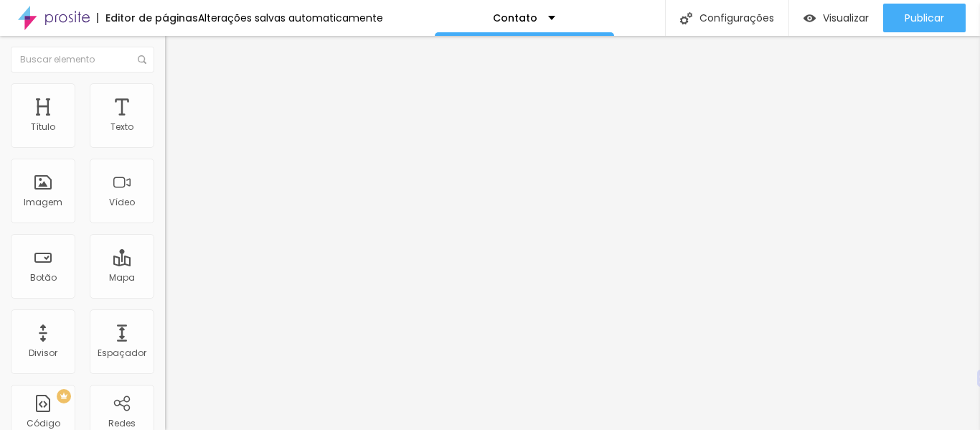
type input "18"
type input "19"
type input "20"
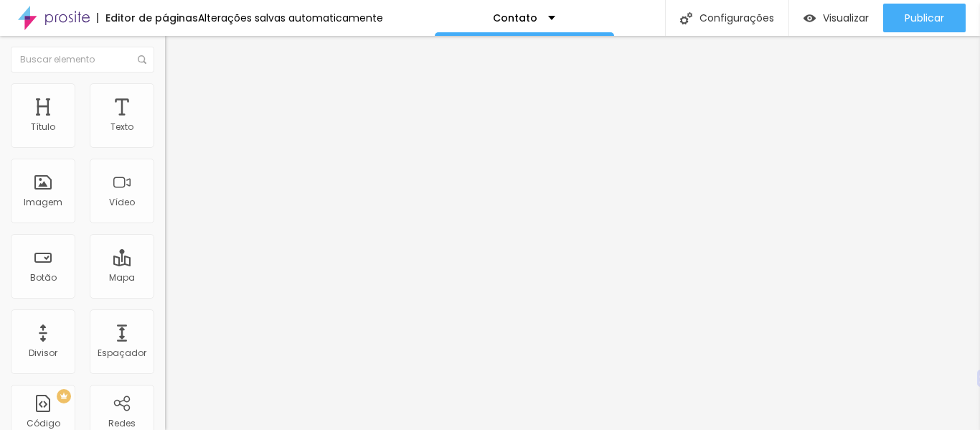
type input "21"
drag, startPoint x: 65, startPoint y: 143, endPoint x: 80, endPoint y: 145, distance: 15.2
click at [165, 264] on input "range" at bounding box center [211, 269] width 93 height 11
type input "20"
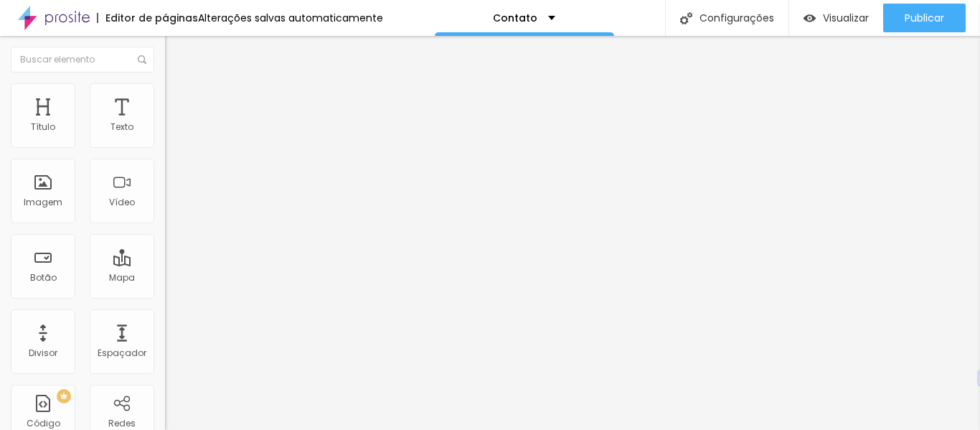
type input "20"
type input "19"
type input "18"
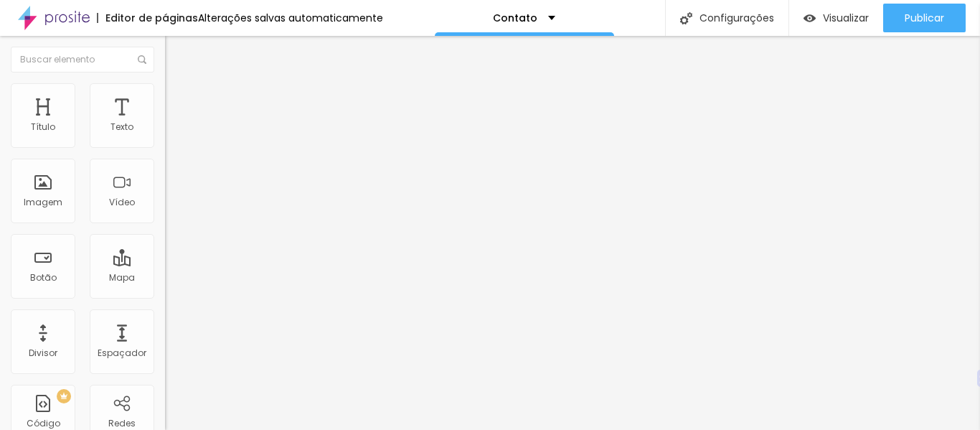
type input "17"
type input "16"
type input "15"
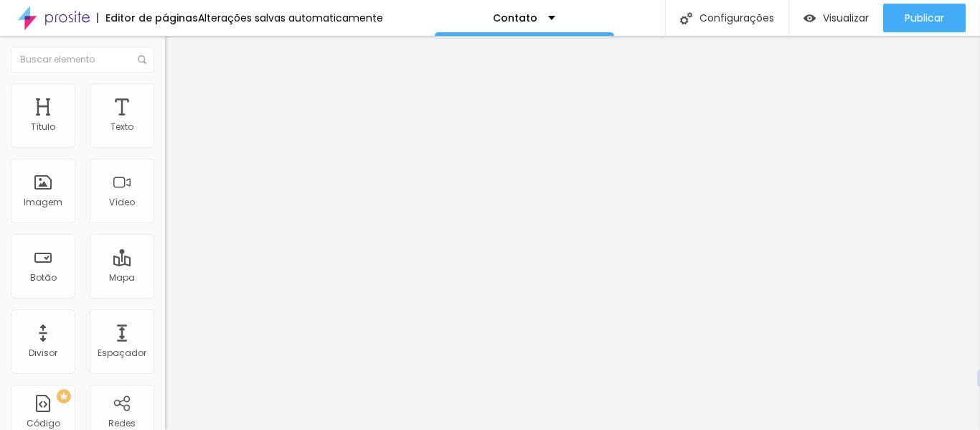
type input "15"
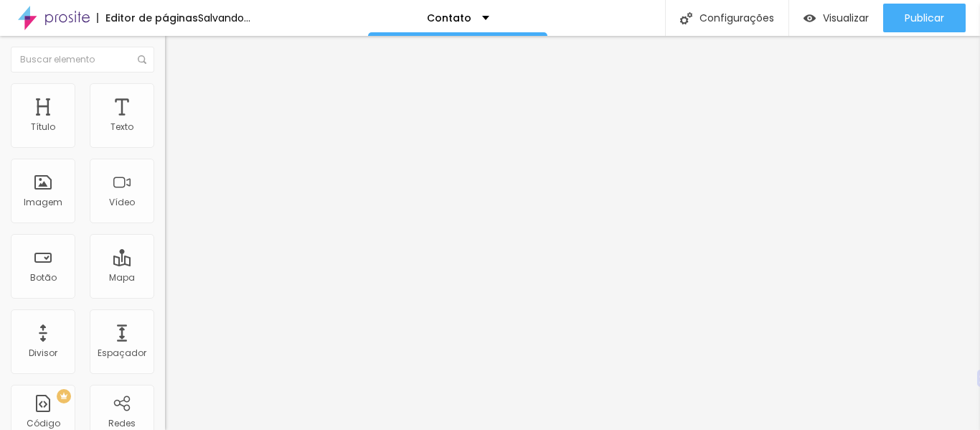
drag, startPoint x: 83, startPoint y: 139, endPoint x: 60, endPoint y: 141, distance: 23.1
type input "15"
click at [165, 264] on input "range" at bounding box center [211, 269] width 93 height 11
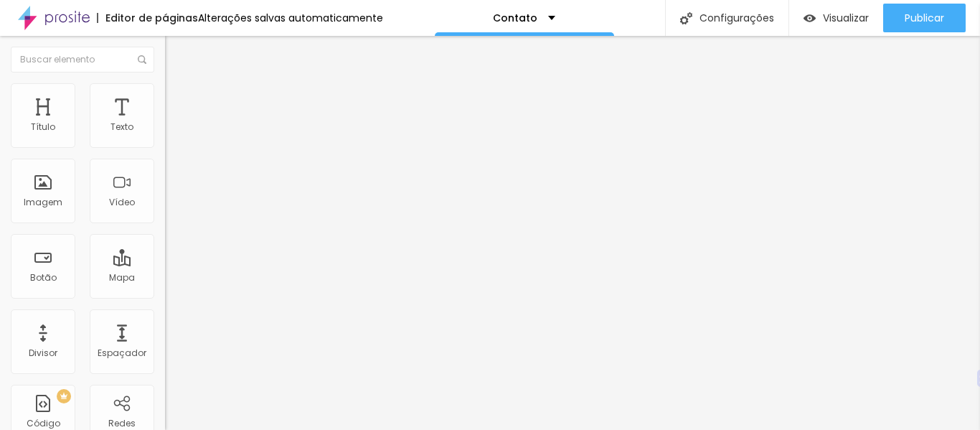
click at [165, 46] on button "Editar nulo" at bounding box center [247, 52] width 165 height 33
click at [176, 51] on img "button" at bounding box center [181, 52] width 11 height 11
click at [178, 98] on font "Avançado" at bounding box center [201, 93] width 47 height 12
click at [165, 82] on img at bounding box center [171, 75] width 13 height 13
click at [171, 133] on icon "button" at bounding box center [175, 129] width 9 height 9
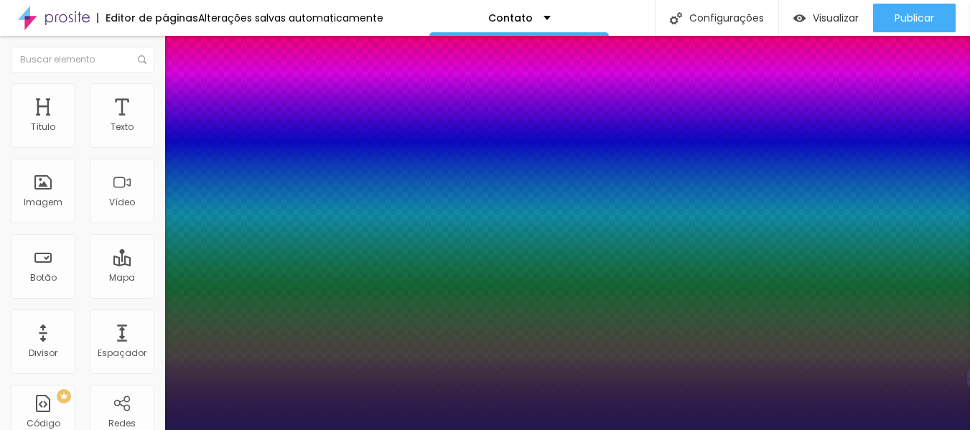
type input "1"
type input "17"
type input "1"
type input "18"
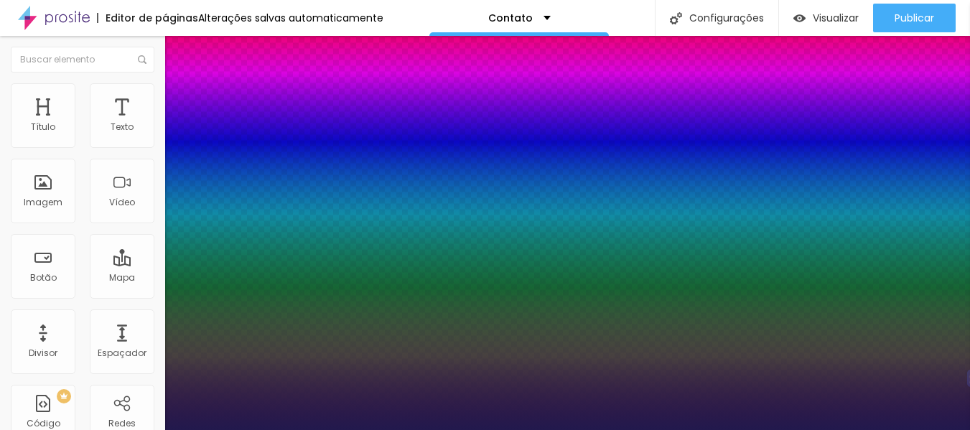
type input "18"
type input "1"
type input "20"
type input "1"
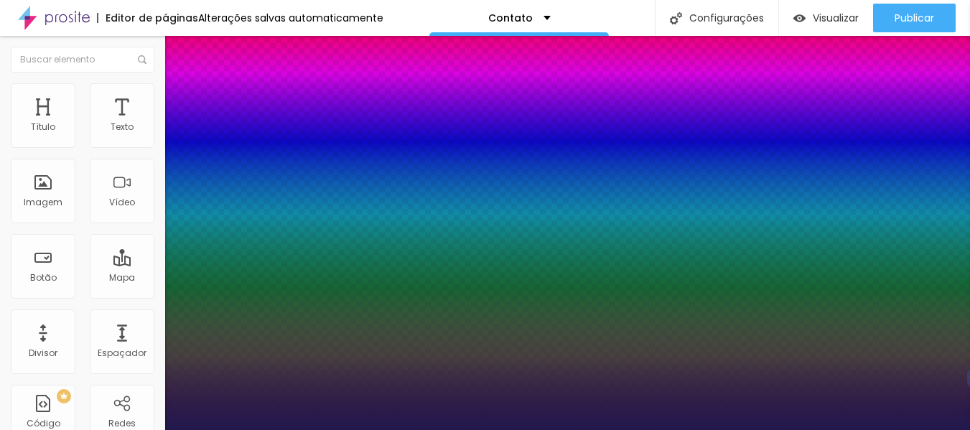
type input "21"
type input "1"
type input "22"
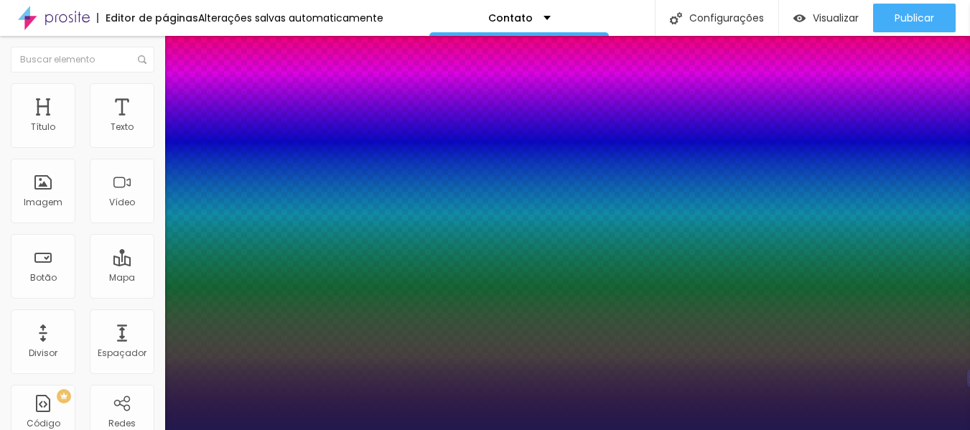
type input "1"
type input "25"
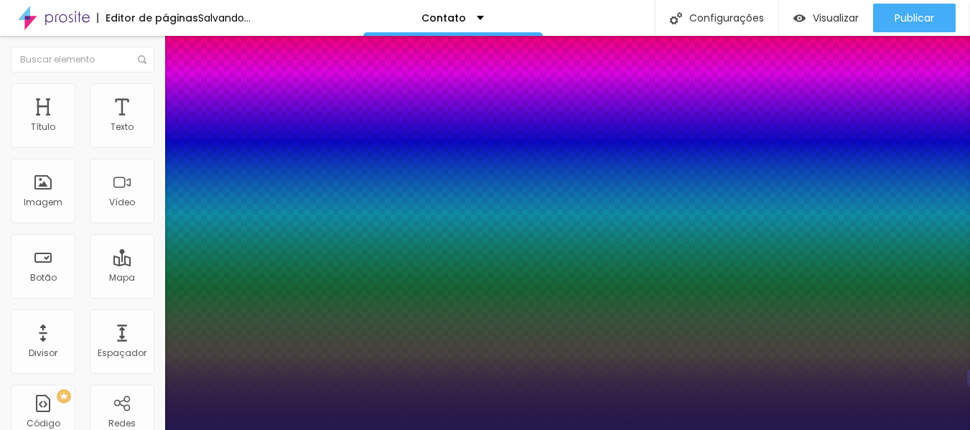
type input "1"
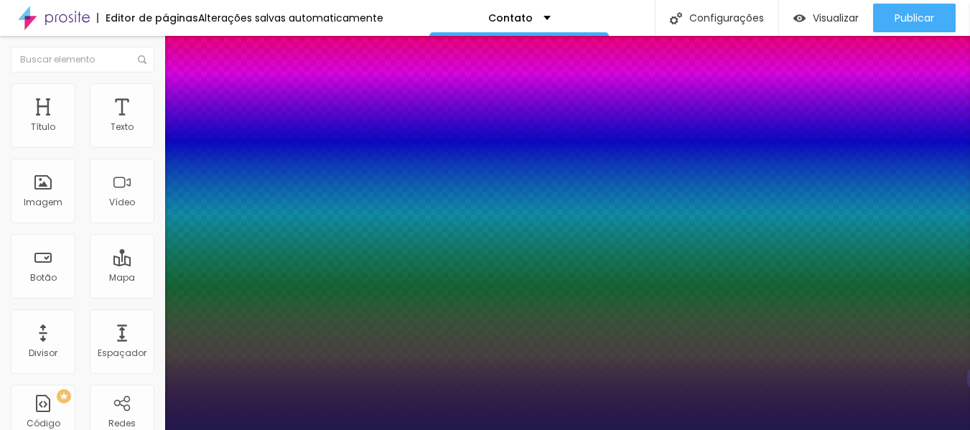
drag, startPoint x: 193, startPoint y: 241, endPoint x: 204, endPoint y: 244, distance: 11.1
type input "25"
click at [581, 429] on div at bounding box center [485, 430] width 970 height 0
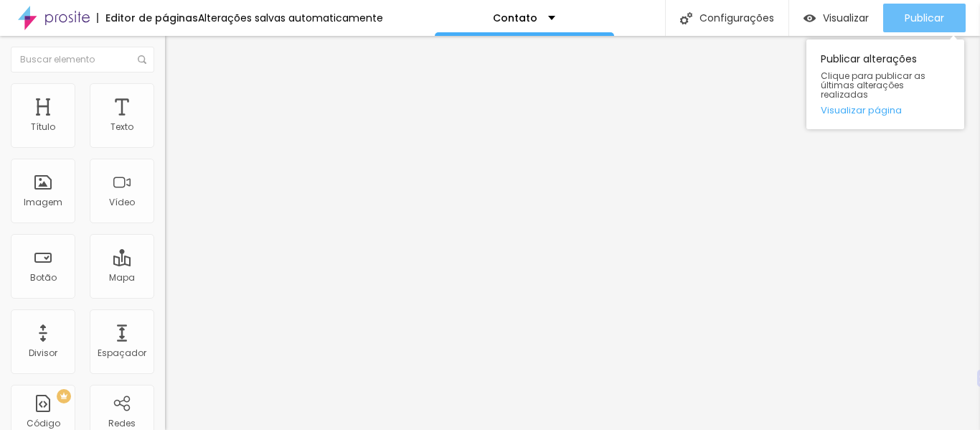
click at [934, 22] on font "Publicar" at bounding box center [924, 18] width 39 height 14
